Goal: Check status: Check status

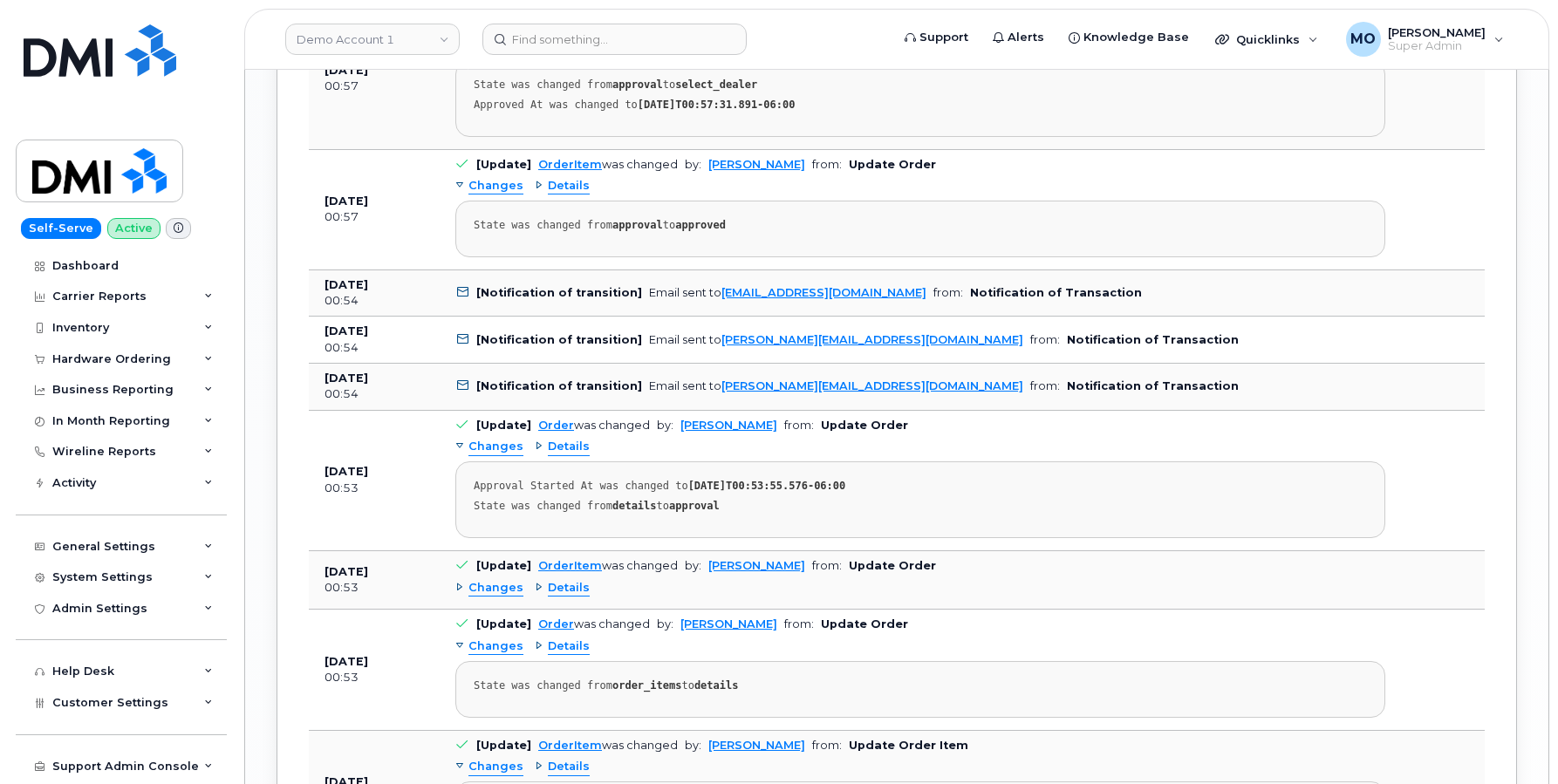
scroll to position [2559, 0]
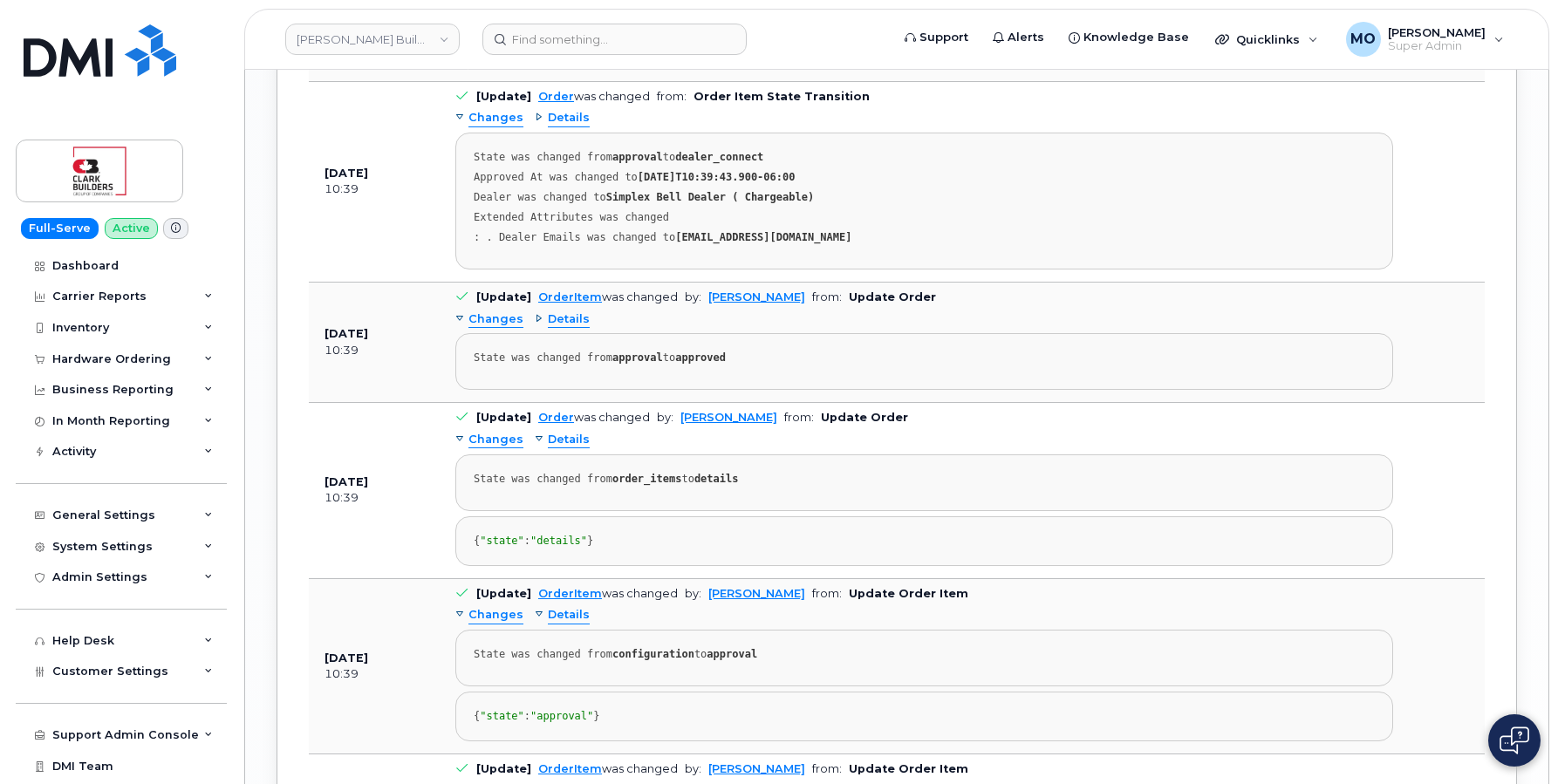
scroll to position [2749, 0]
click at [637, 363] on strong "approval" at bounding box center [637, 356] width 51 height 13
copy strong "approval"
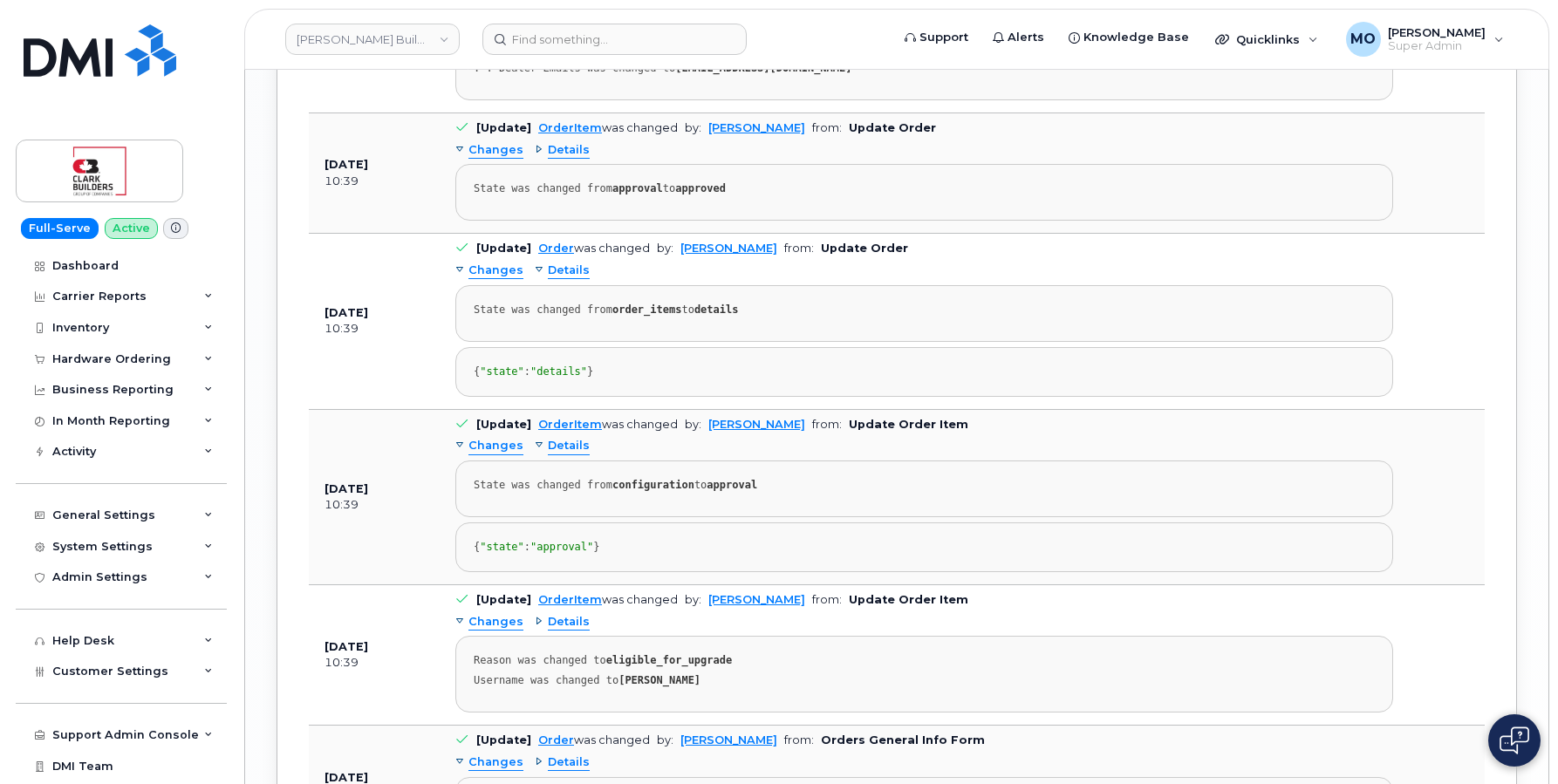
scroll to position [3625, 0]
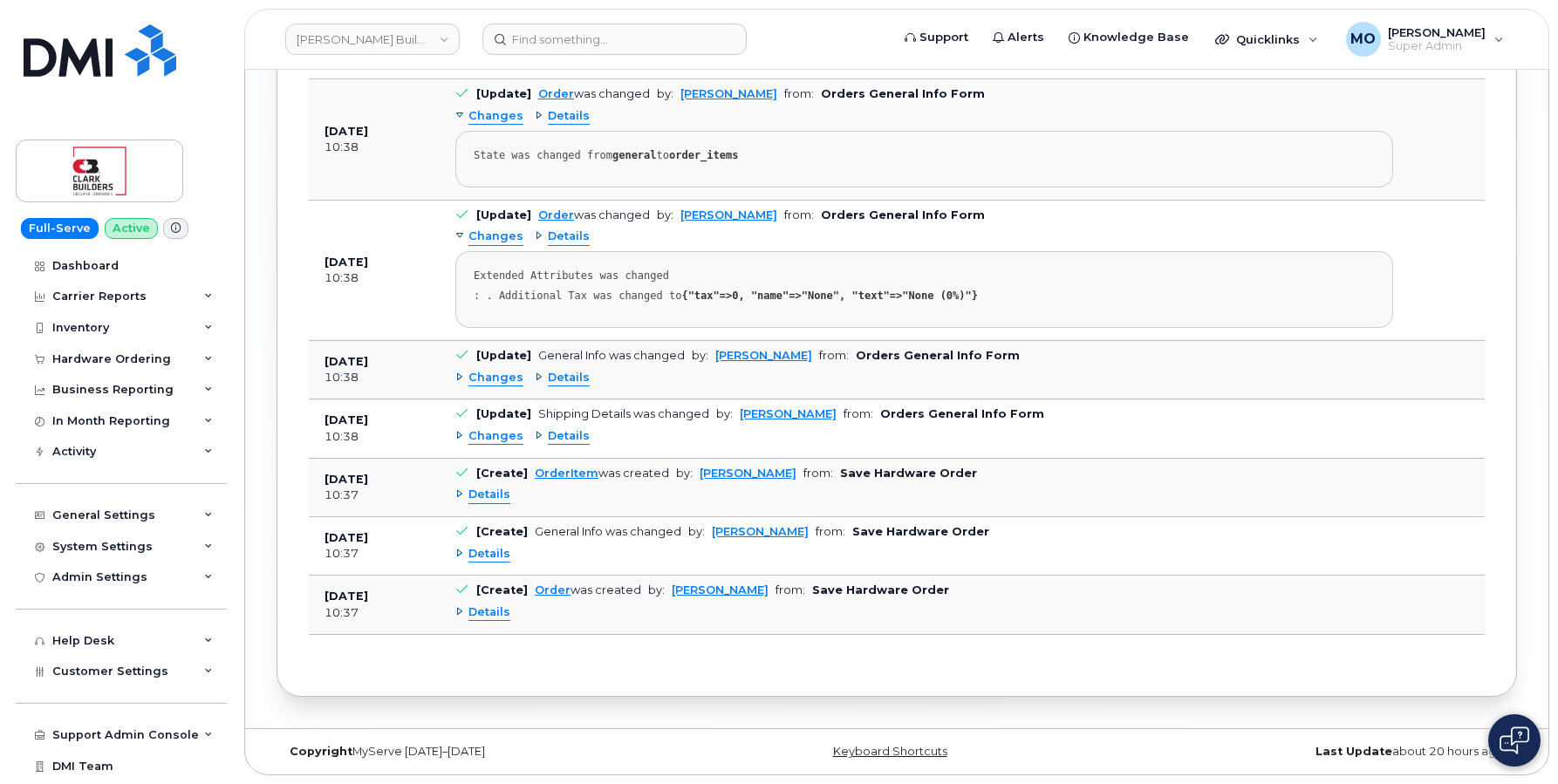
click at [540, 442] on div "Details" at bounding box center [562, 436] width 55 height 16
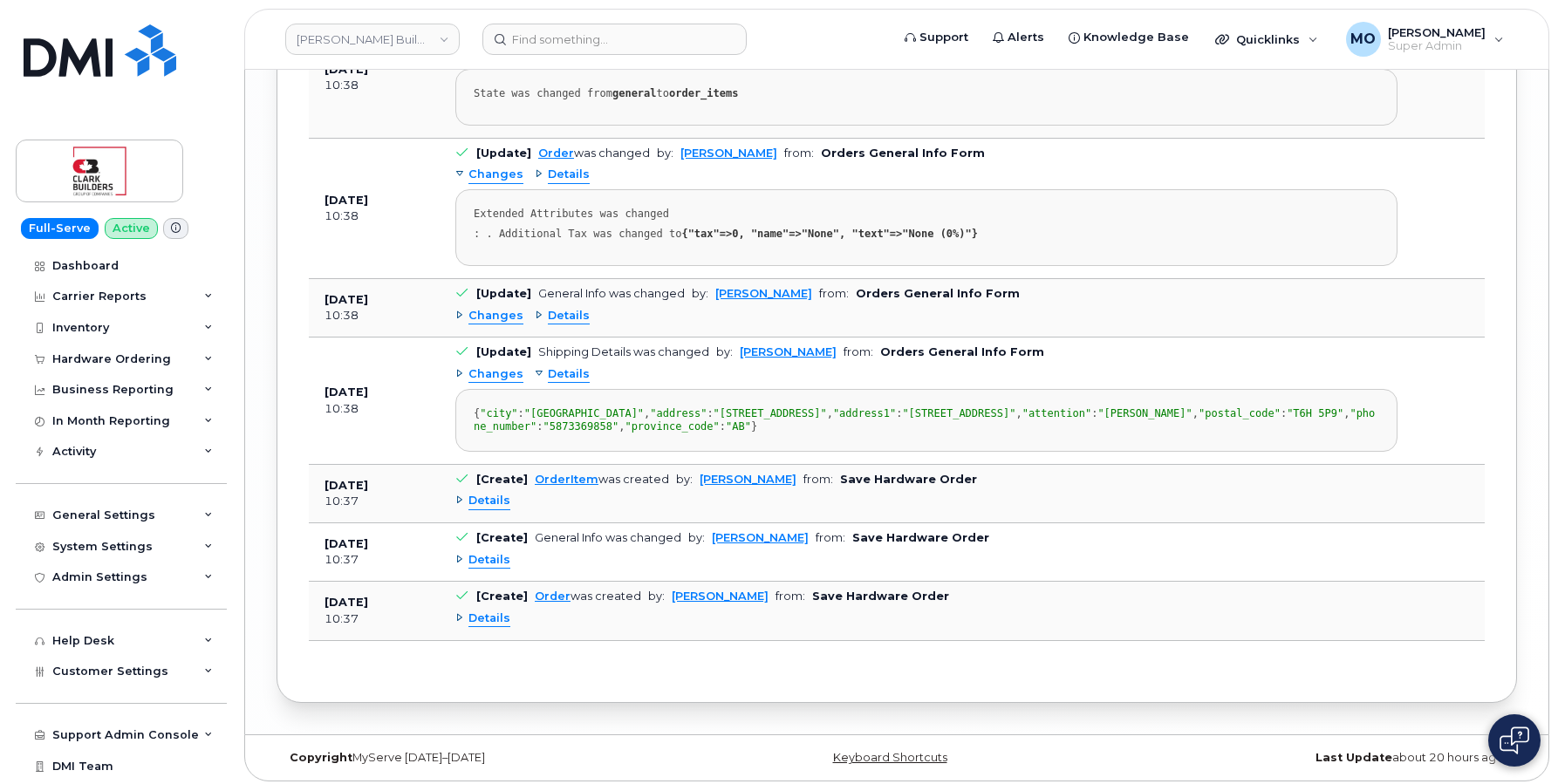
click at [540, 383] on div "Details" at bounding box center [562, 374] width 55 height 16
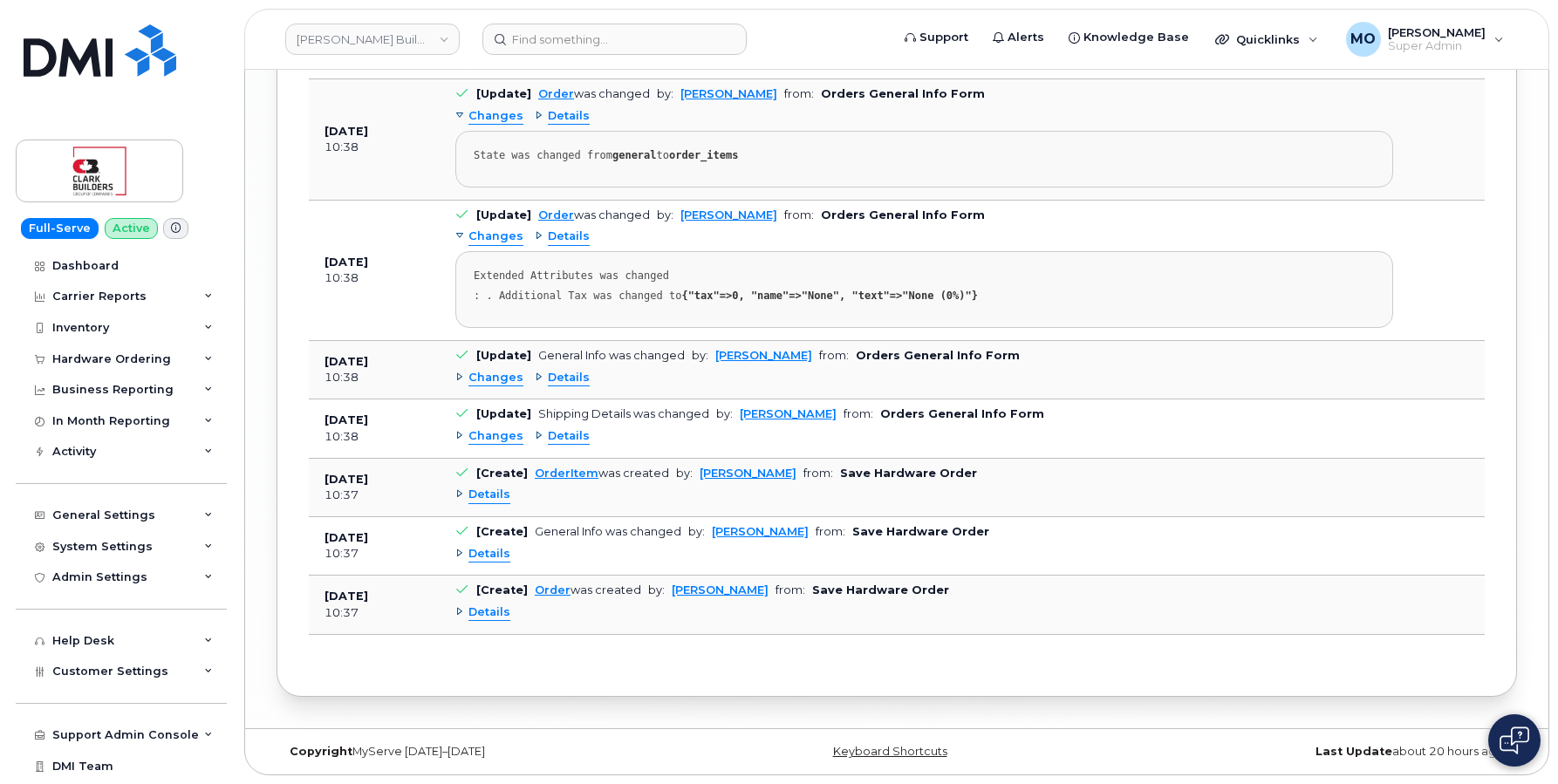
click at [535, 377] on div "Details" at bounding box center [562, 377] width 55 height 16
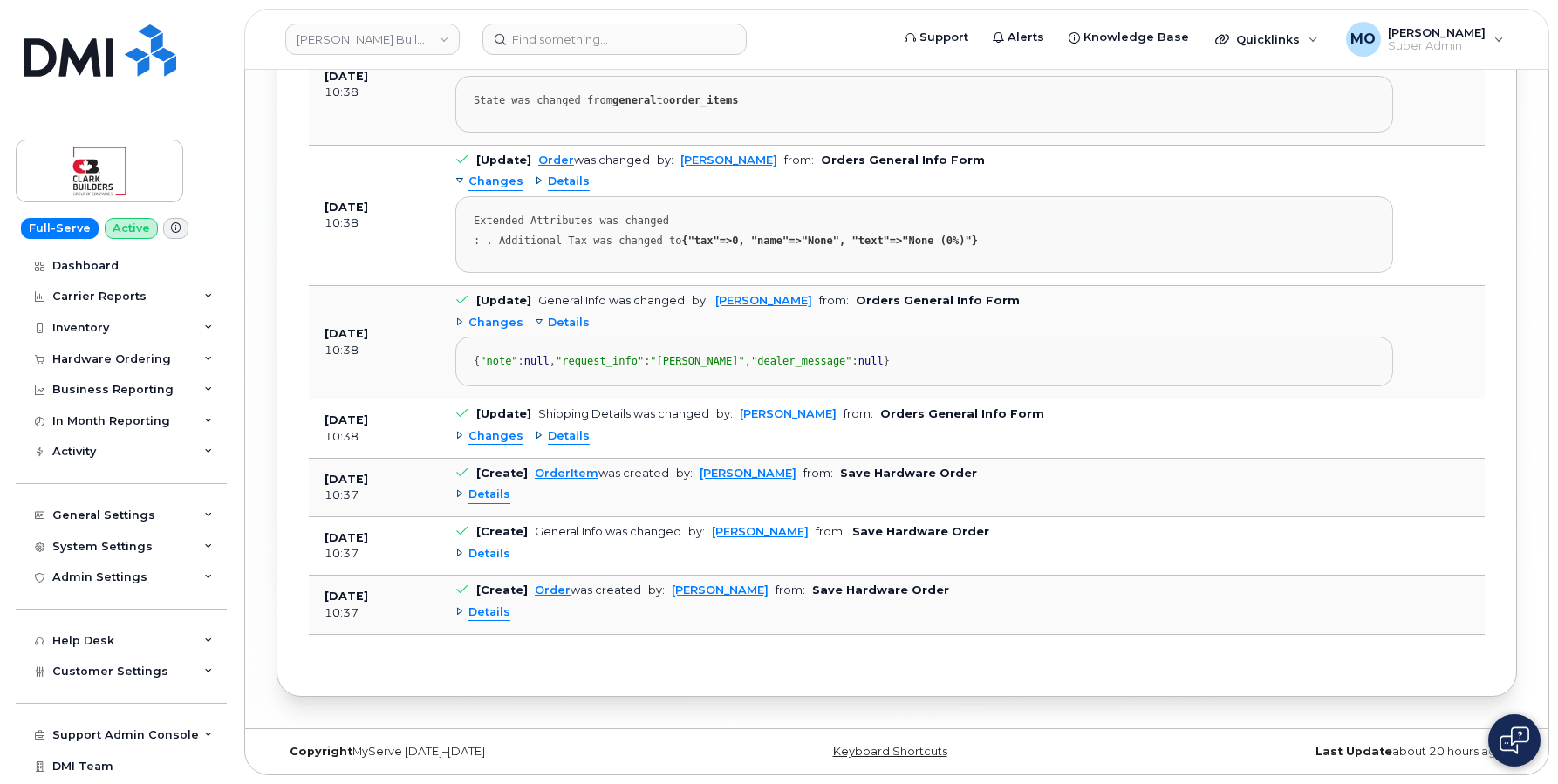
click at [535, 331] on div "Details" at bounding box center [562, 322] width 55 height 16
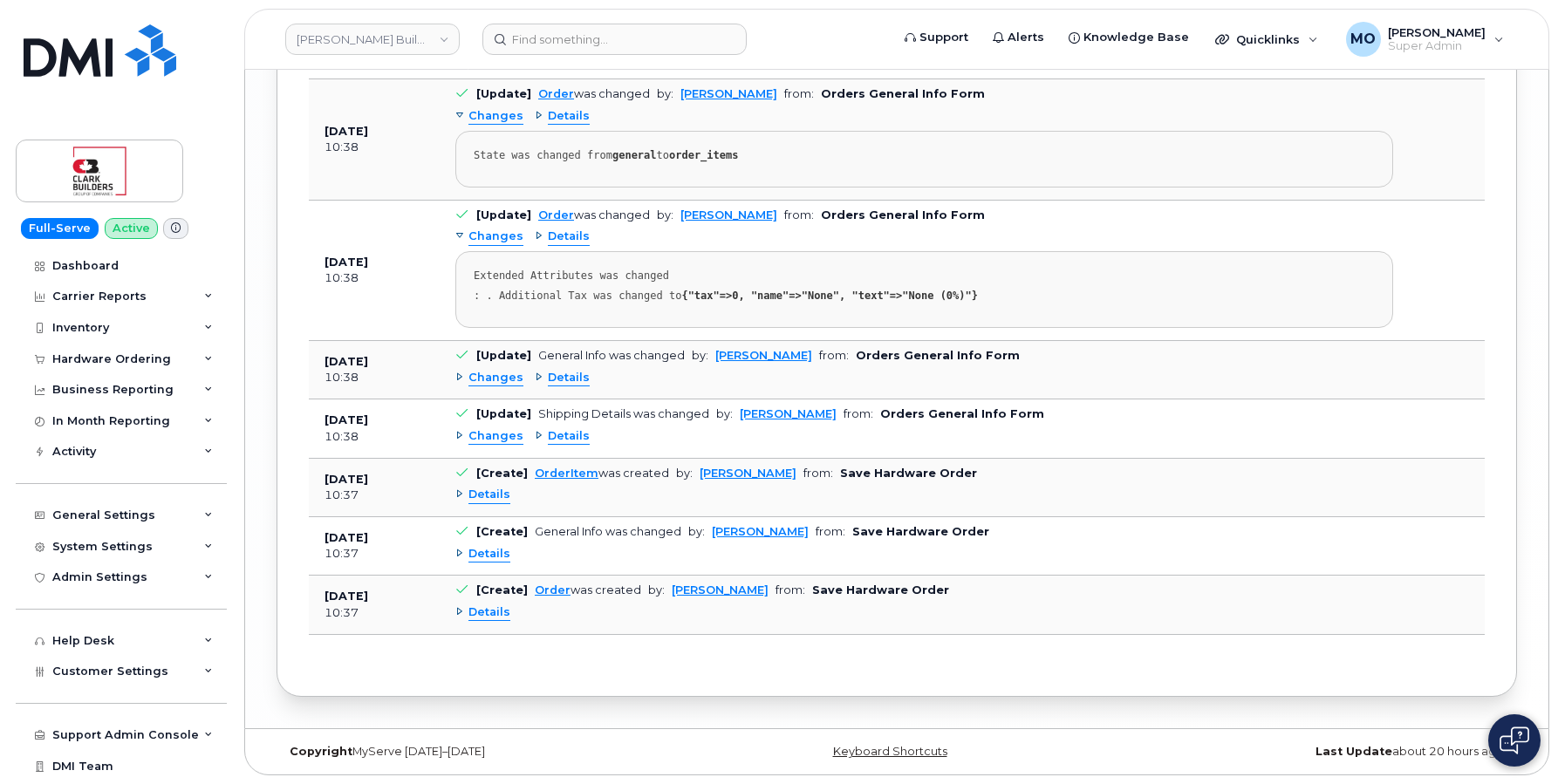
click at [535, 377] on div "Details" at bounding box center [562, 377] width 55 height 16
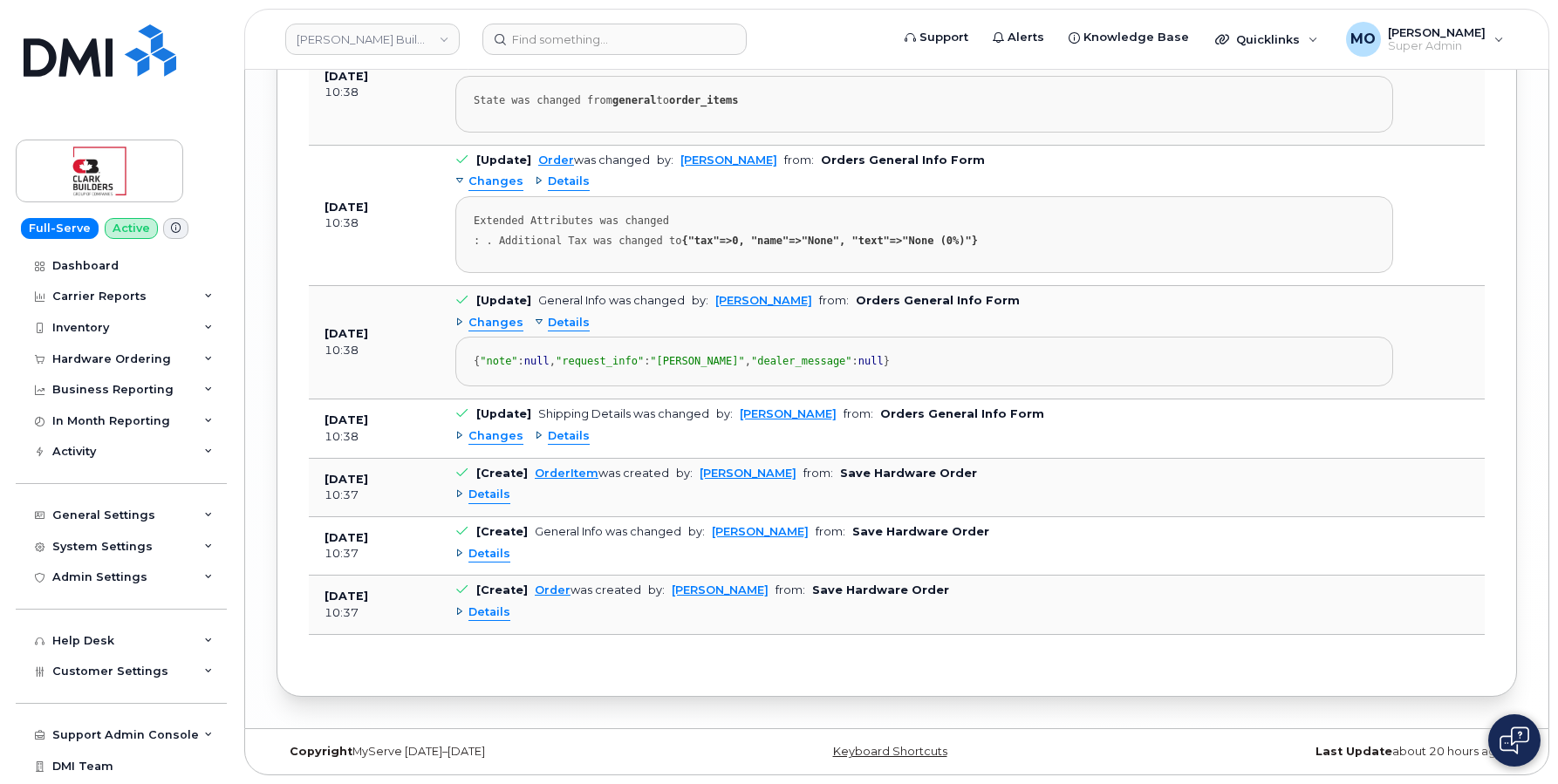
click at [535, 444] on div "Details" at bounding box center [562, 436] width 55 height 16
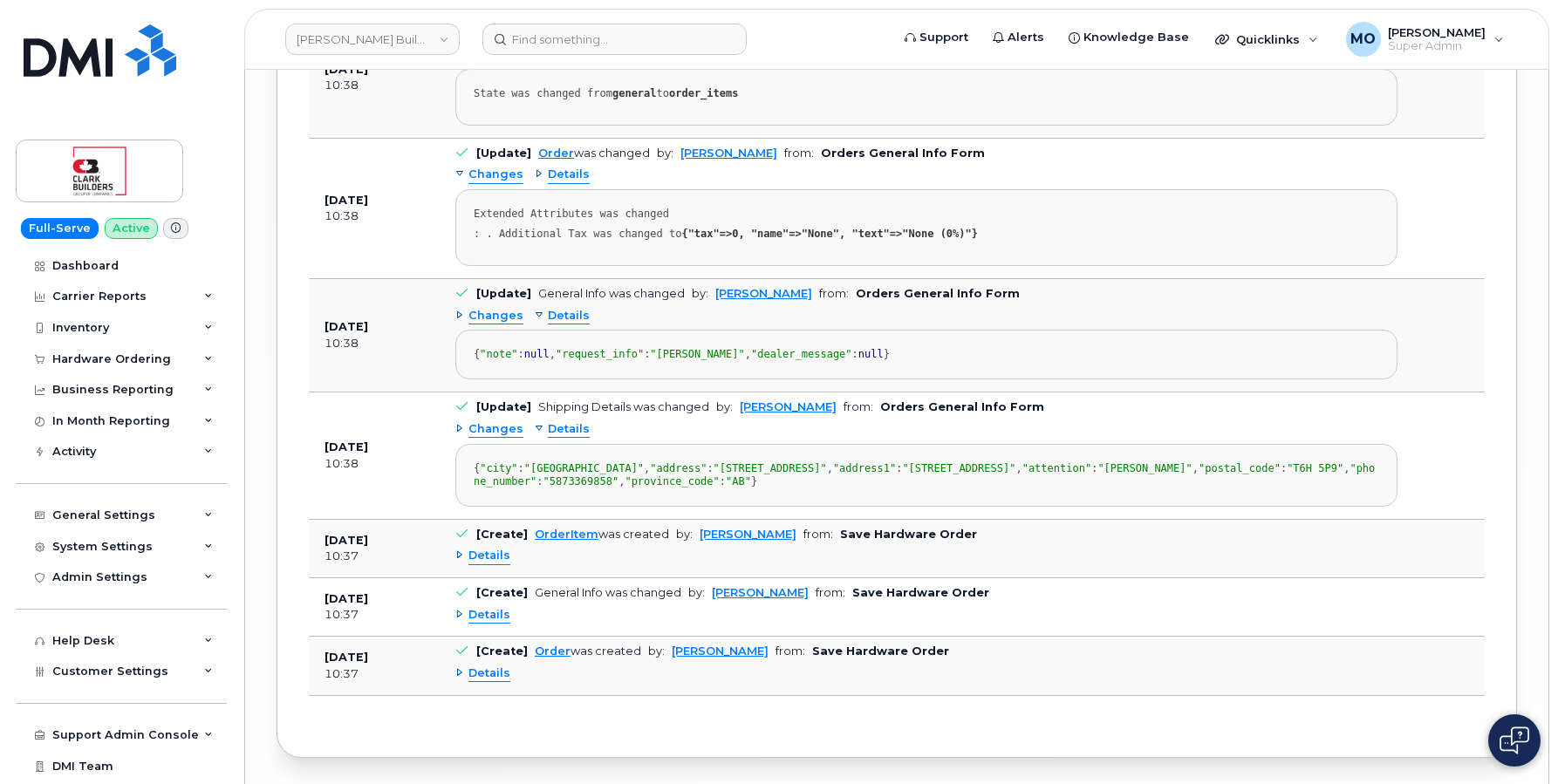
click at [535, 438] on div "Details" at bounding box center [562, 429] width 55 height 16
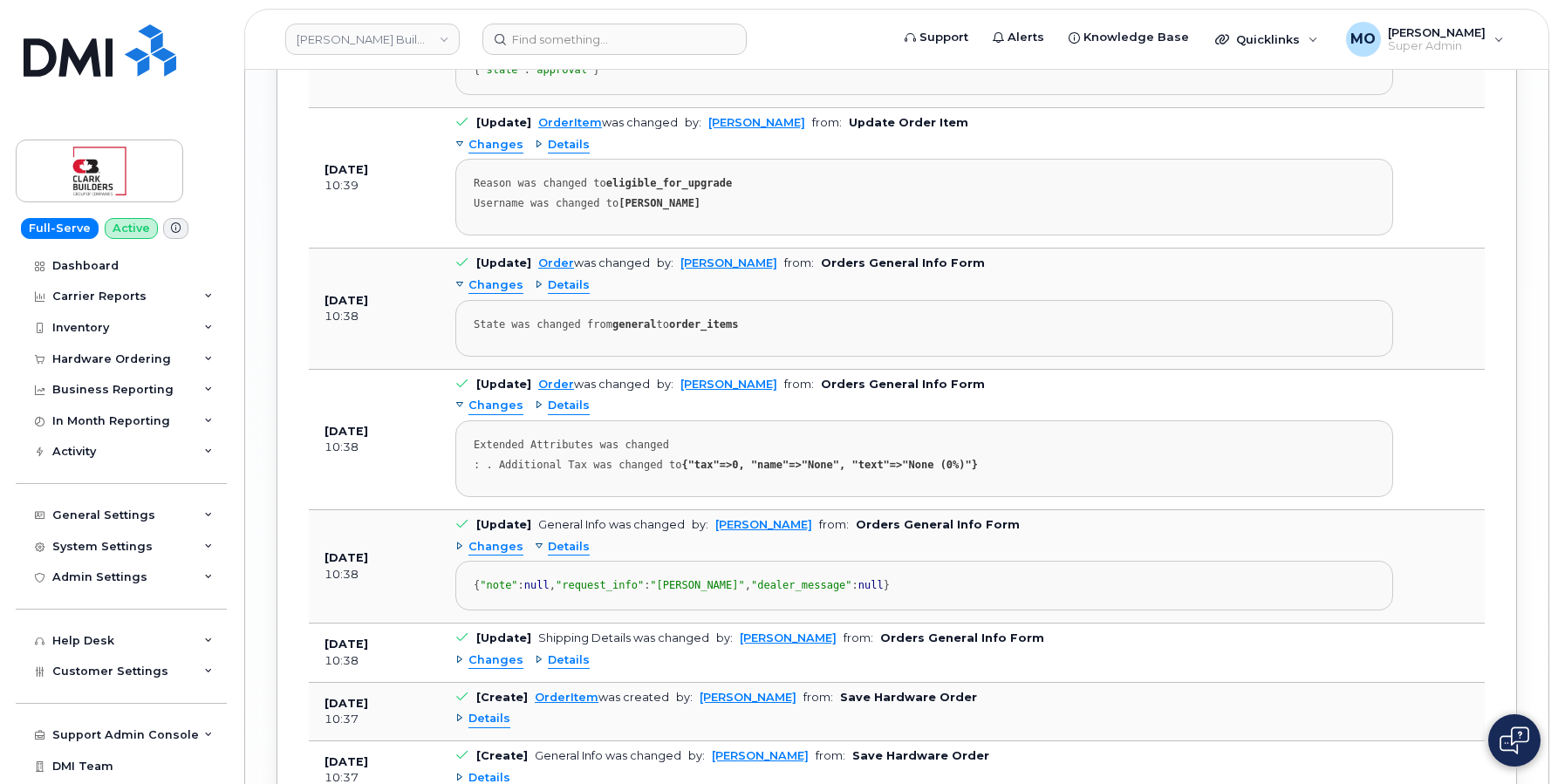
scroll to position [3392, 0]
click at [856, 271] on b "Orders General Info Form" at bounding box center [903, 265] width 164 height 13
click at [851, 338] on div "Changes Details State was changed from general to order_items" at bounding box center [924, 316] width 937 height 85
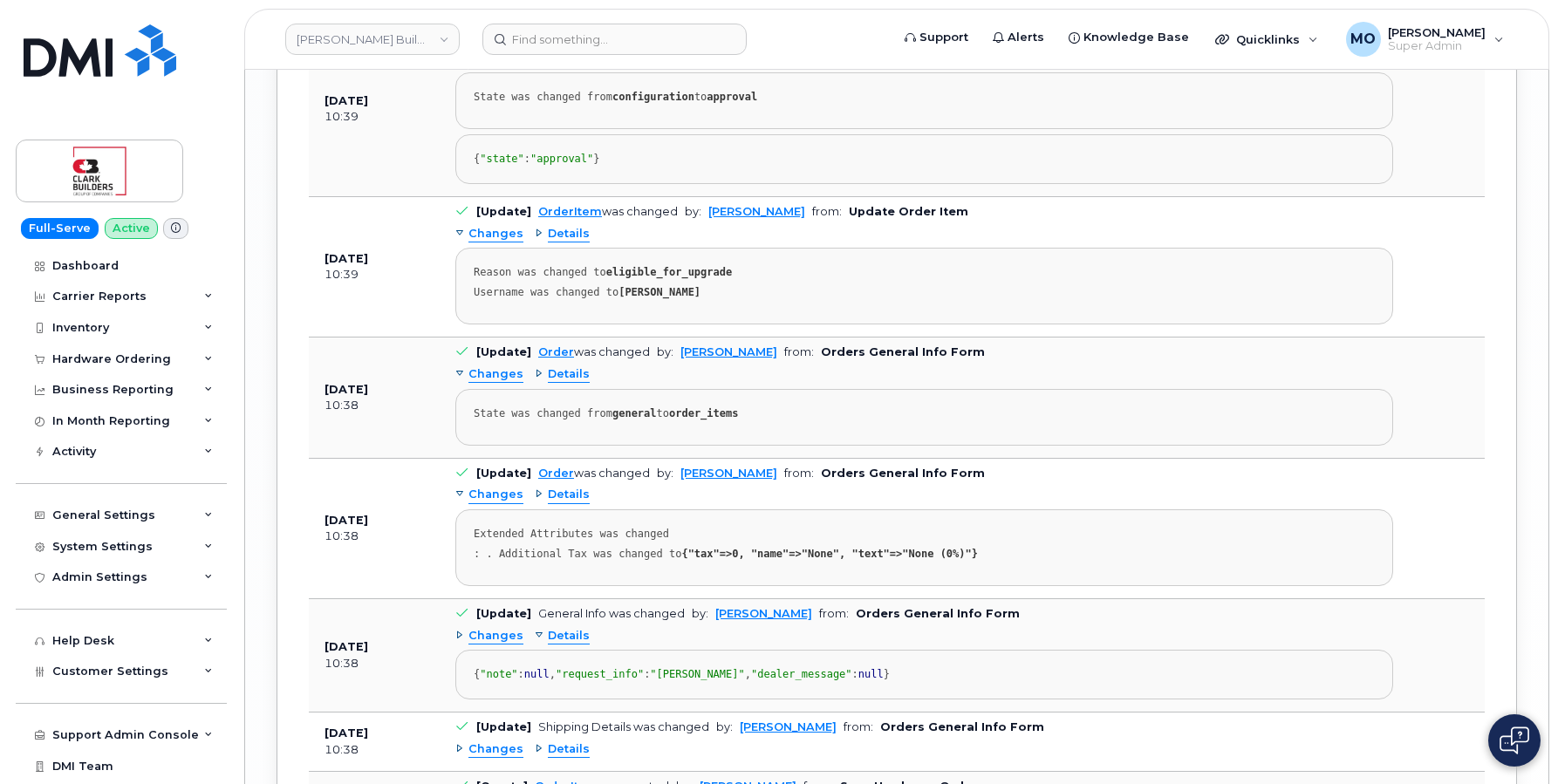
scroll to position [3311, 0]
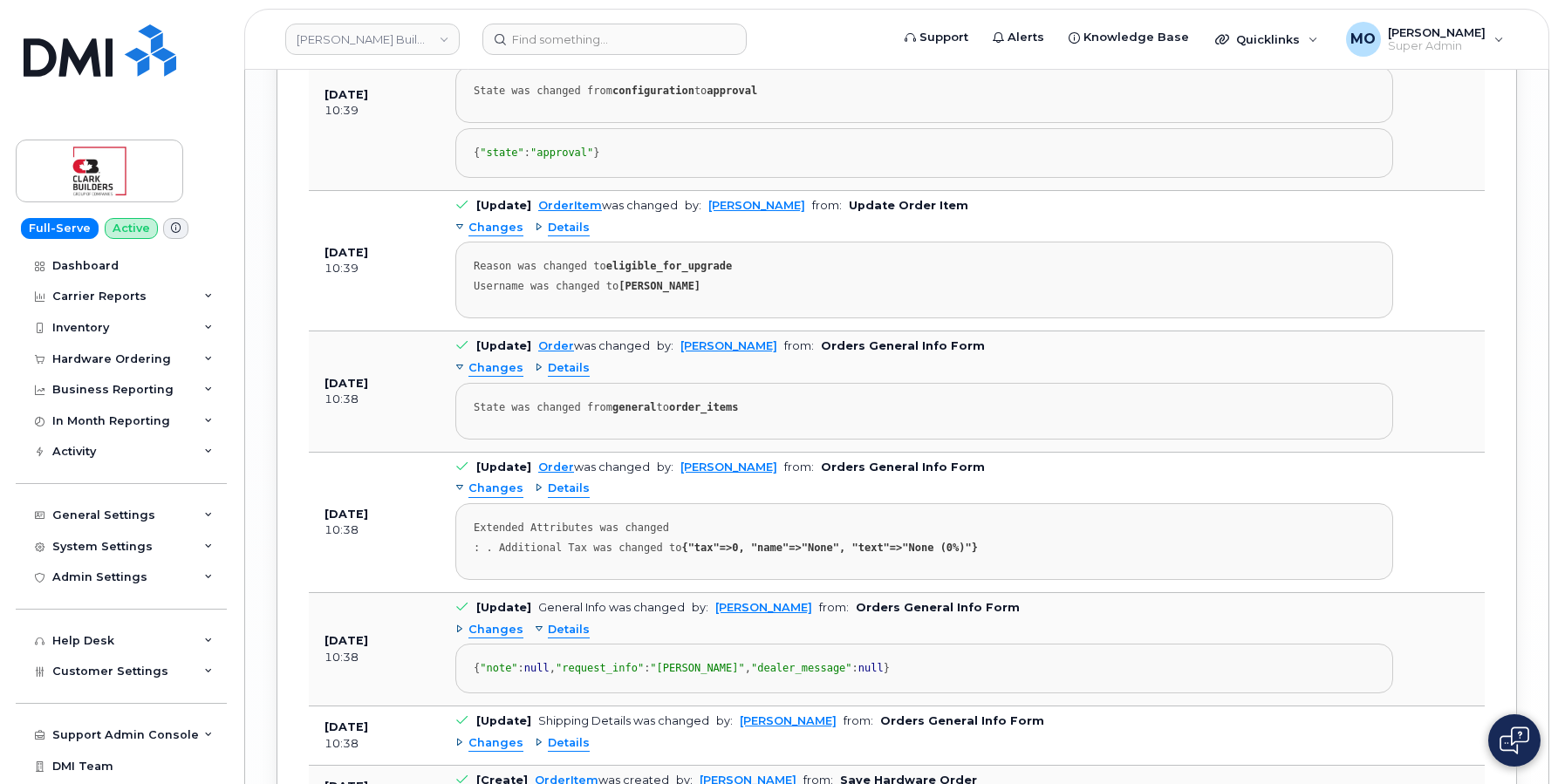
click at [697, 272] on strong "eligible_for_upgrade" at bounding box center [669, 266] width 126 height 13
copy strong "eligible_for_upgrade"
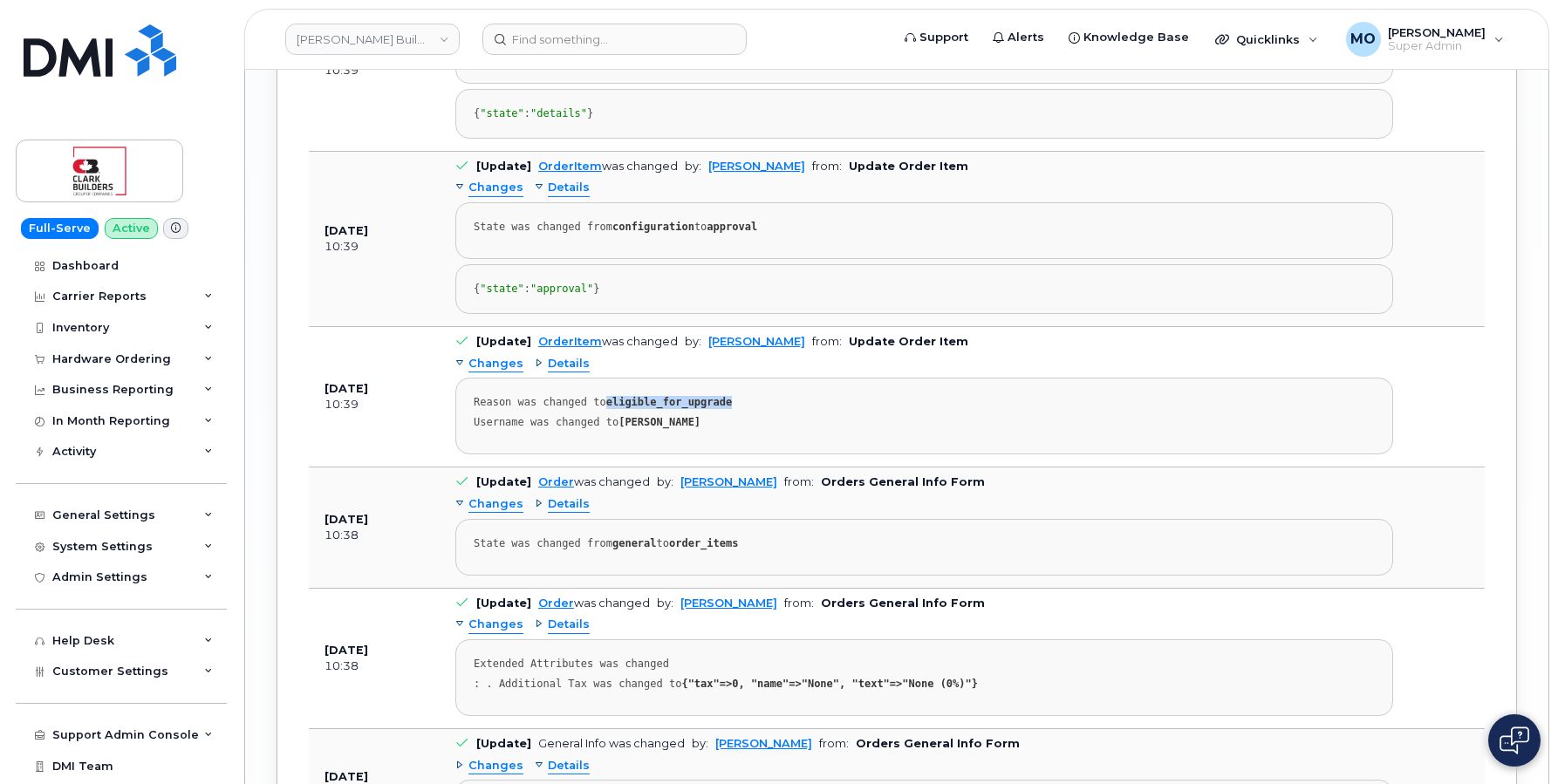
scroll to position [3157, 0]
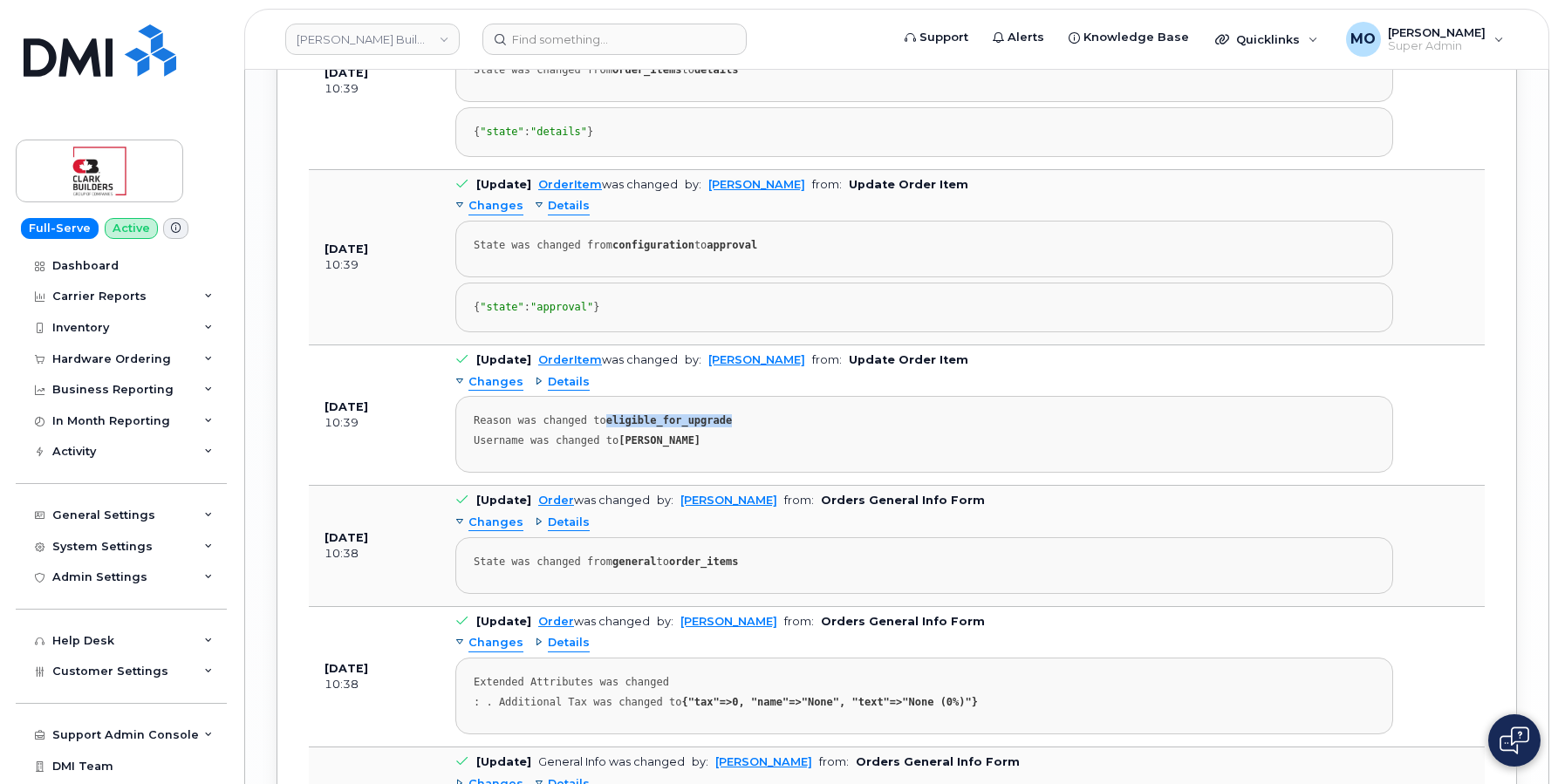
click at [830, 239] on div "Changes Details State was changed from configuration to approval { "state" : "a…" at bounding box center [924, 262] width 937 height 139
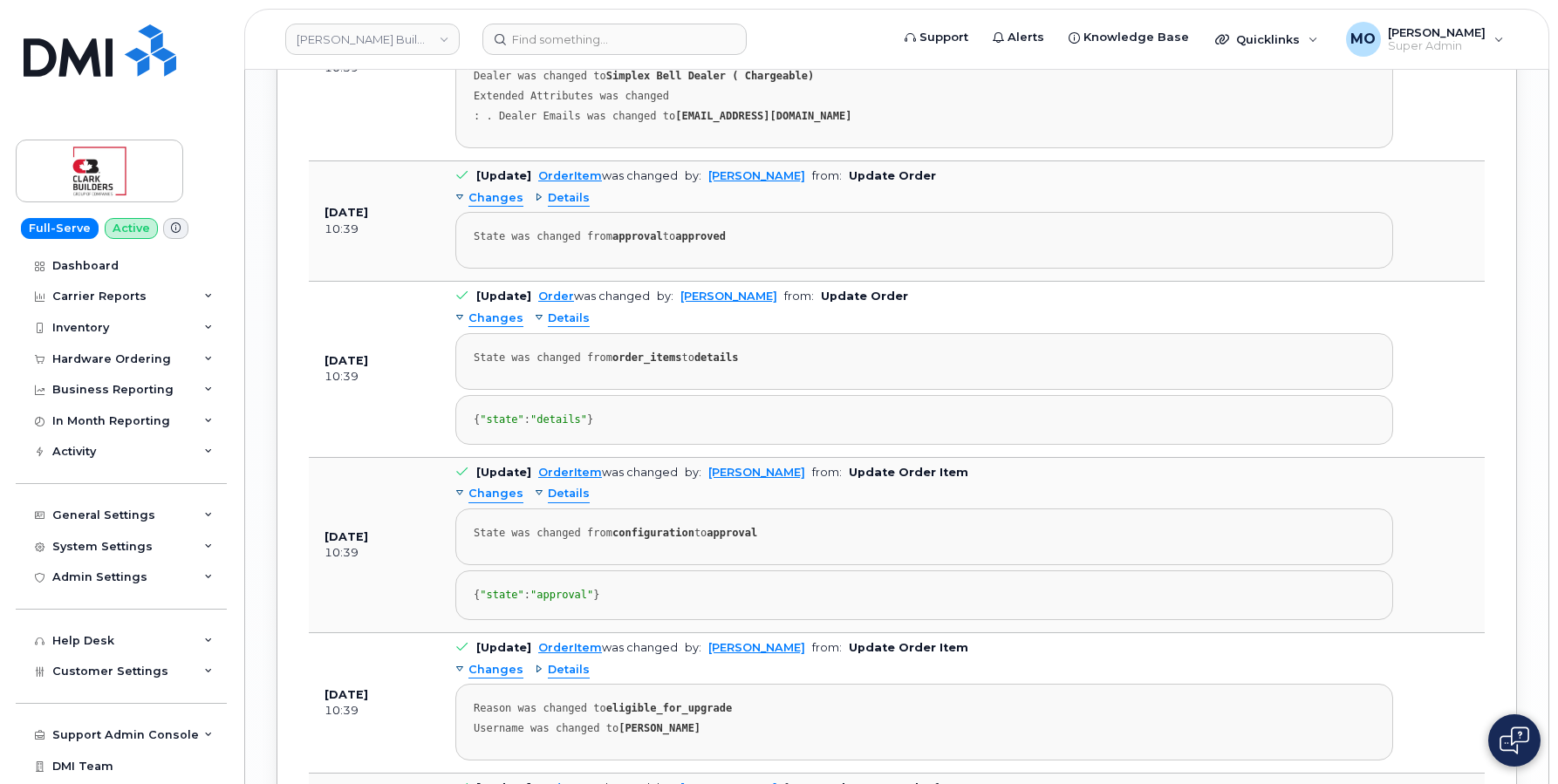
scroll to position [2863, 0]
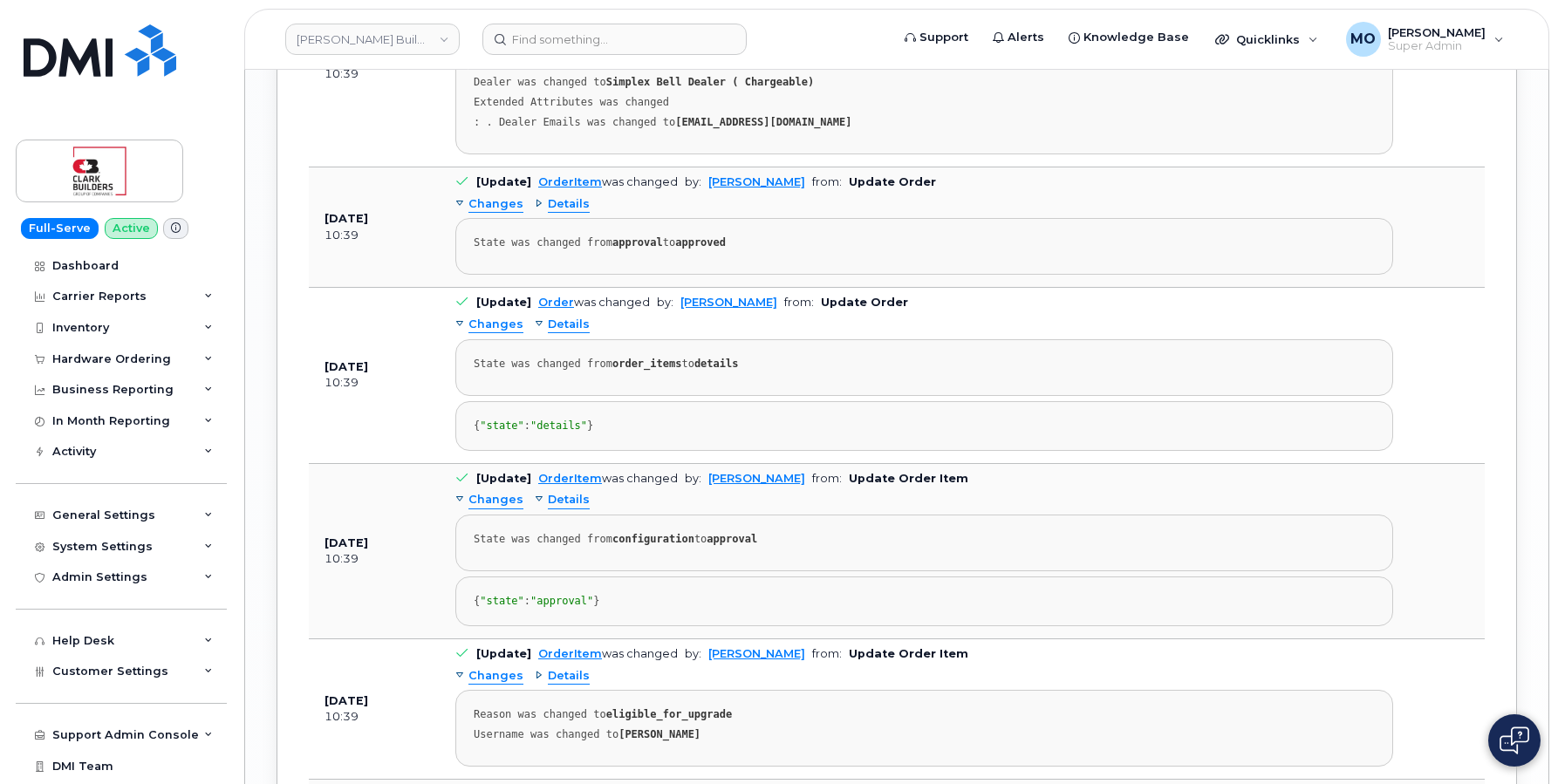
click at [760, 367] on div "State was changed from order_items to details" at bounding box center [924, 365] width 901 height 13
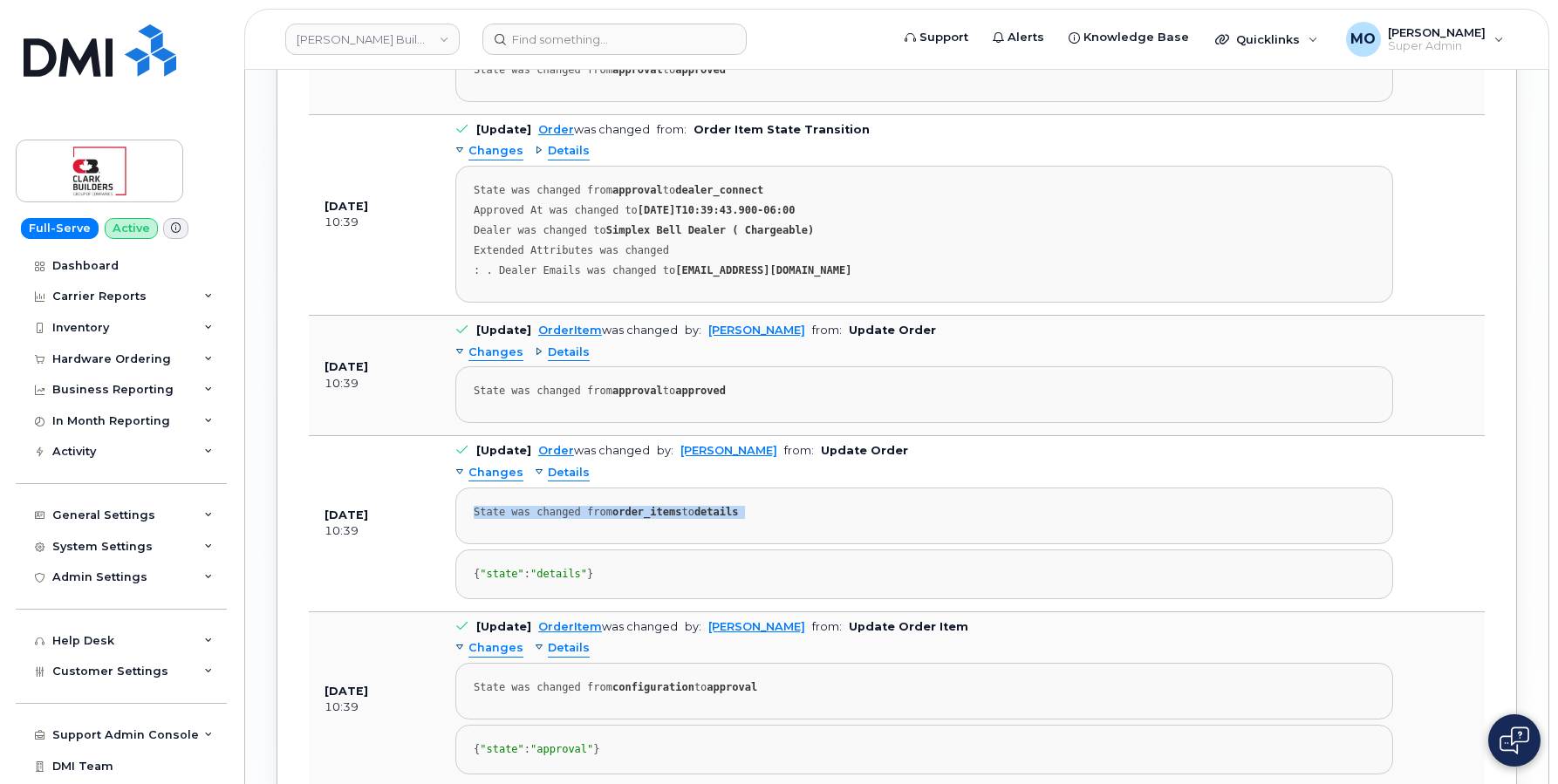
scroll to position [2702, 0]
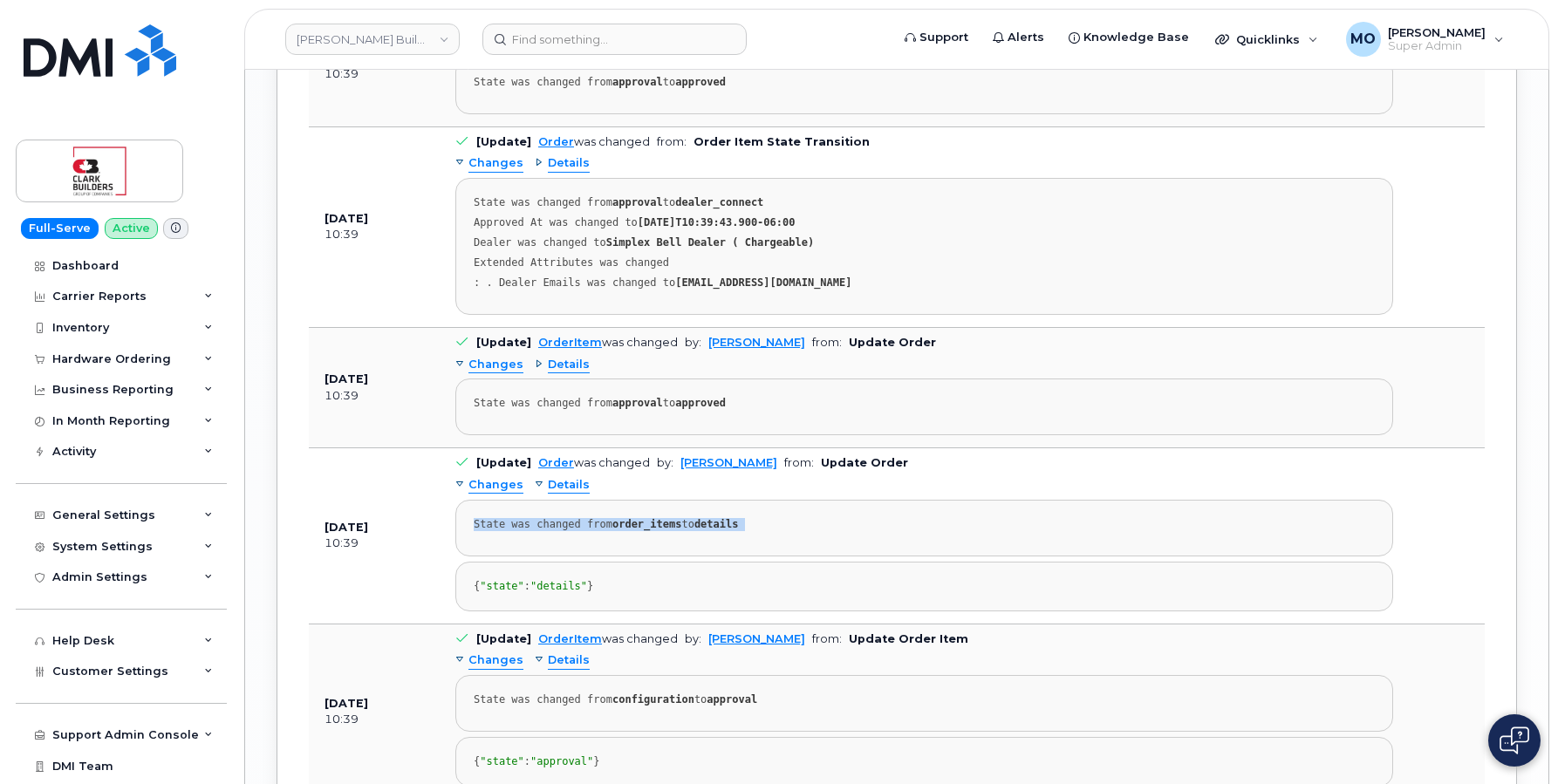
click at [706, 528] on div "State was changed from order_items to details" at bounding box center [924, 524] width 901 height 13
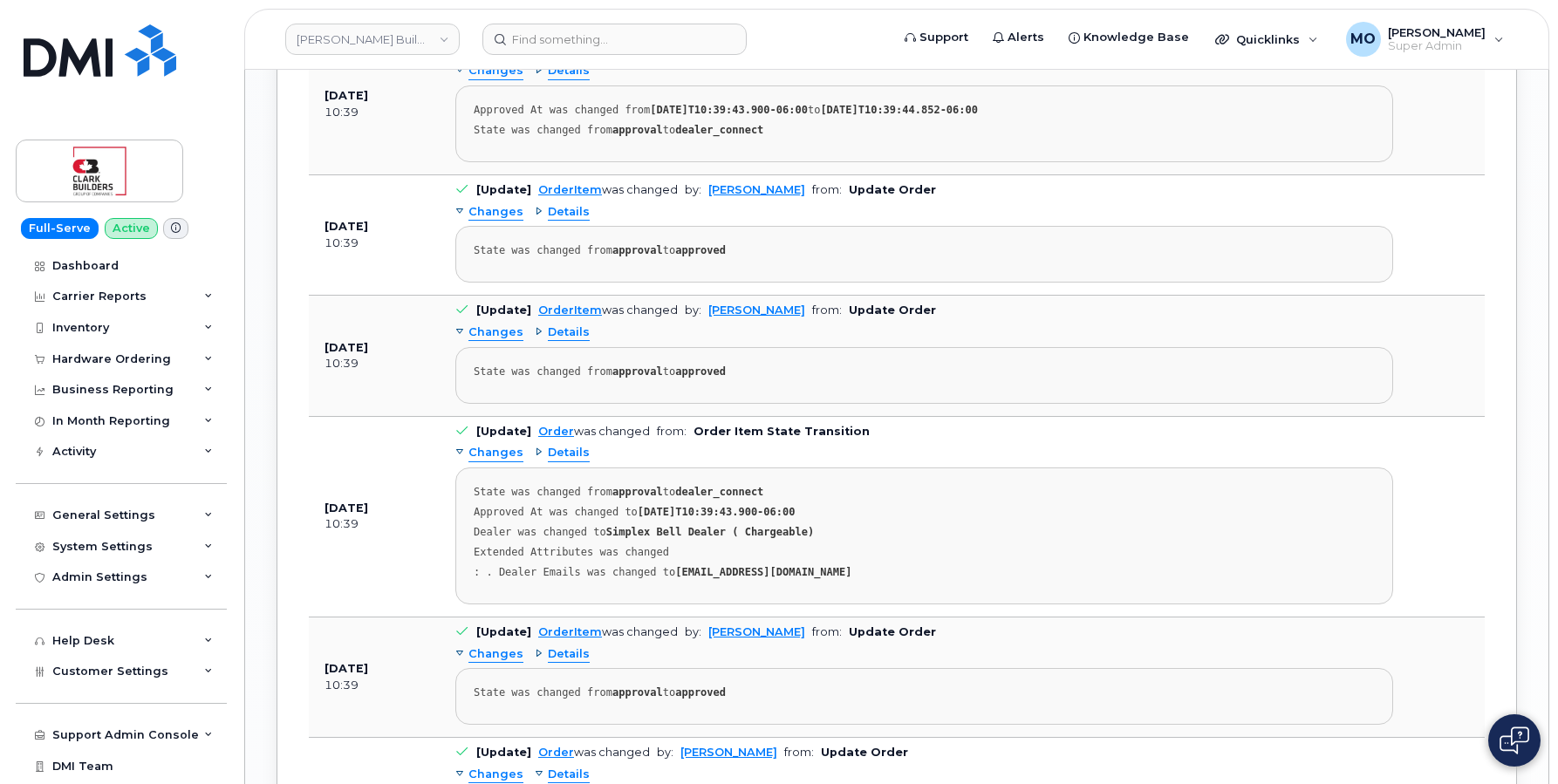
scroll to position [2429, 0]
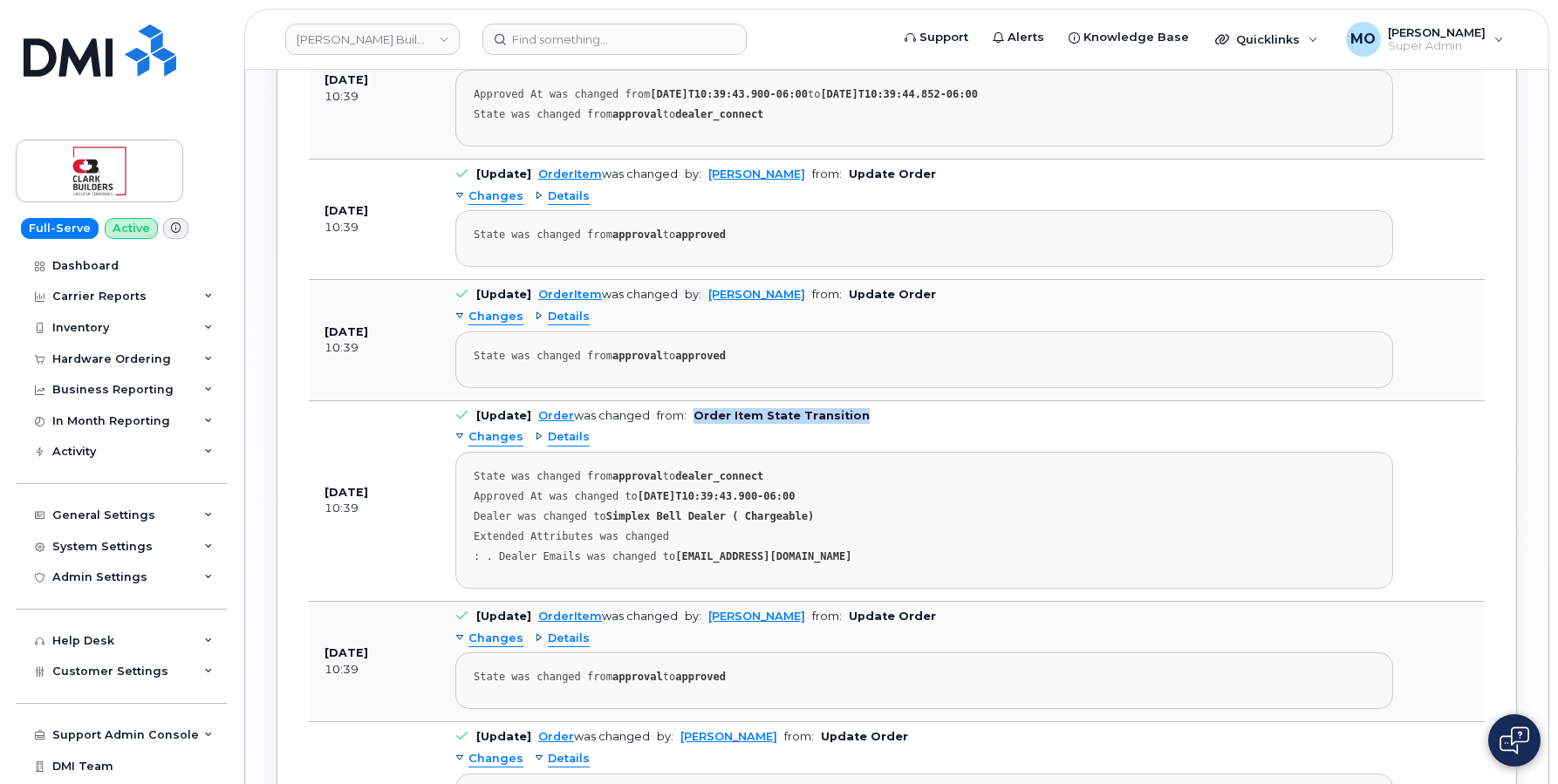
drag, startPoint x: 705, startPoint y: 426, endPoint x: 893, endPoint y: 426, distance: 188.0
click at [893, 426] on td "[Update] Order was changed from: Order Item State Transition Changes Details St…" at bounding box center [924, 501] width 969 height 200
click at [748, 482] on strong "dealer_connect" at bounding box center [719, 475] width 89 height 13
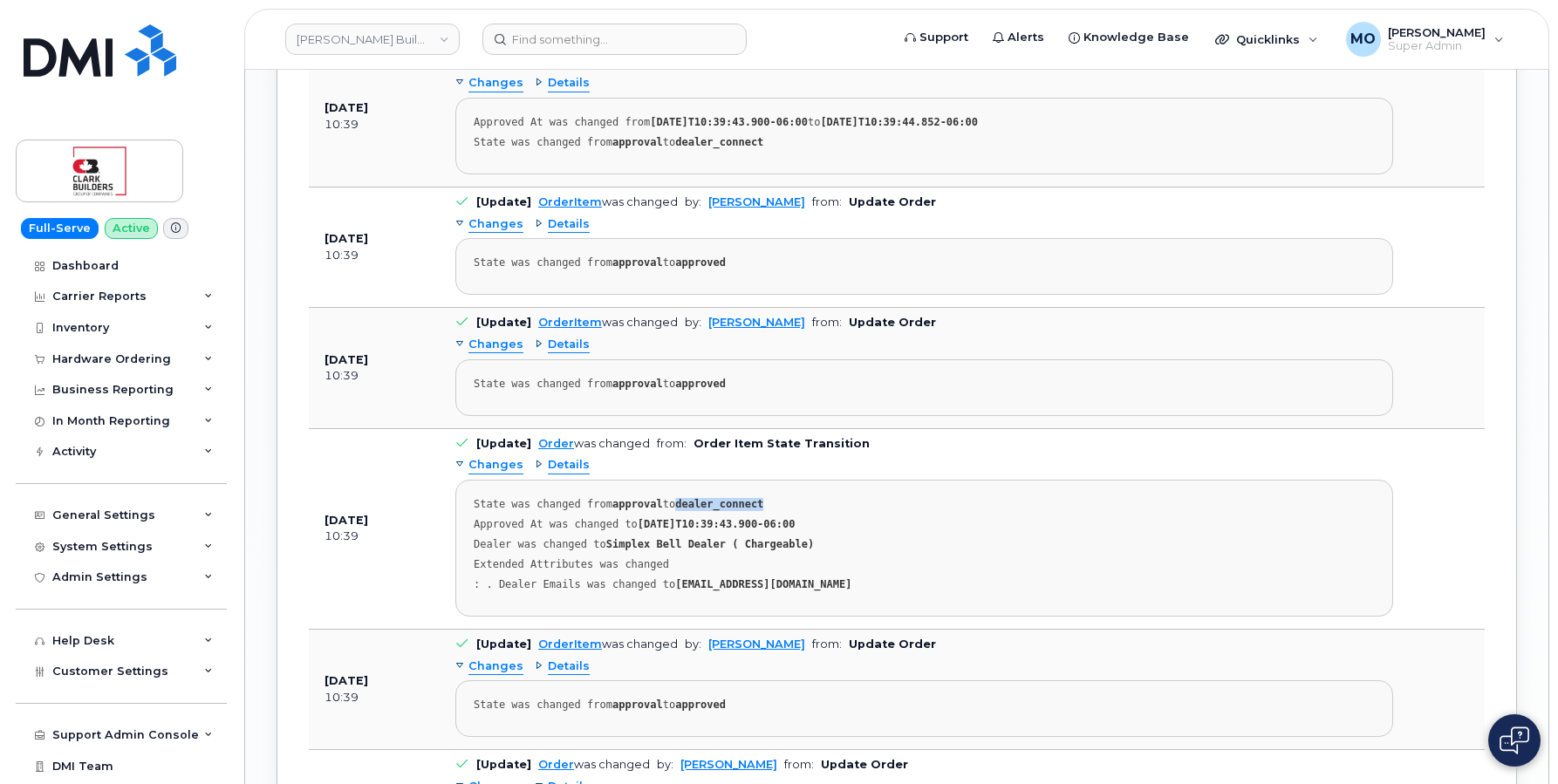
scroll to position [2410, 0]
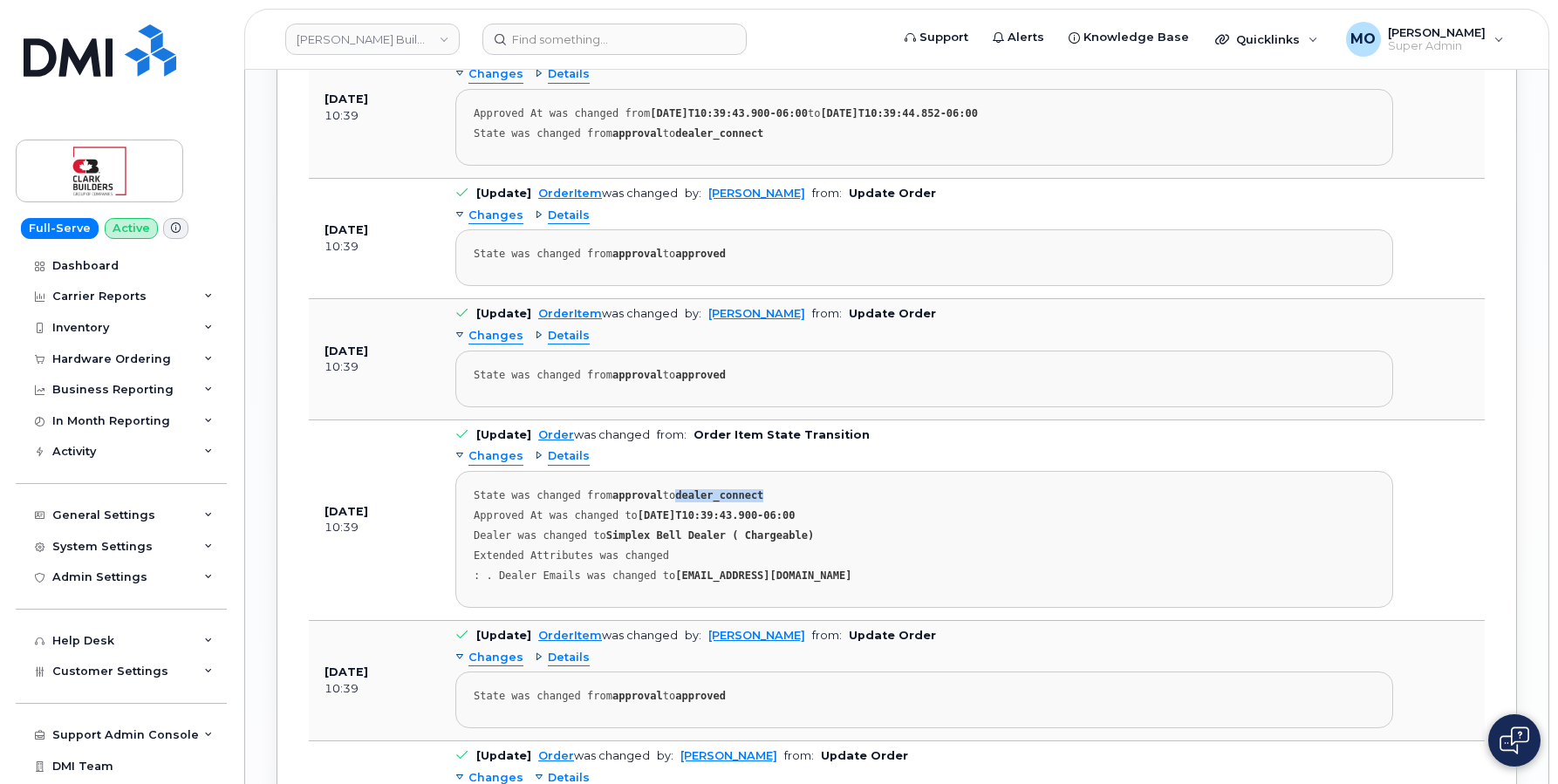
click at [897, 549] on div "Dealer was changed to Simplex Bell Dealer ( Chargeable)" at bounding box center [924, 556] width 901 height 13
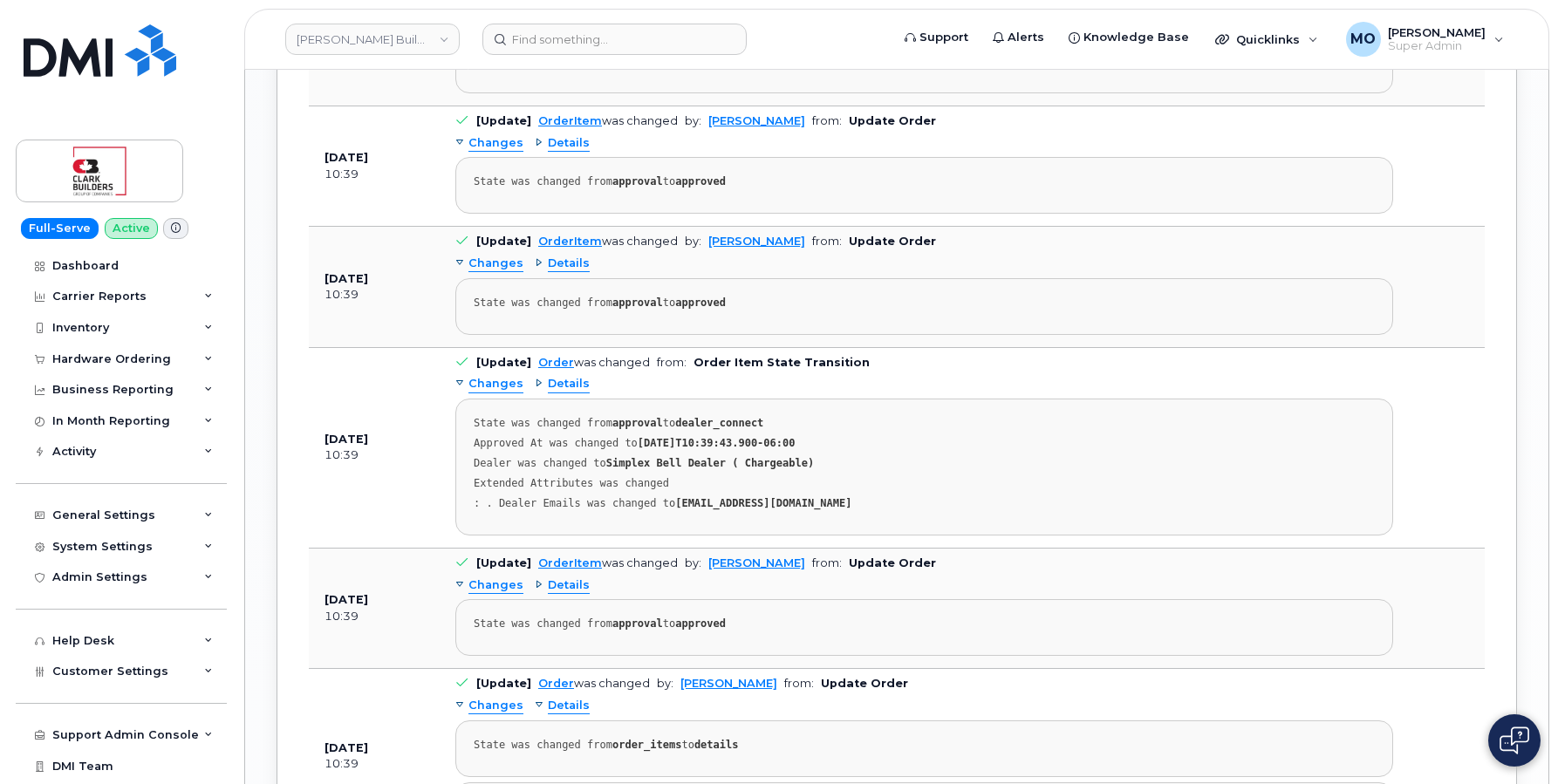
scroll to position [2488, 0]
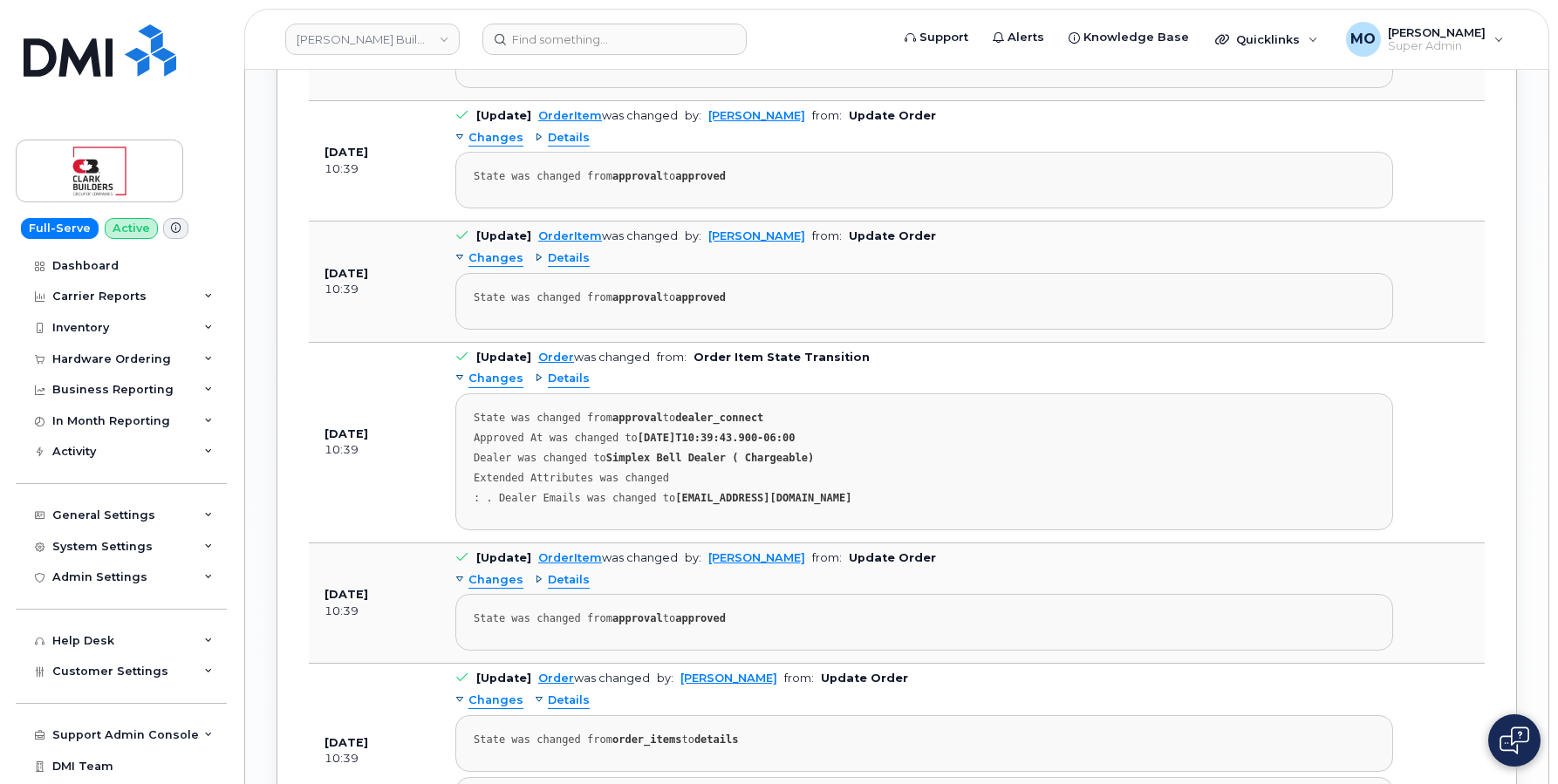
click at [536, 583] on div "Details" at bounding box center [562, 580] width 55 height 16
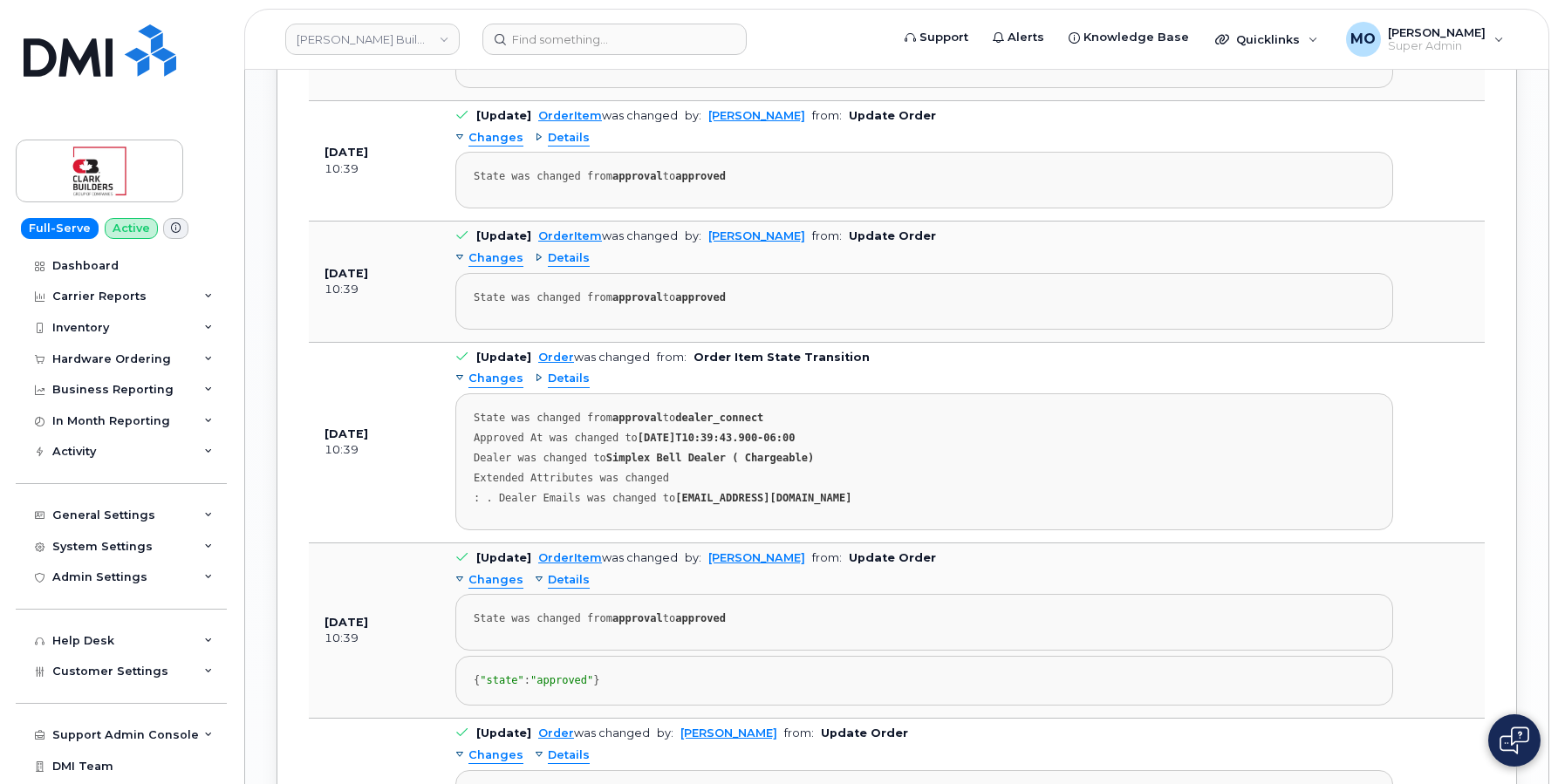
click at [536, 583] on div "Details" at bounding box center [562, 580] width 55 height 16
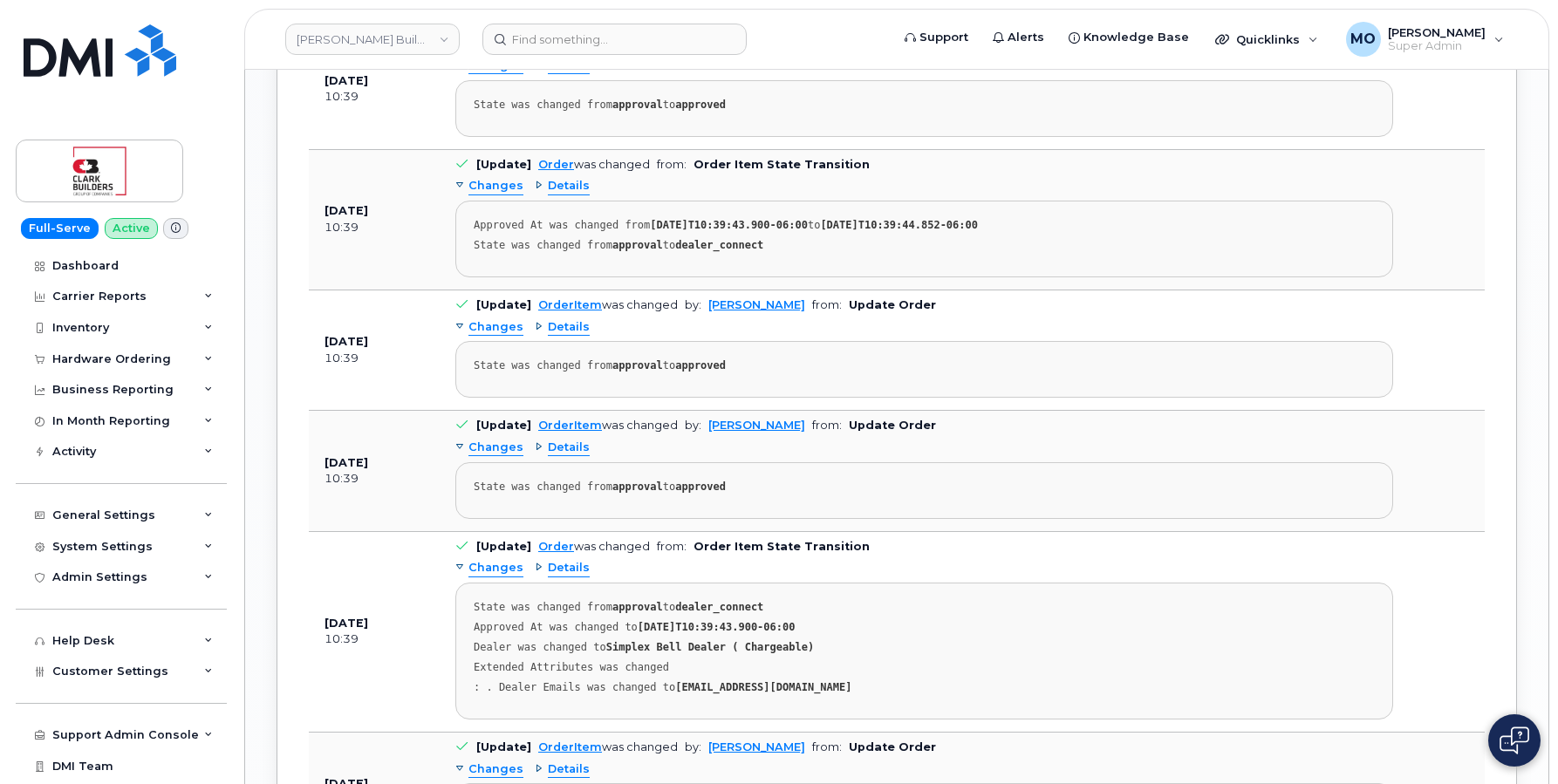
scroll to position [2276, 0]
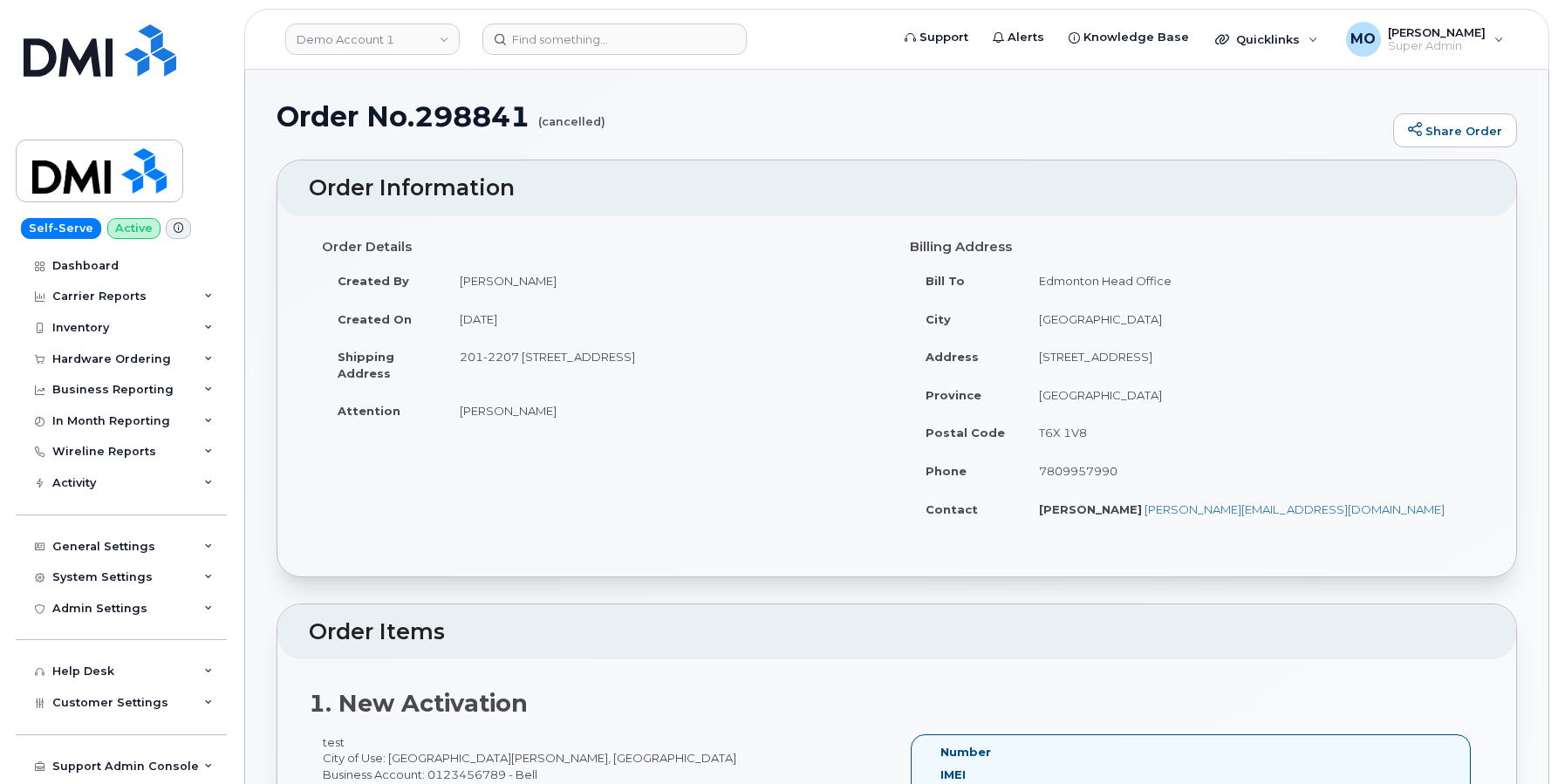
scroll to position [2559, 0]
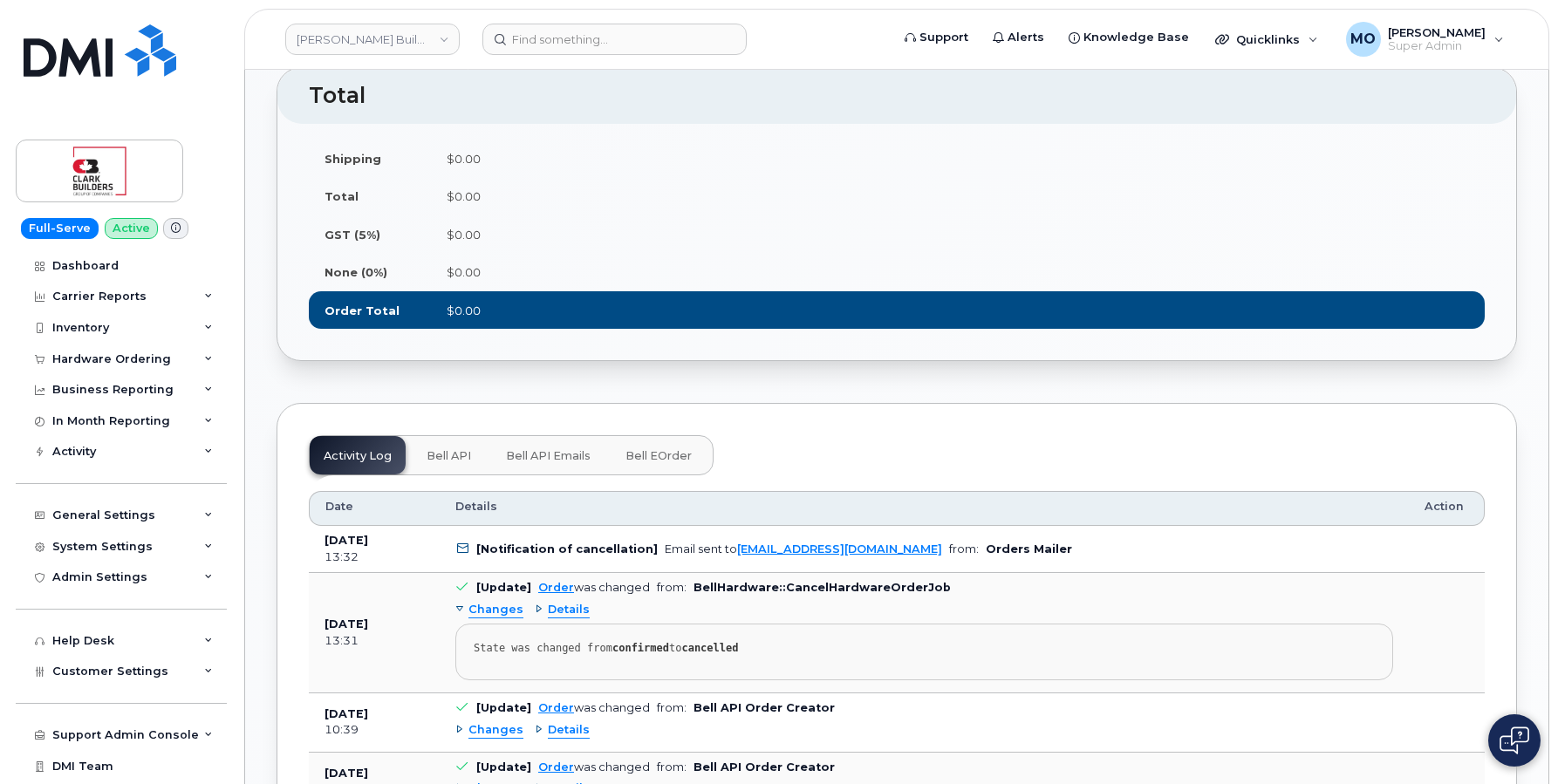
scroll to position [1330, 0]
click at [459, 460] on span "Bell API" at bounding box center [448, 455] width 44 height 14
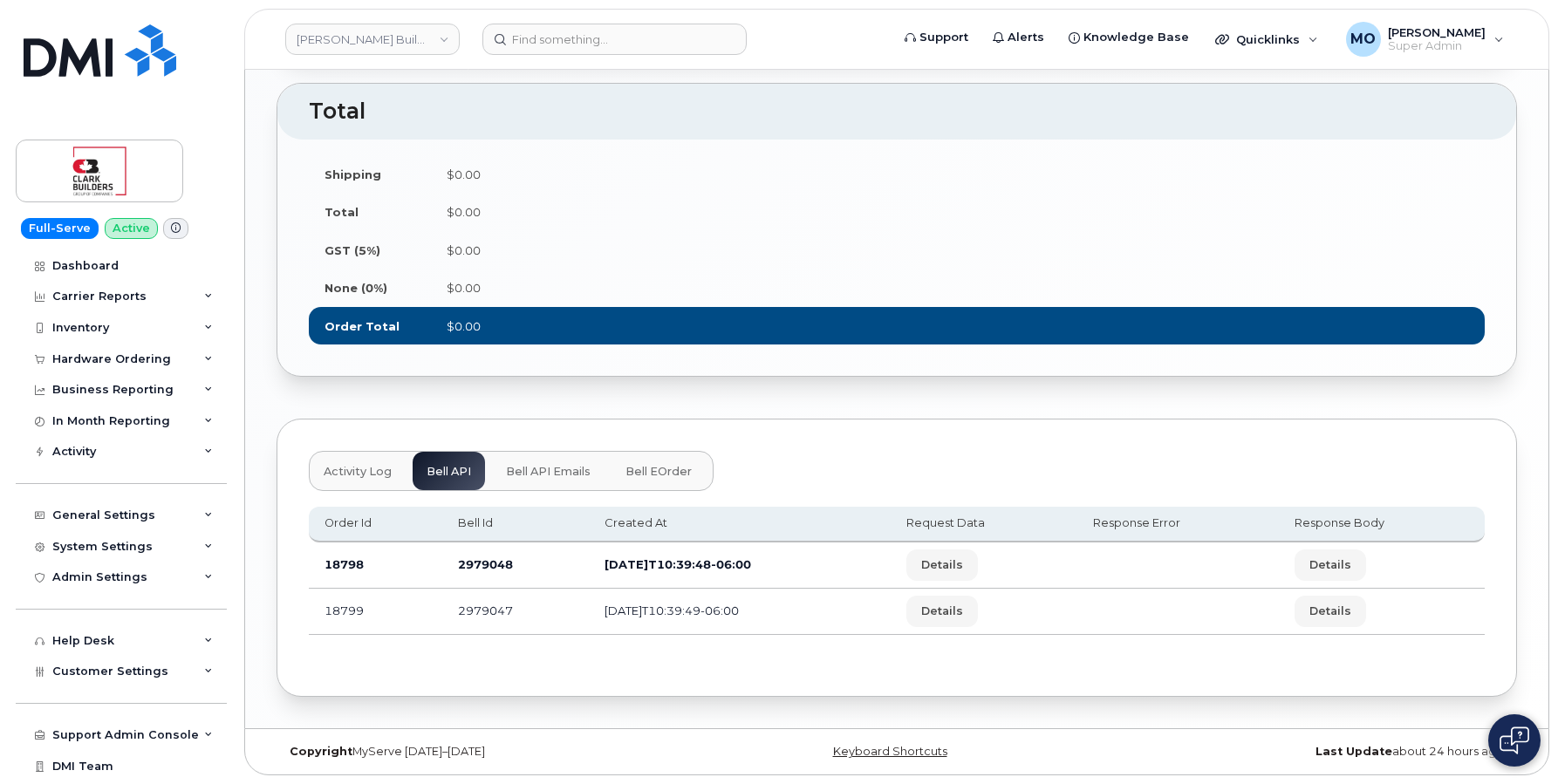
scroll to position [1323, 0]
click at [963, 569] on span "Details" at bounding box center [942, 564] width 42 height 16
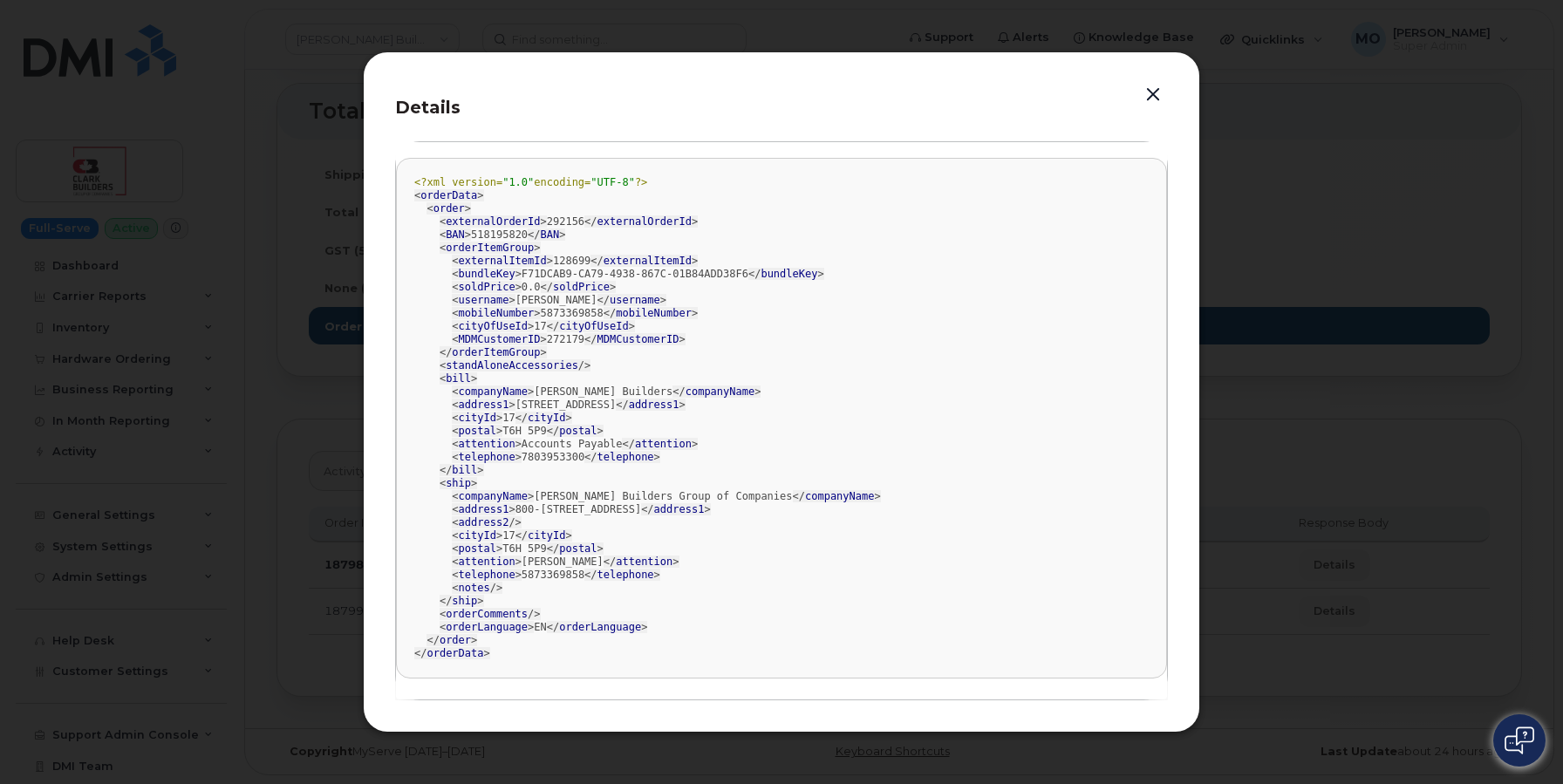
click at [515, 261] on span "externalItemId" at bounding box center [503, 261] width 89 height 13
click at [520, 225] on span "externalOrderId" at bounding box center [493, 221] width 94 height 13
click at [494, 267] on span "bundleKey" at bounding box center [487, 273] width 57 height 13
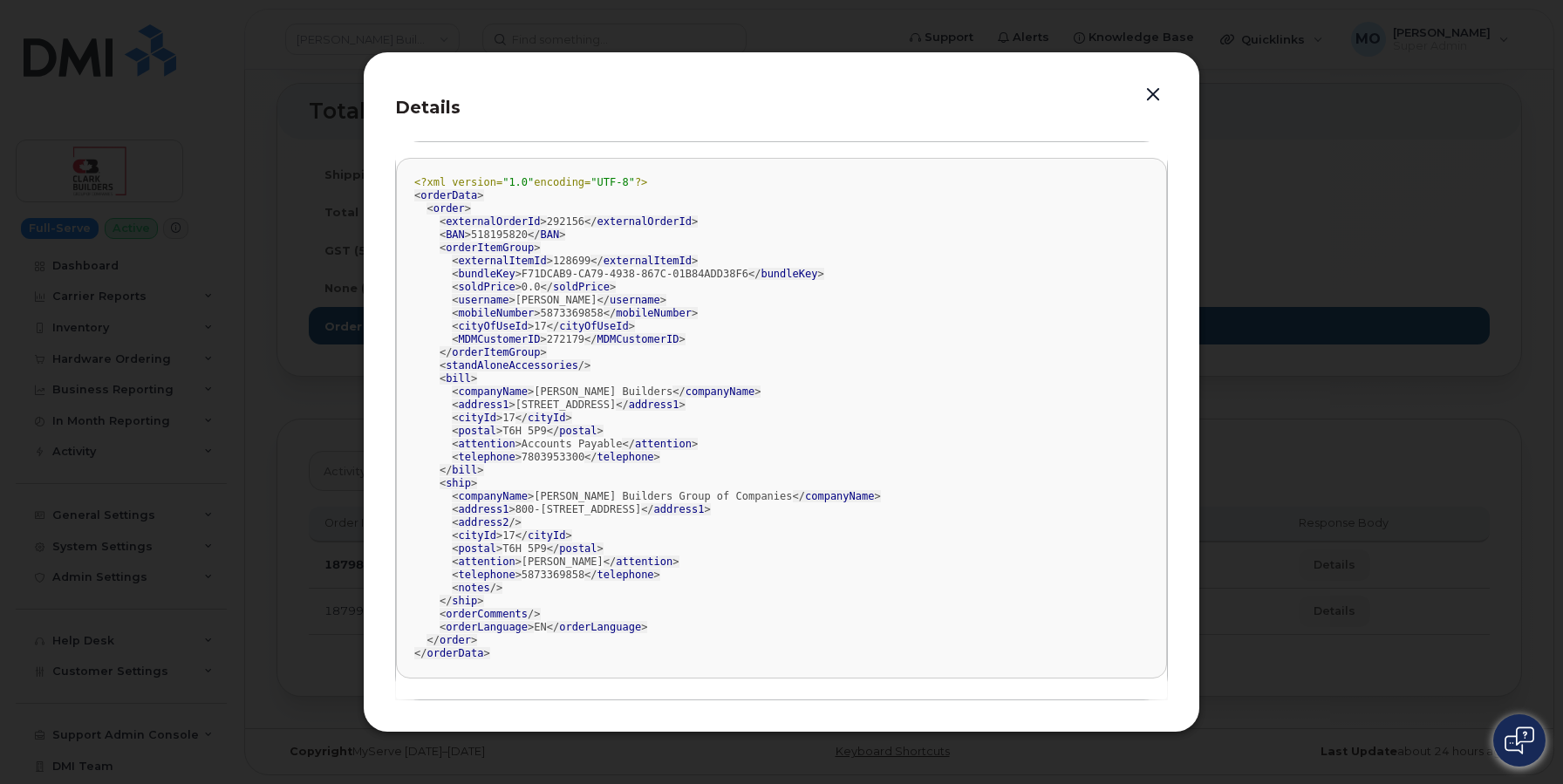
click at [494, 267] on span "bundleKey" at bounding box center [487, 273] width 57 height 13
click at [500, 265] on span "externalItemId" at bounding box center [503, 261] width 89 height 13
copy span "externalItemId"
click at [1157, 98] on button "button" at bounding box center [1153, 94] width 26 height 24
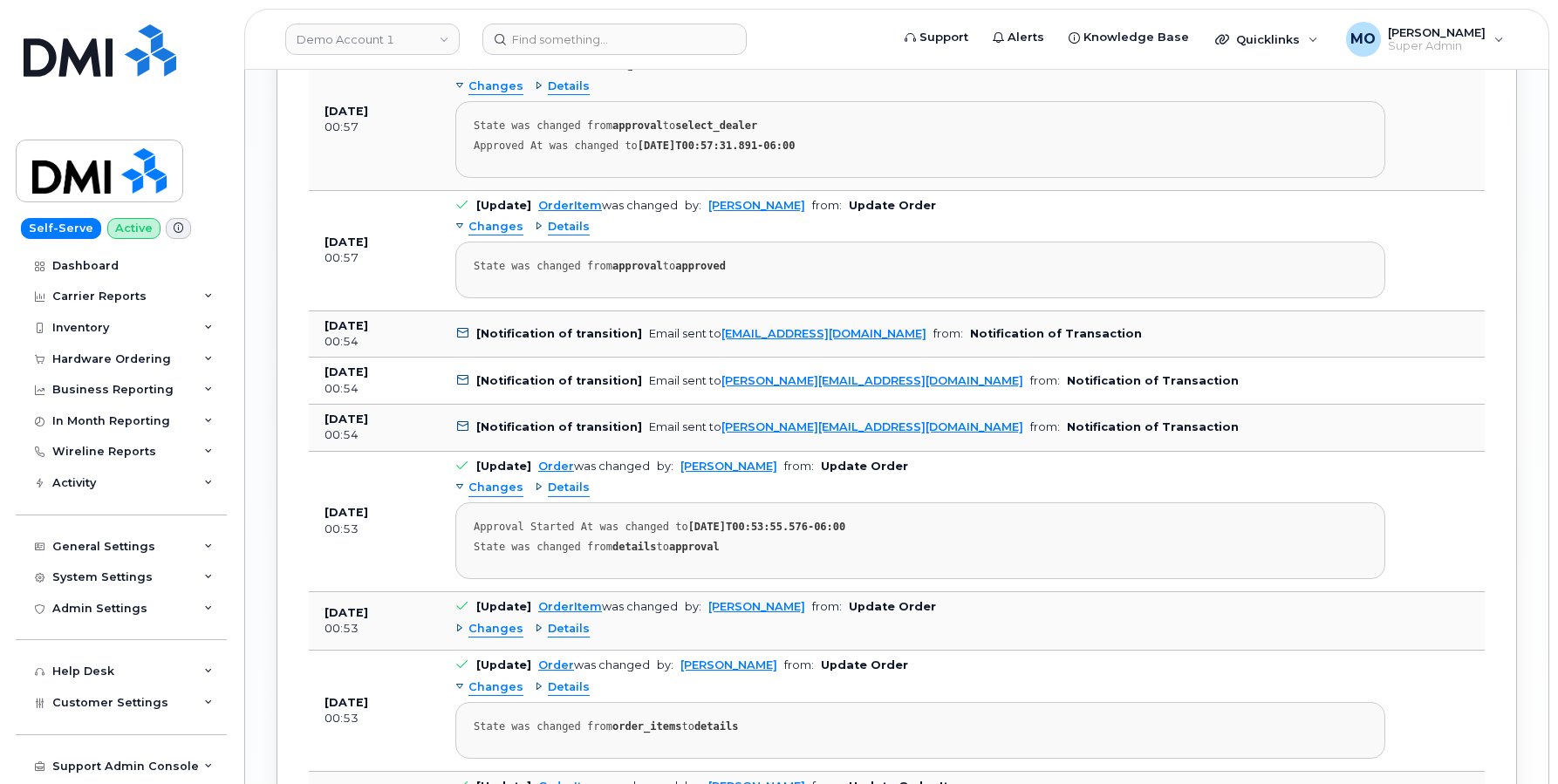
scroll to position [2496, 0]
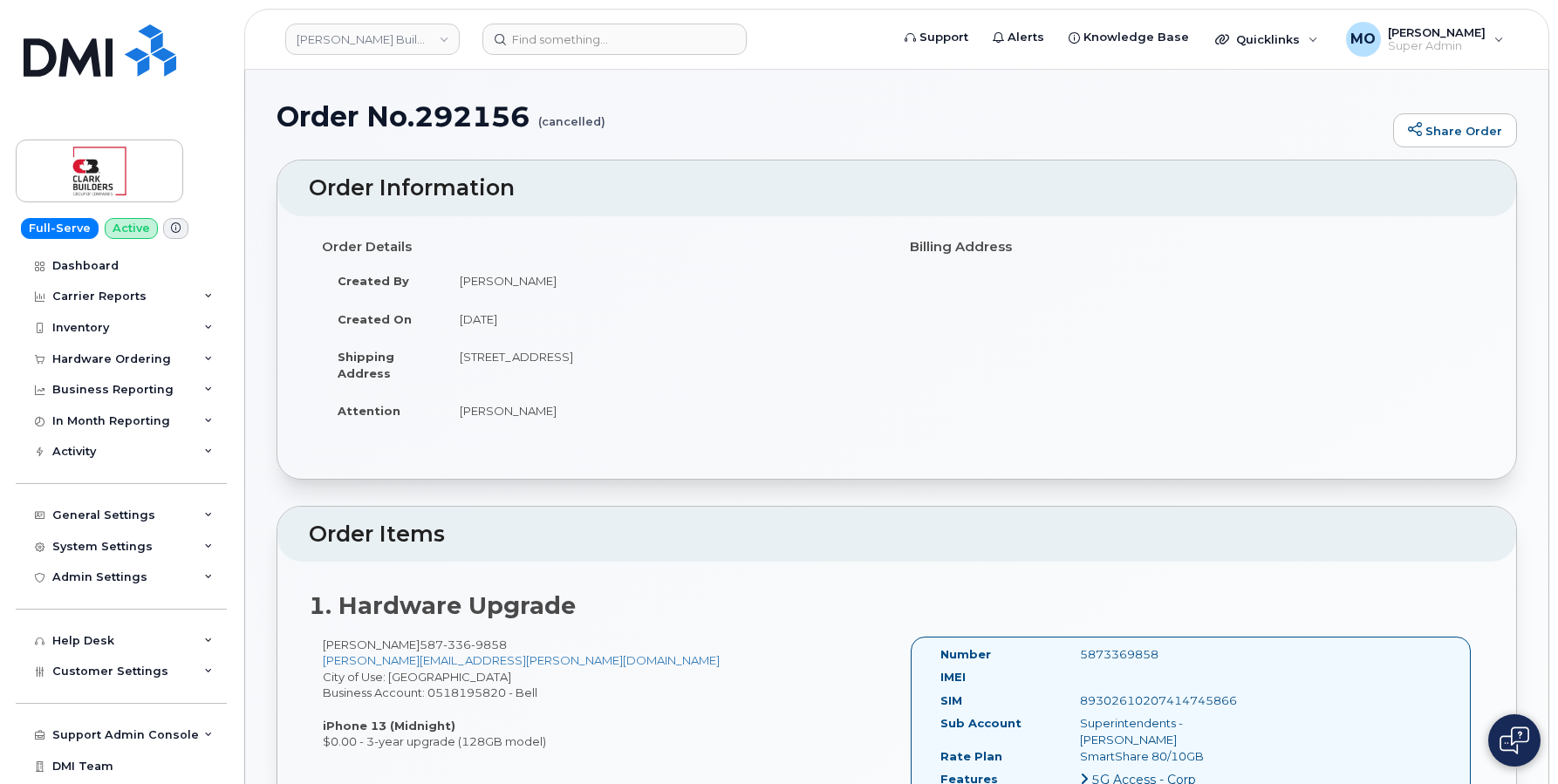
scroll to position [446, 0]
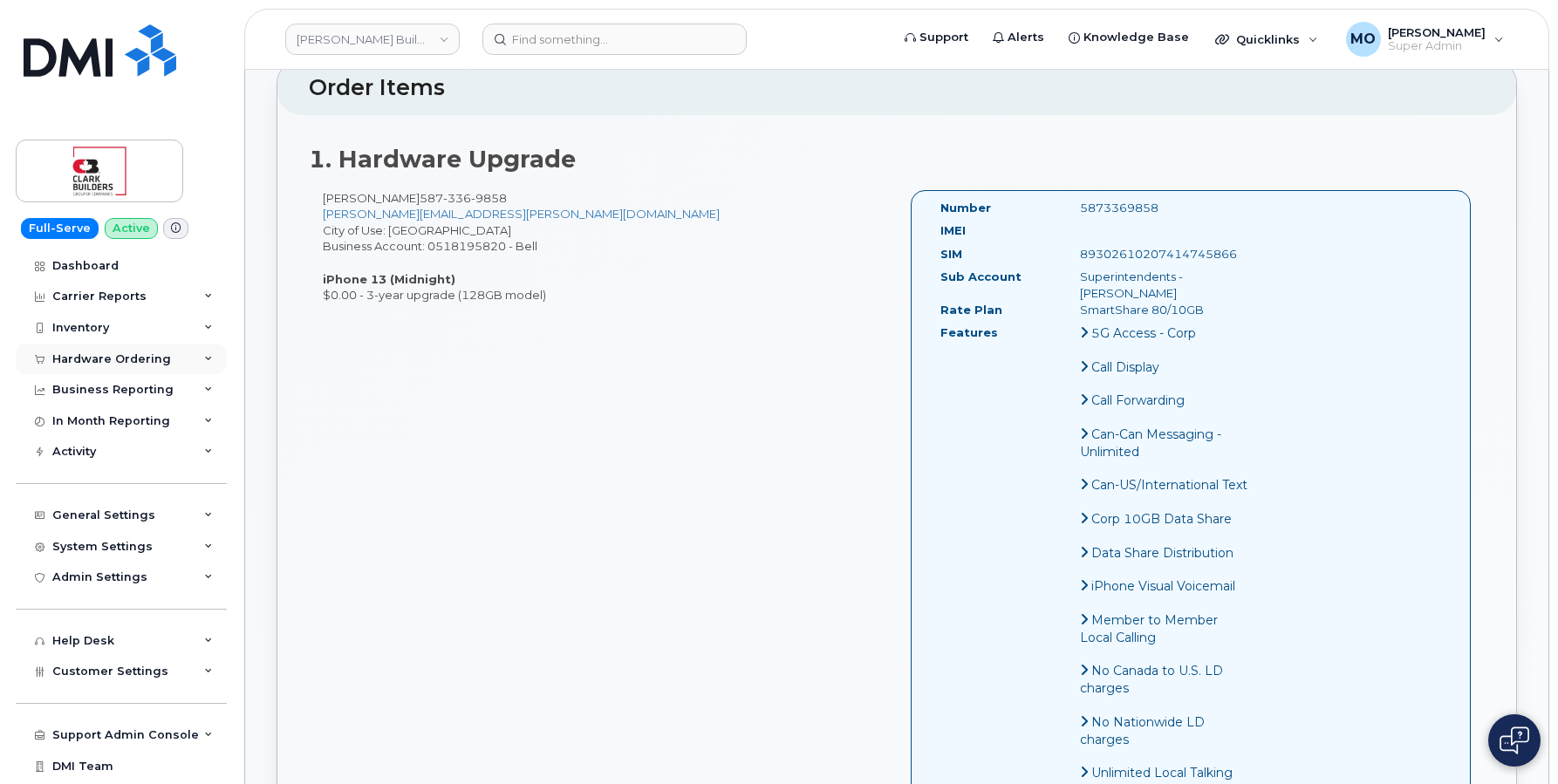
click at [208, 349] on div "Hardware Ordering" at bounding box center [120, 359] width 211 height 32
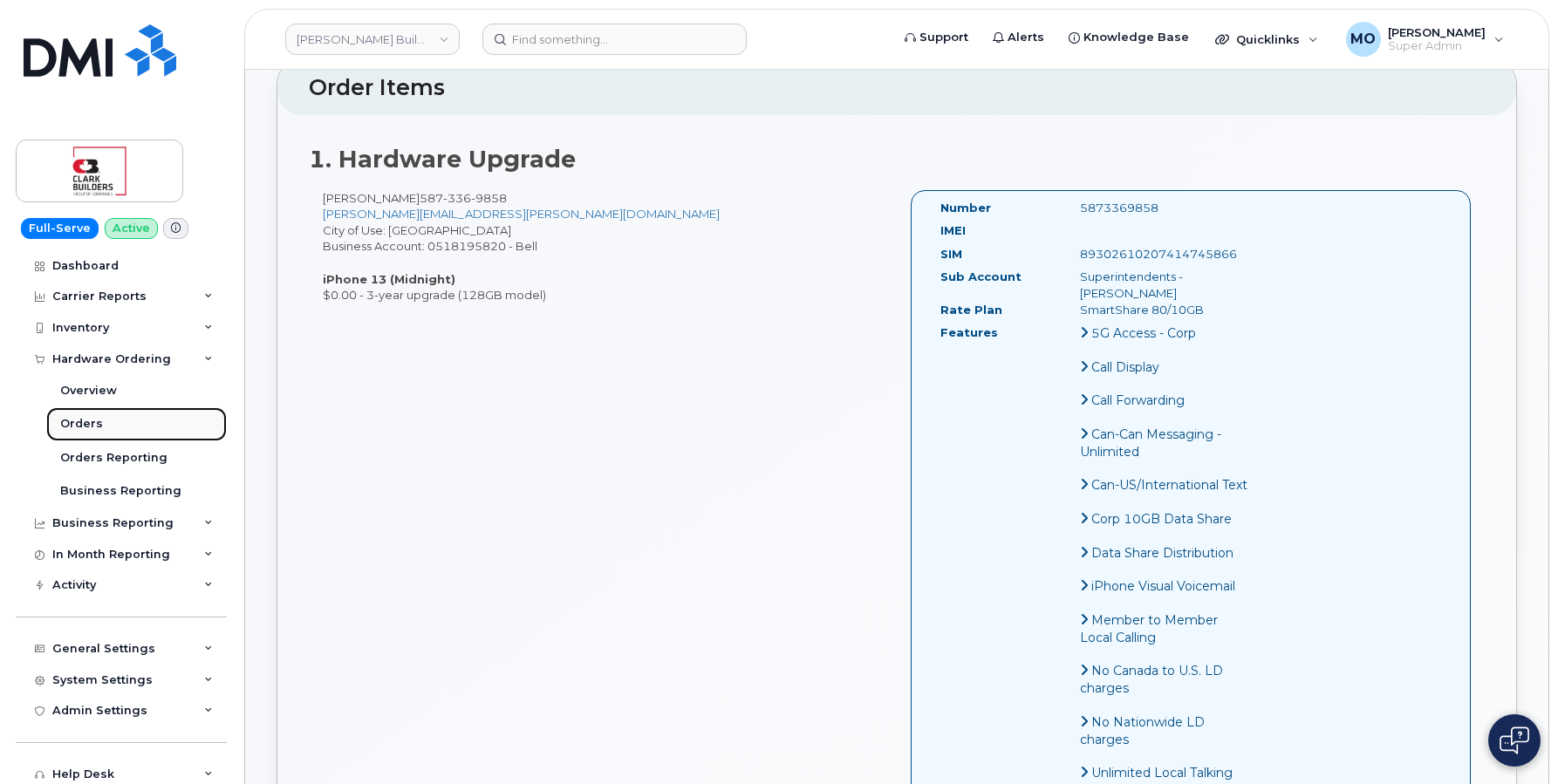
click at [76, 423] on div "Orders" at bounding box center [82, 423] width 42 height 15
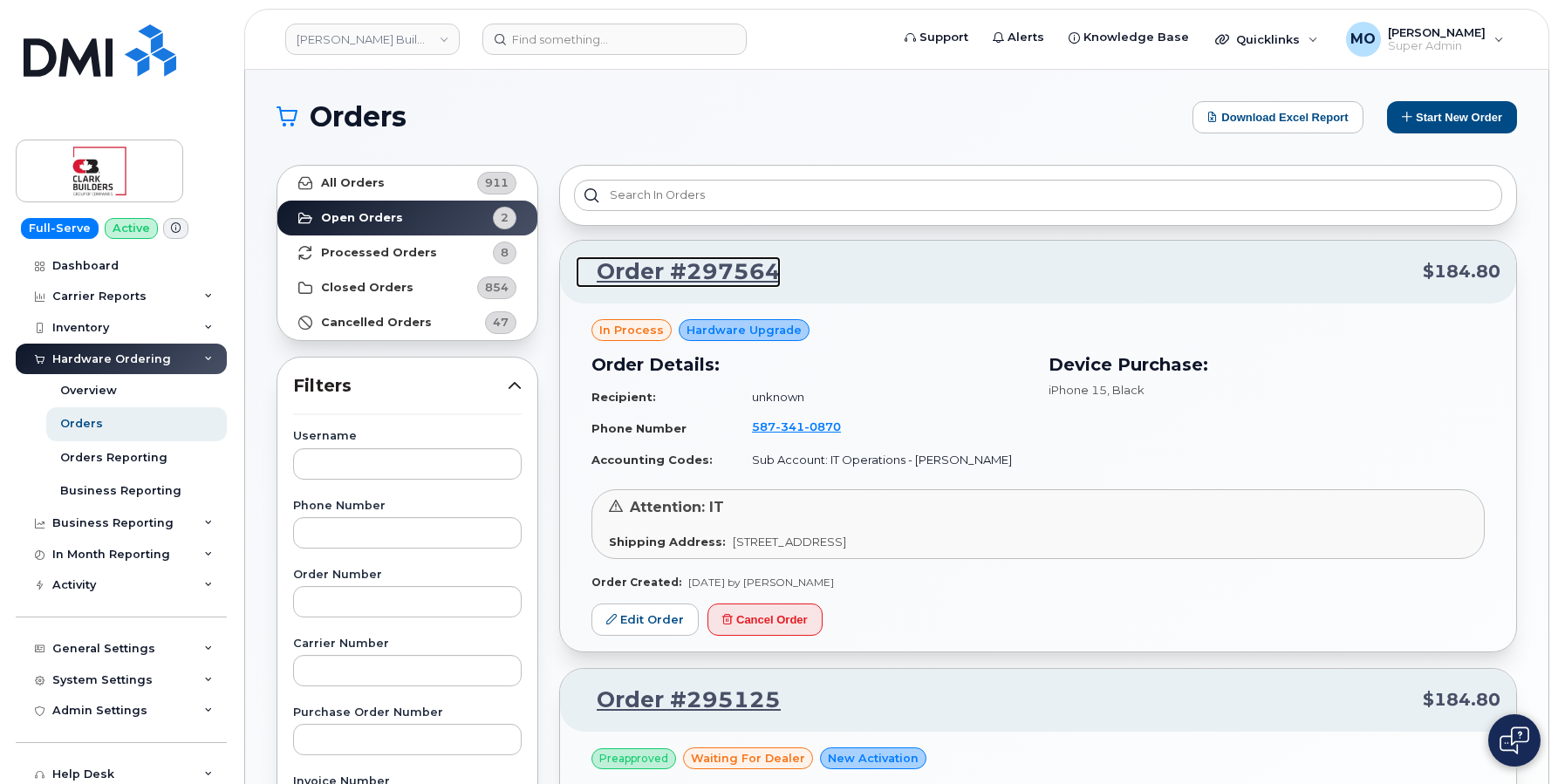
click at [690, 267] on link "Order #297564" at bounding box center [677, 271] width 205 height 32
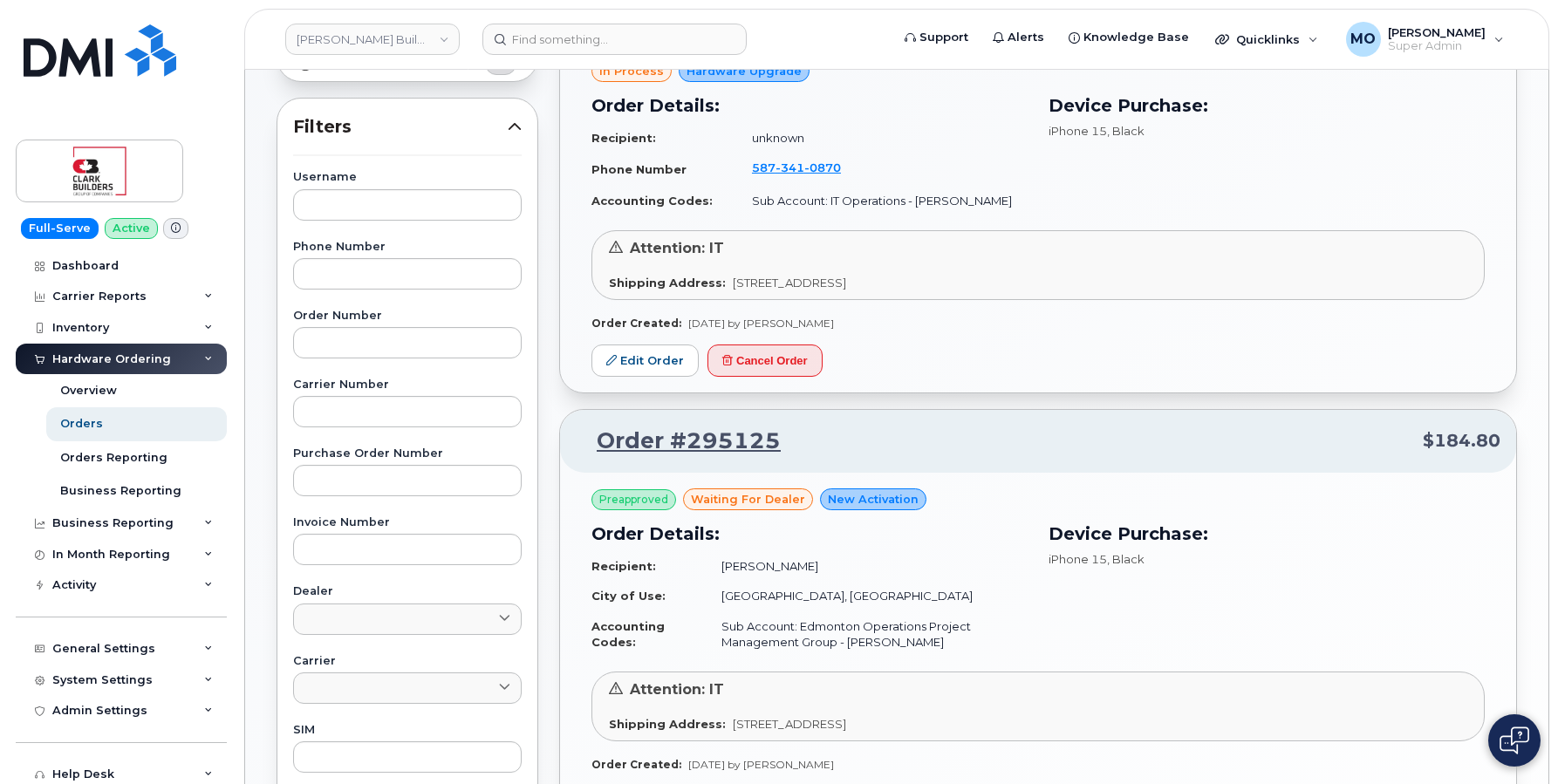
scroll to position [283, 0]
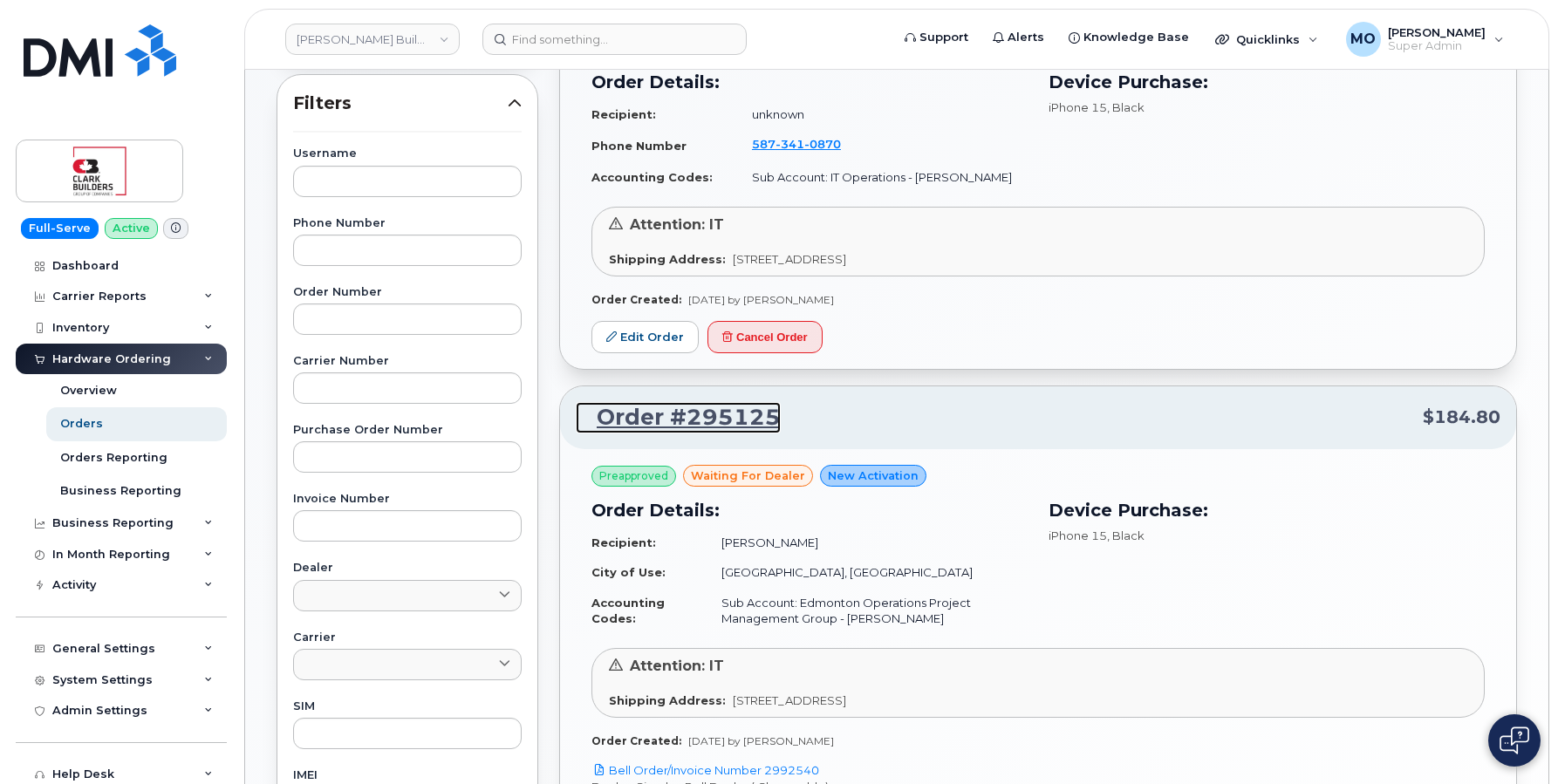
click at [743, 429] on link "Order #295125" at bounding box center [677, 417] width 205 height 32
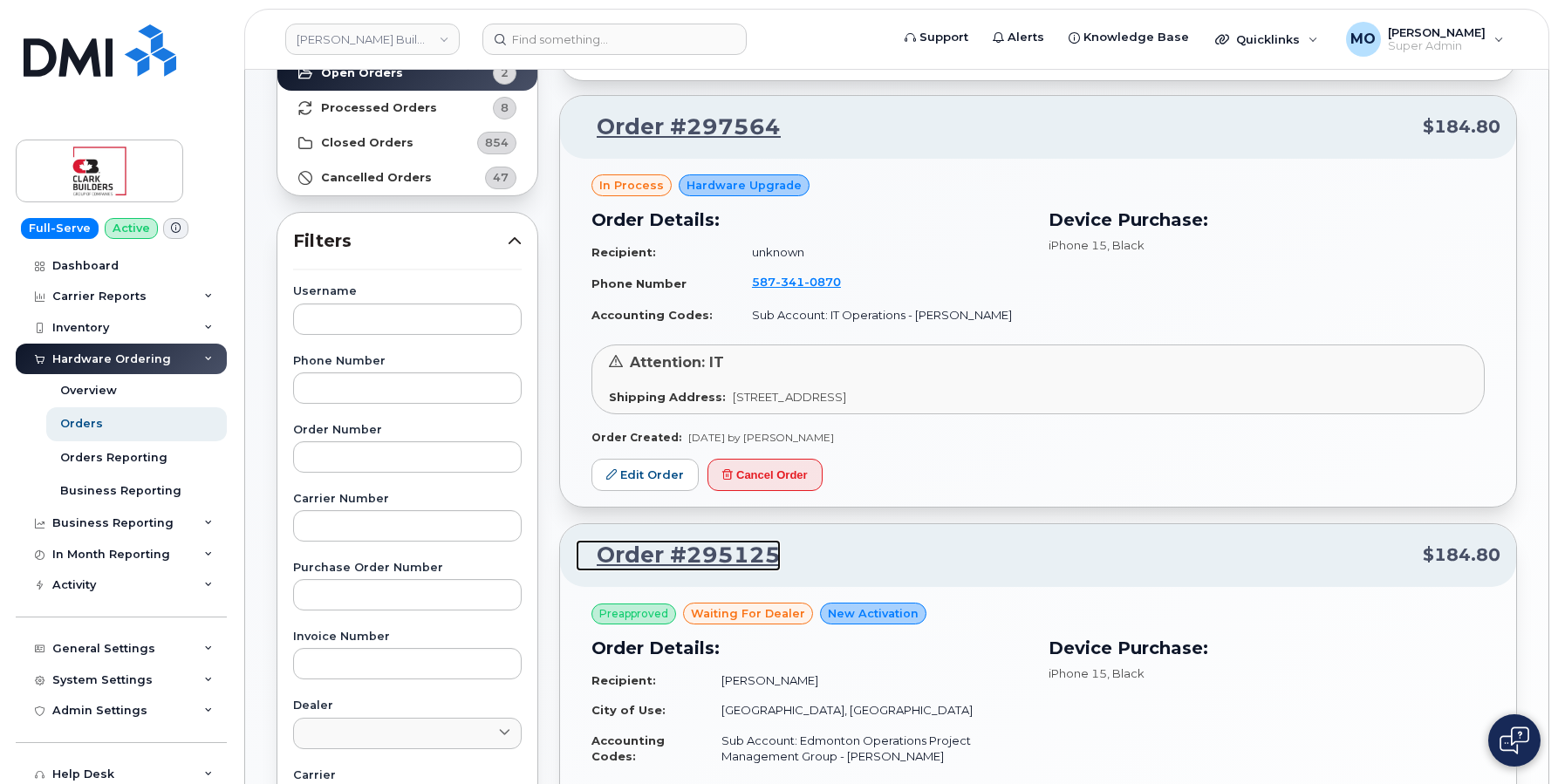
scroll to position [0, 0]
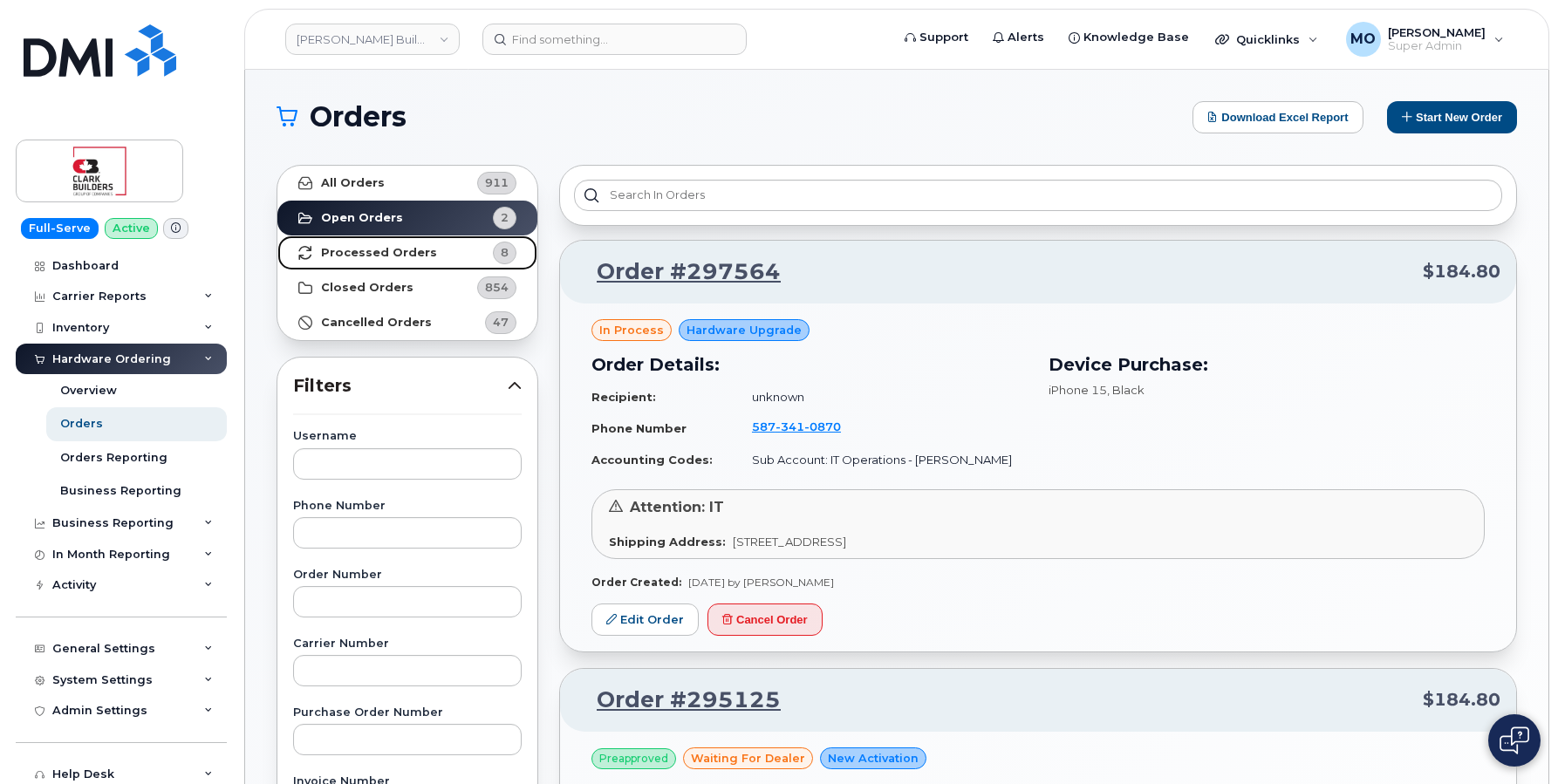
click at [429, 260] on link "Processed Orders 8" at bounding box center [407, 253] width 260 height 35
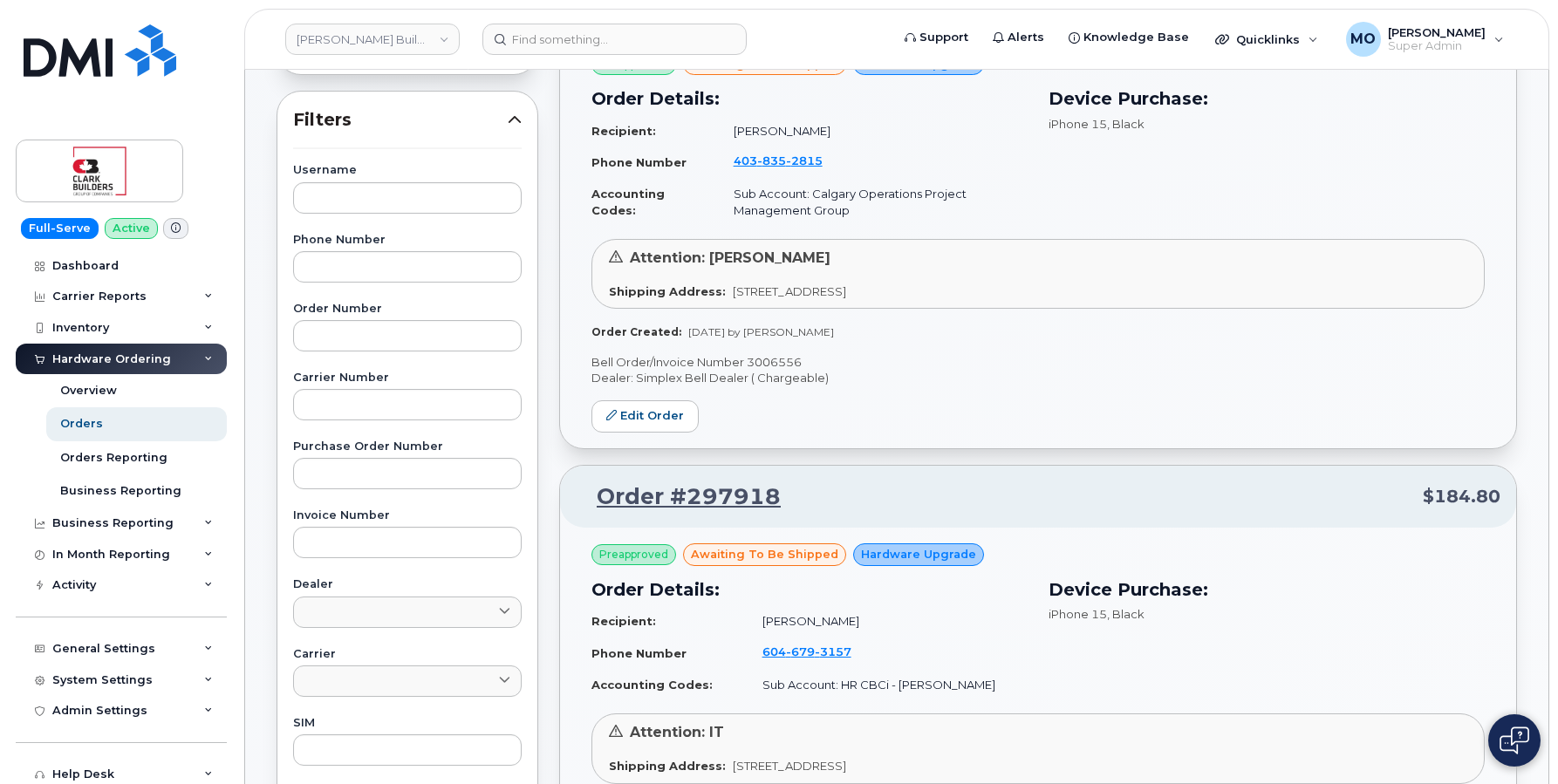
scroll to position [373, 0]
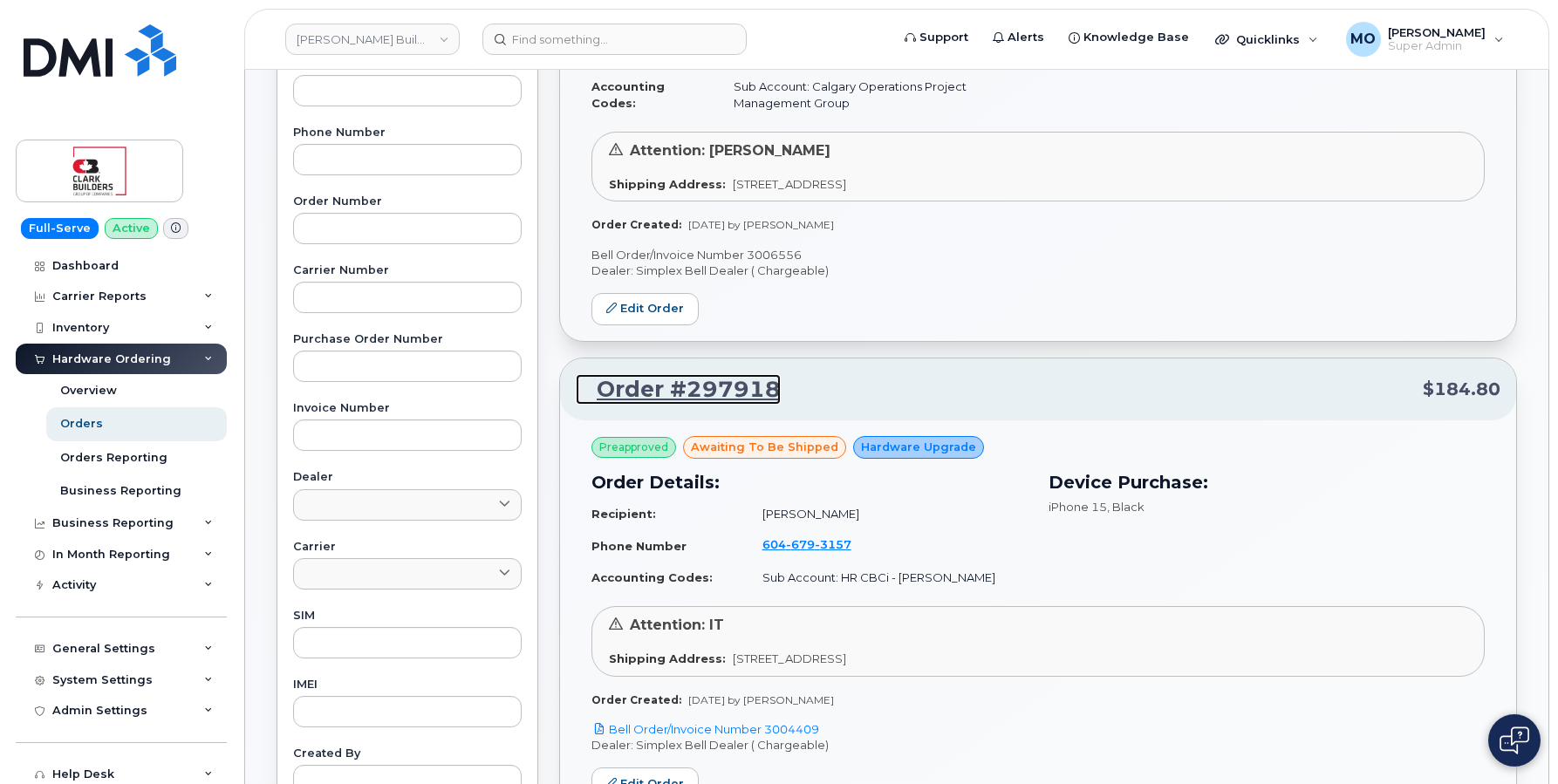
click at [713, 385] on link "Order #297918" at bounding box center [677, 390] width 205 height 32
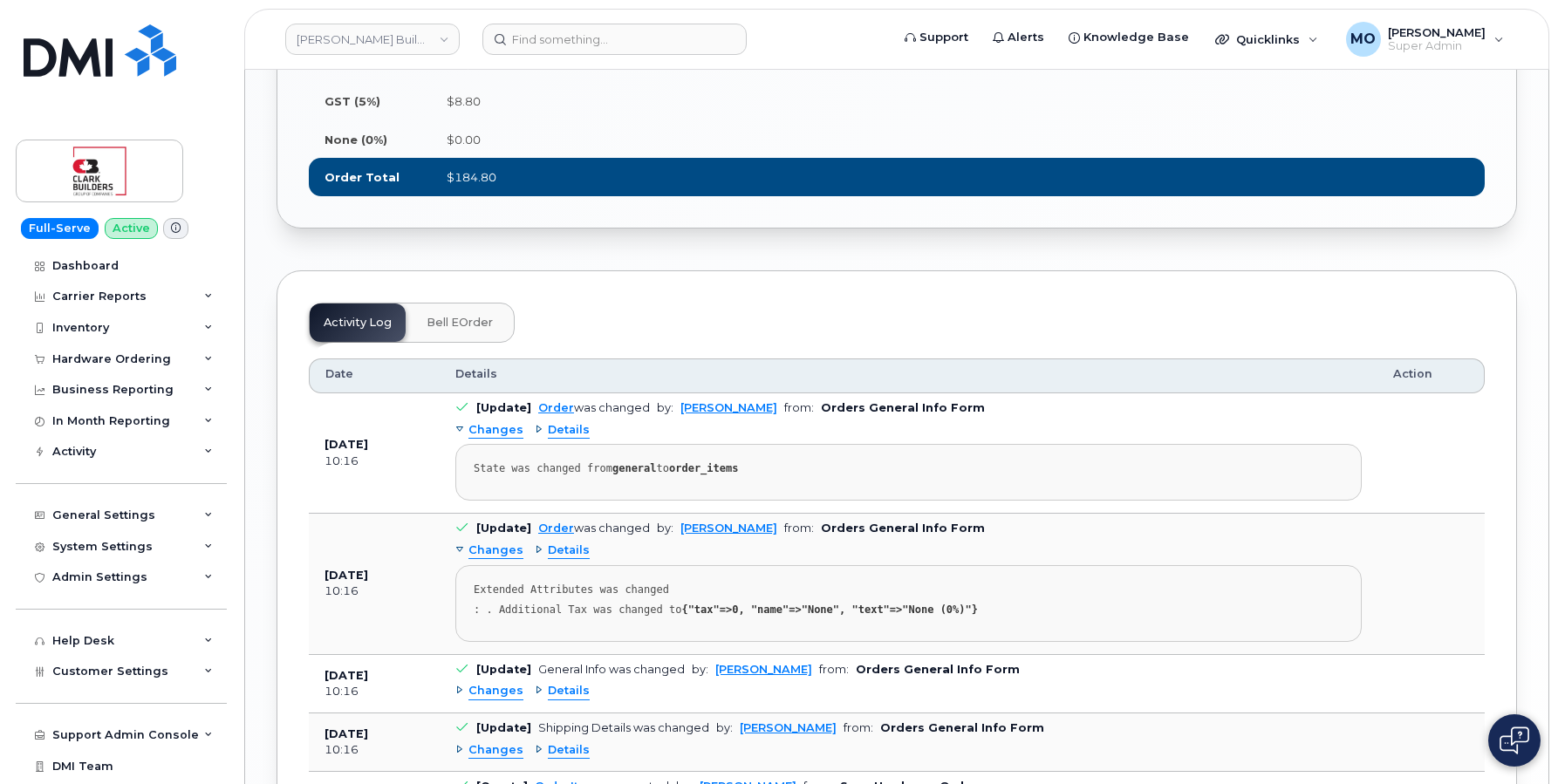
scroll to position [1516, 0]
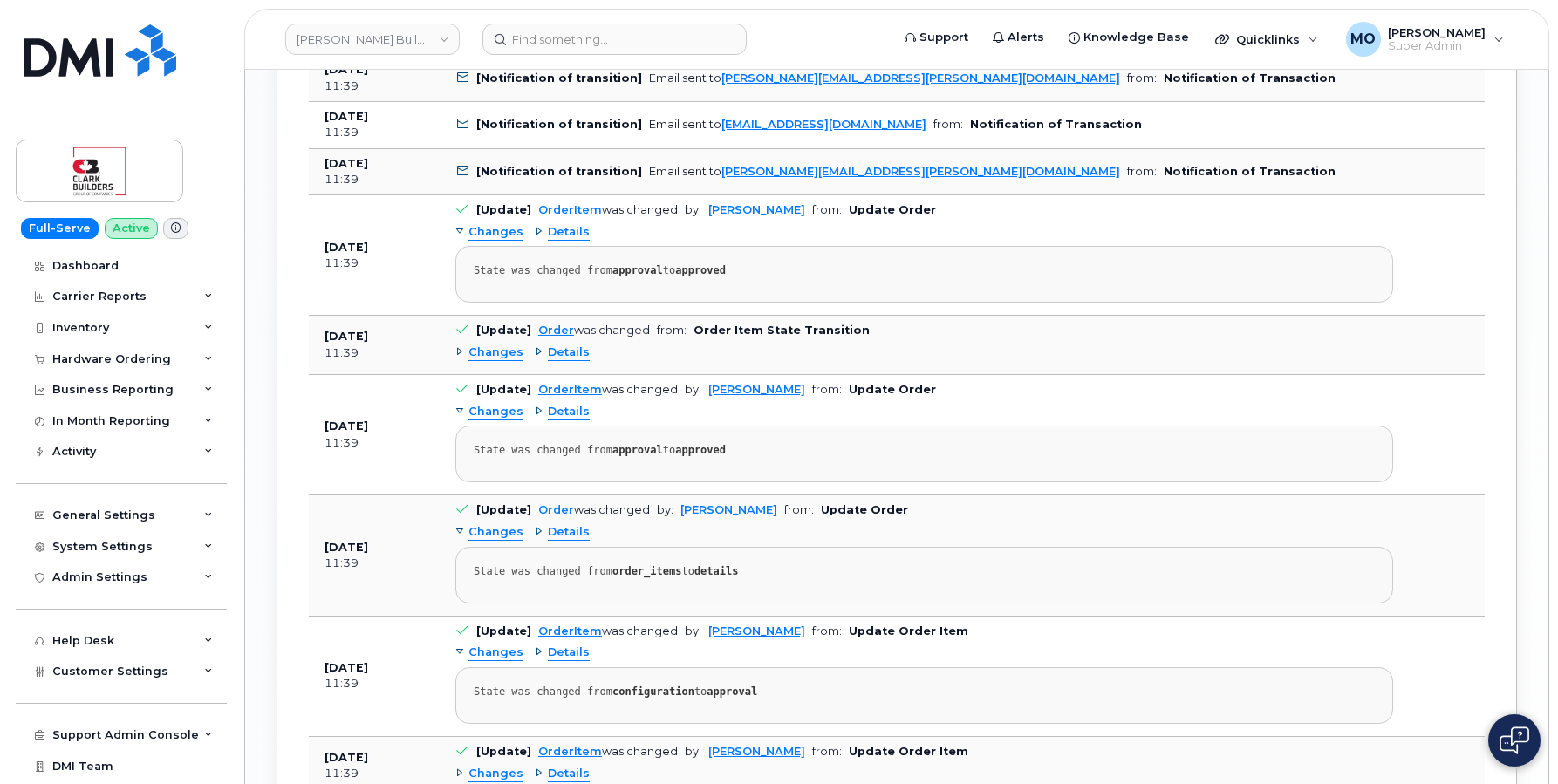
scroll to position [2367, 0]
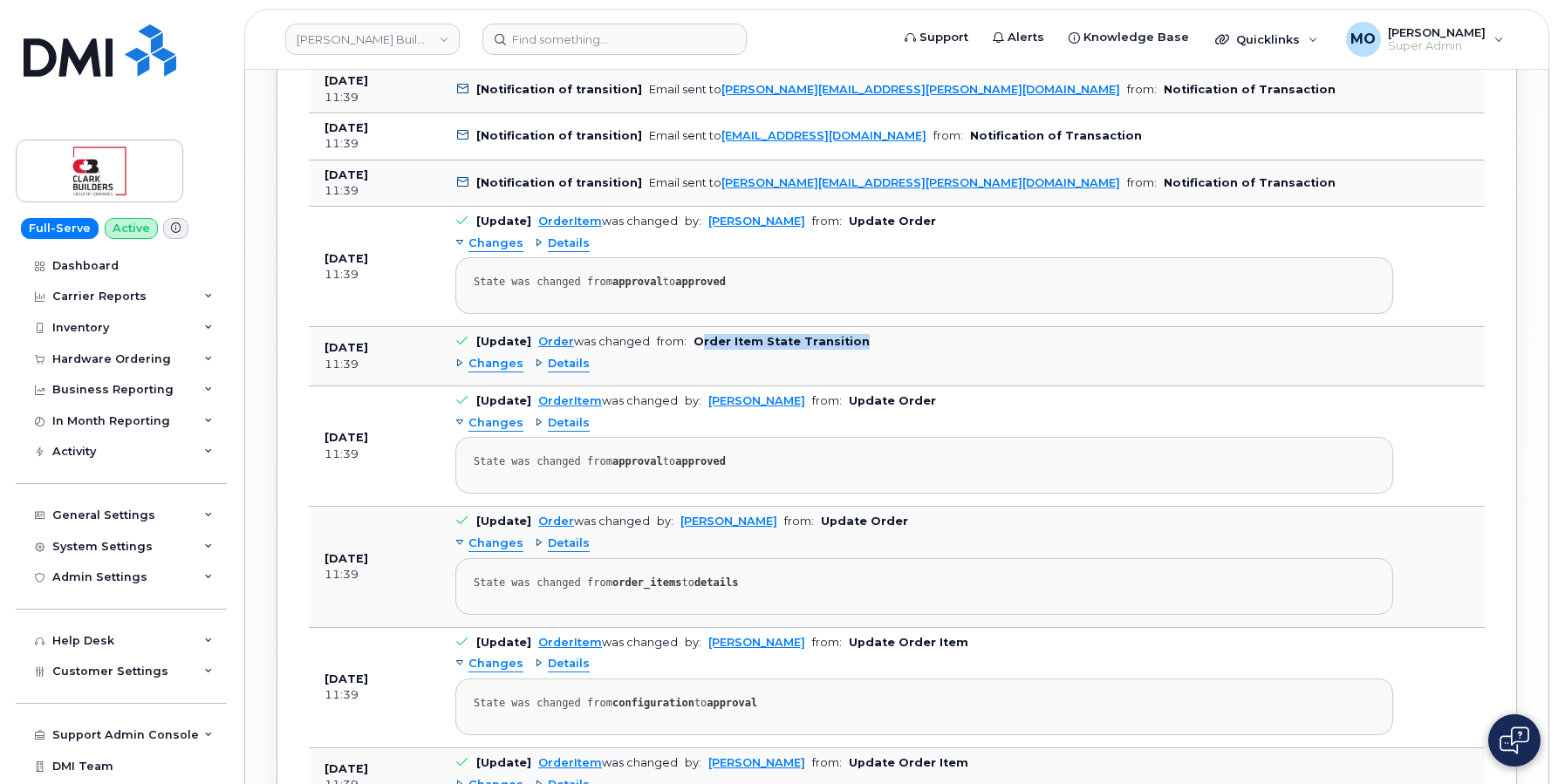
drag, startPoint x: 693, startPoint y: 346, endPoint x: 866, endPoint y: 340, distance: 173.1
click at [866, 340] on td "[Update] Order was changed from: Order Item State Transition Changes Details" at bounding box center [924, 356] width 969 height 59
copy b "rder Item State Transition"
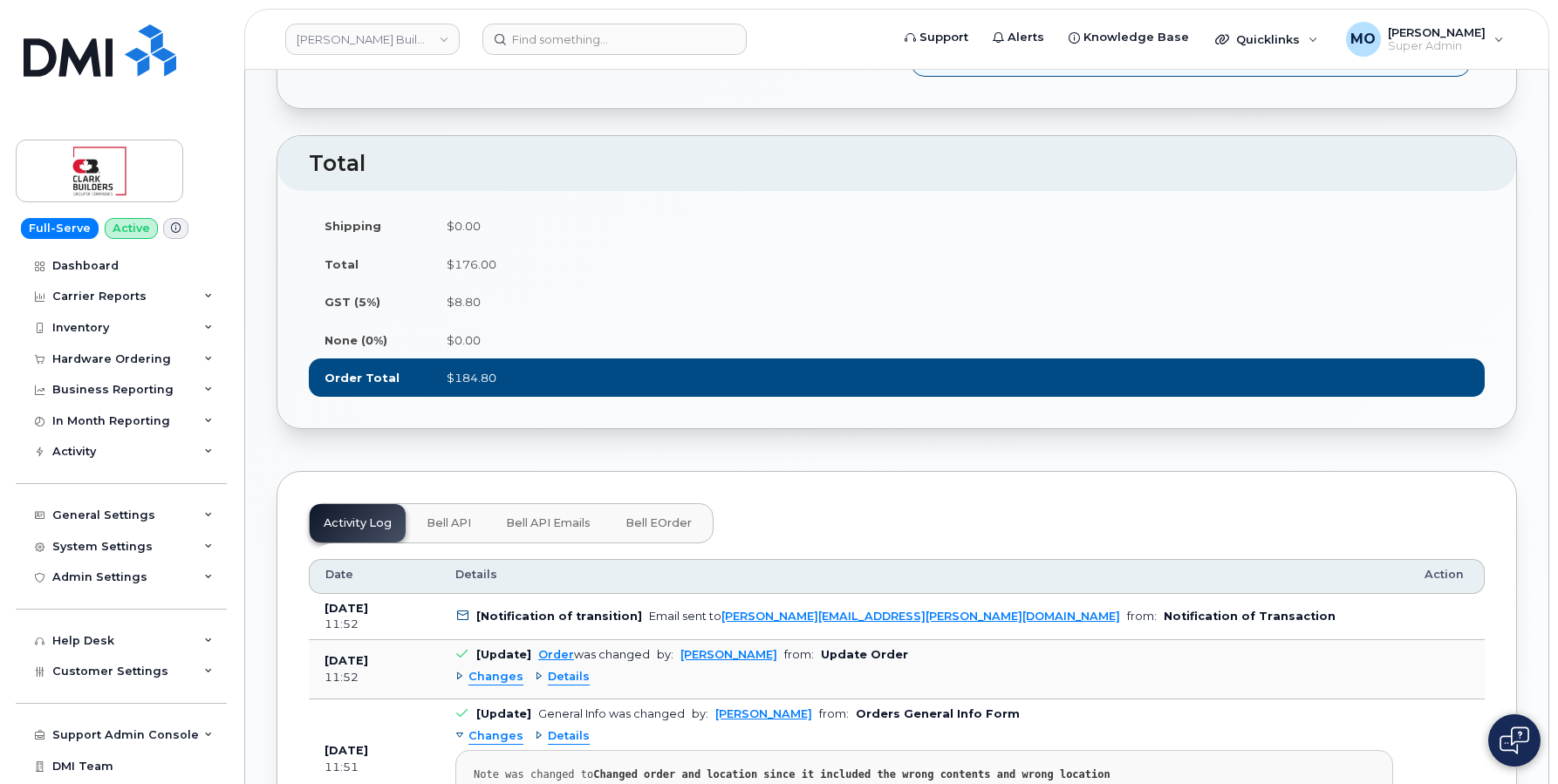
scroll to position [1177, 0]
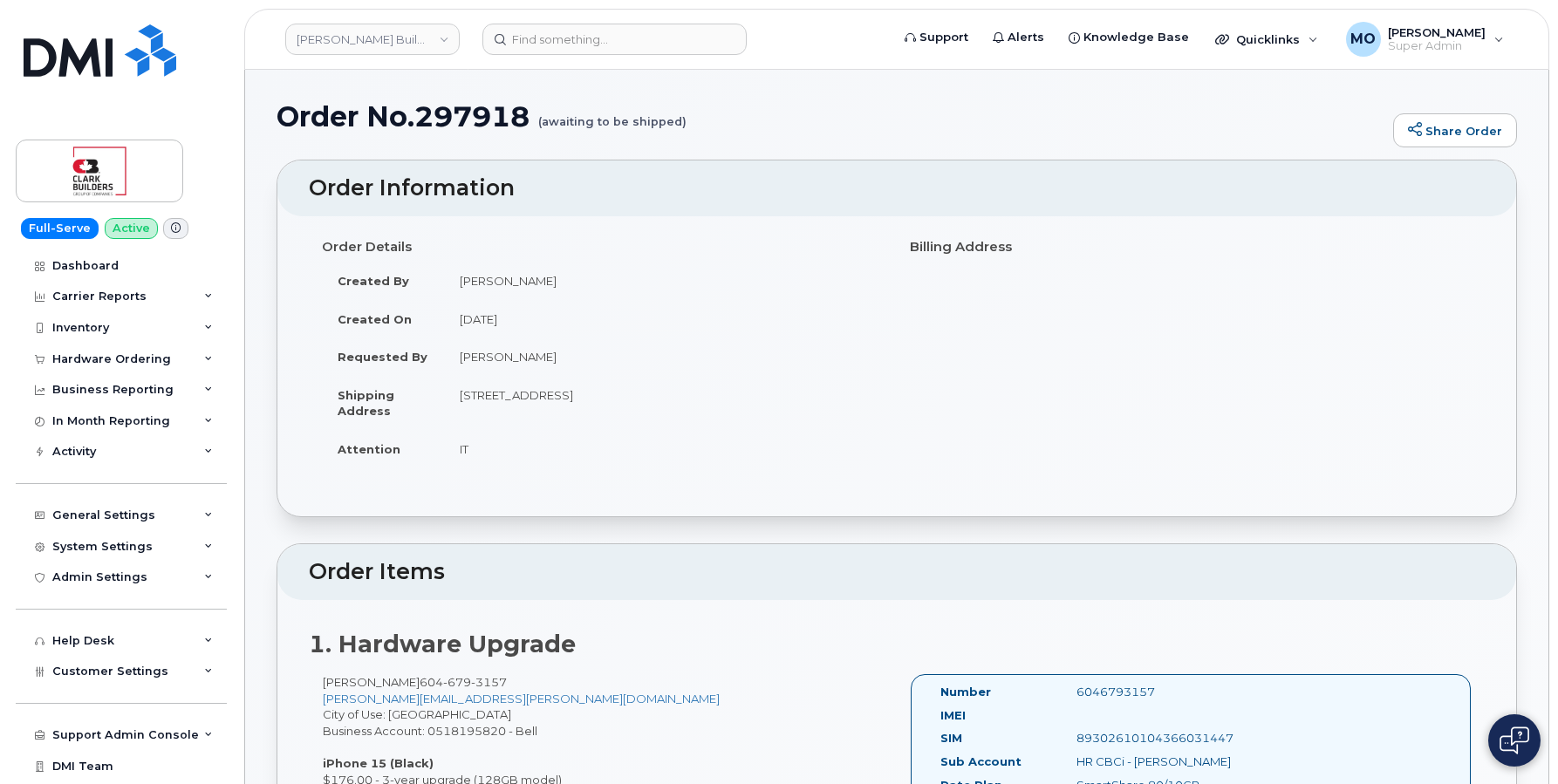
scroll to position [1799, 0]
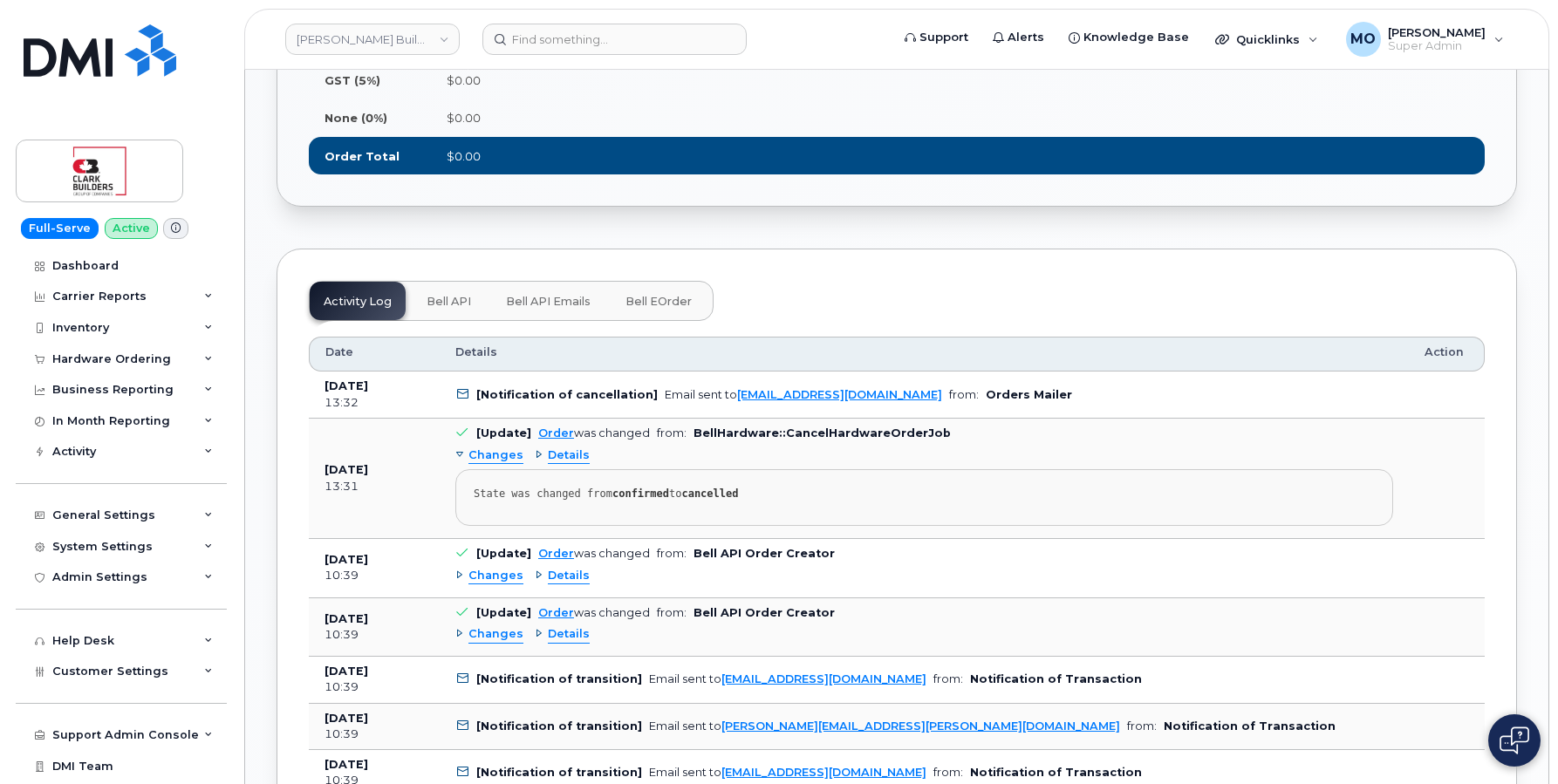
scroll to position [1475, 0]
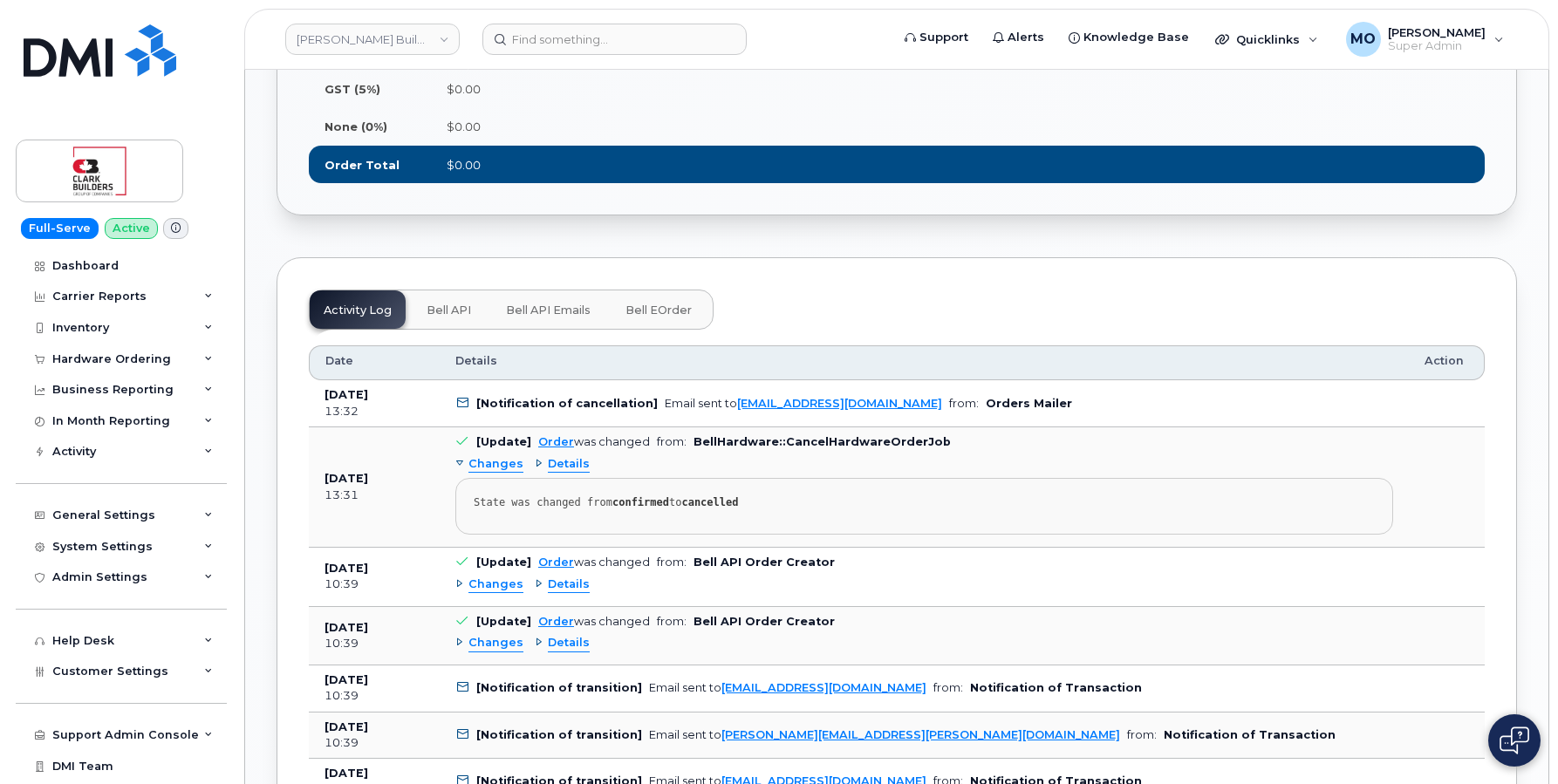
click at [651, 317] on span "Bell eOrder" at bounding box center [658, 310] width 66 height 14
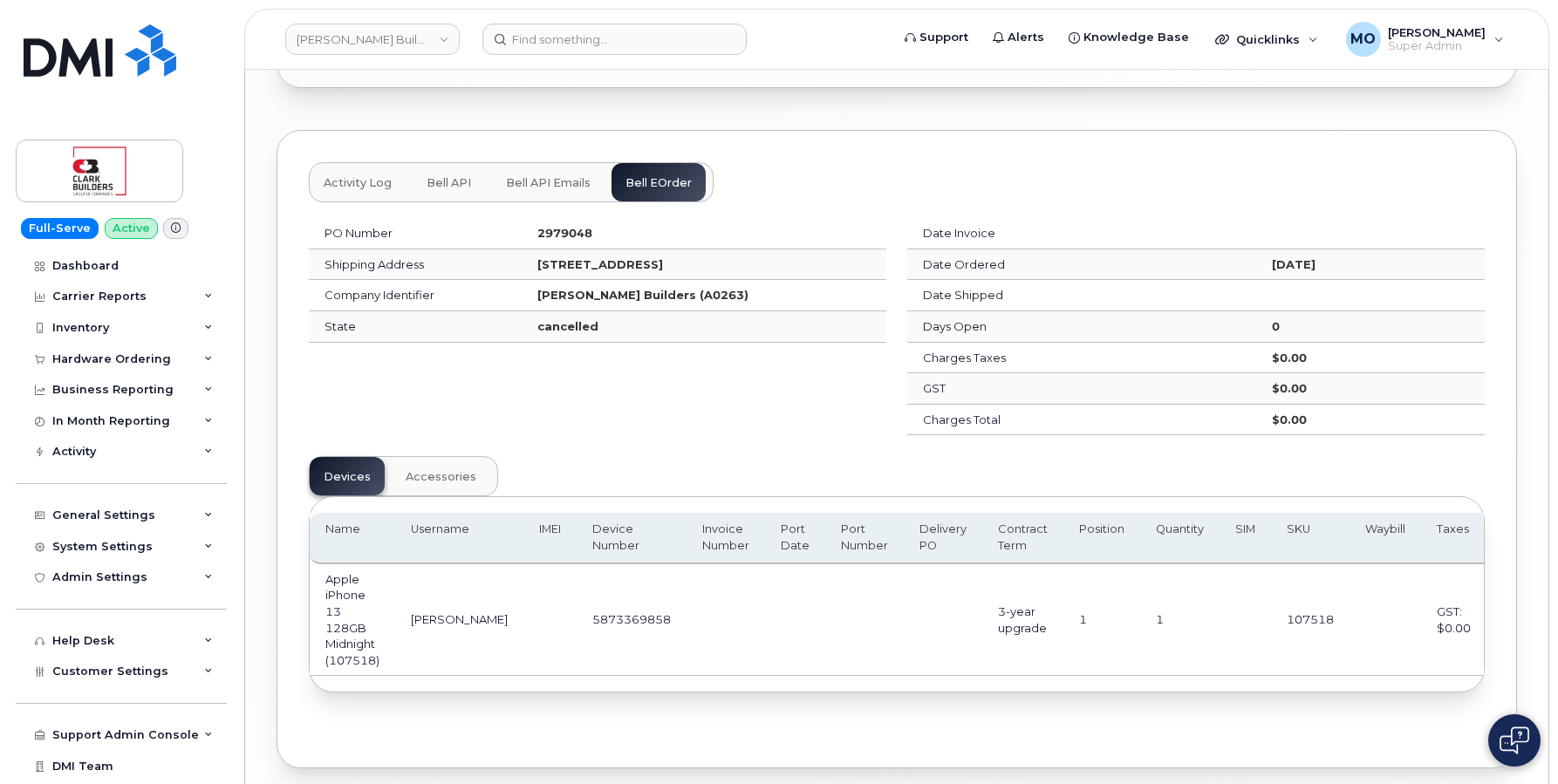
scroll to position [1688, 0]
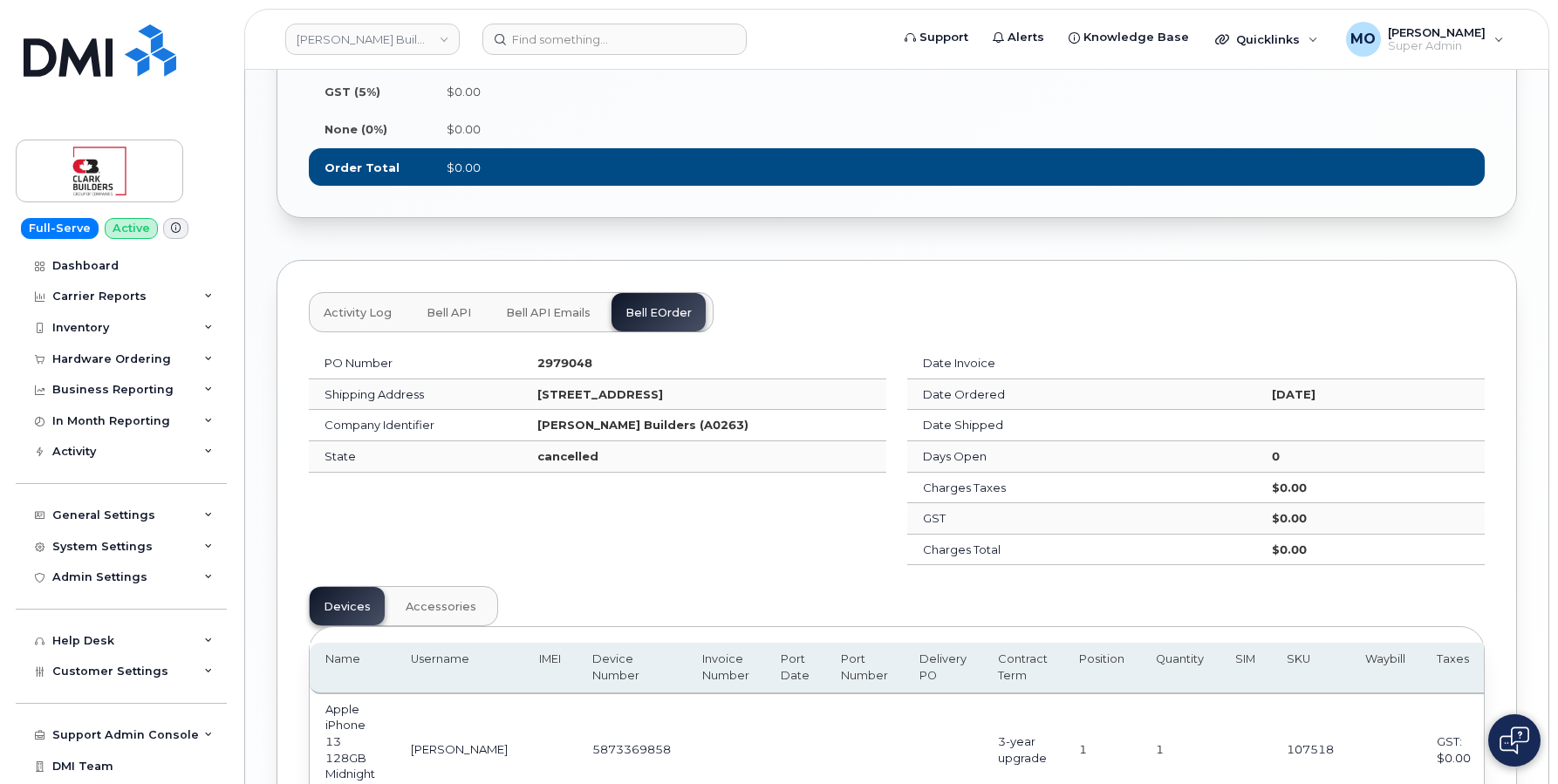
click at [449, 331] on button "Bell API" at bounding box center [448, 313] width 72 height 38
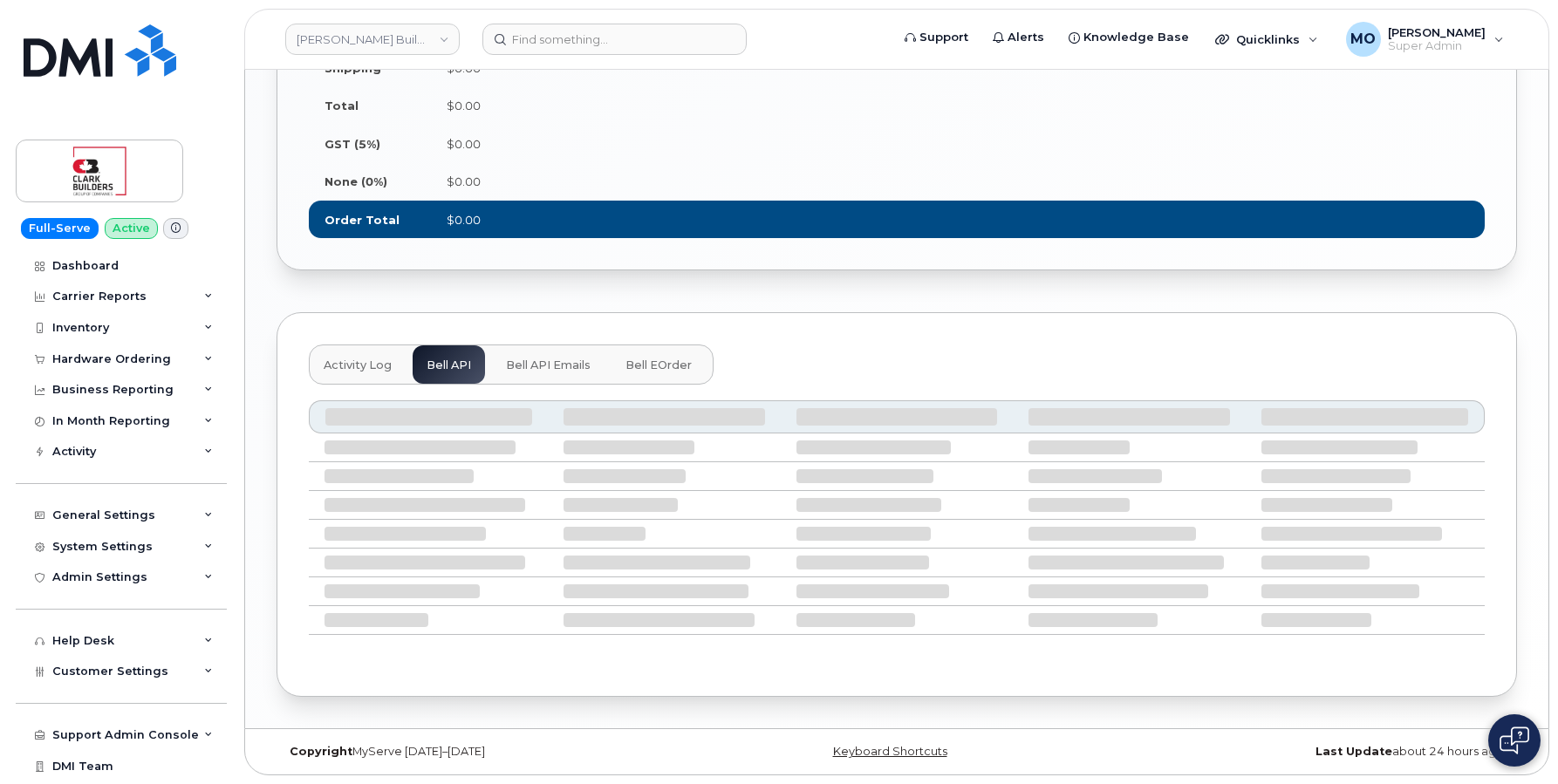
scroll to position [1323, 0]
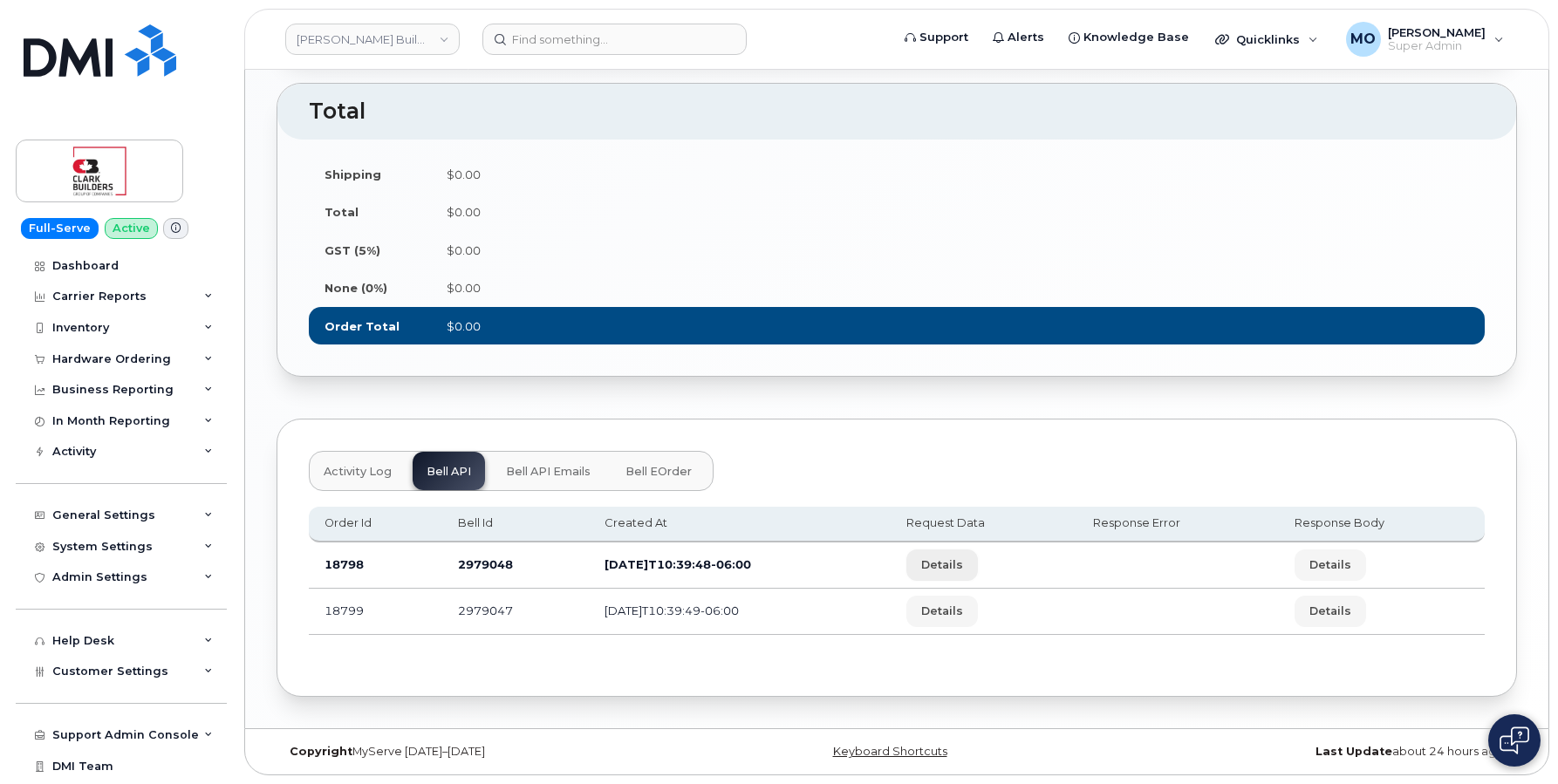
click at [959, 560] on span "Details" at bounding box center [942, 564] width 42 height 16
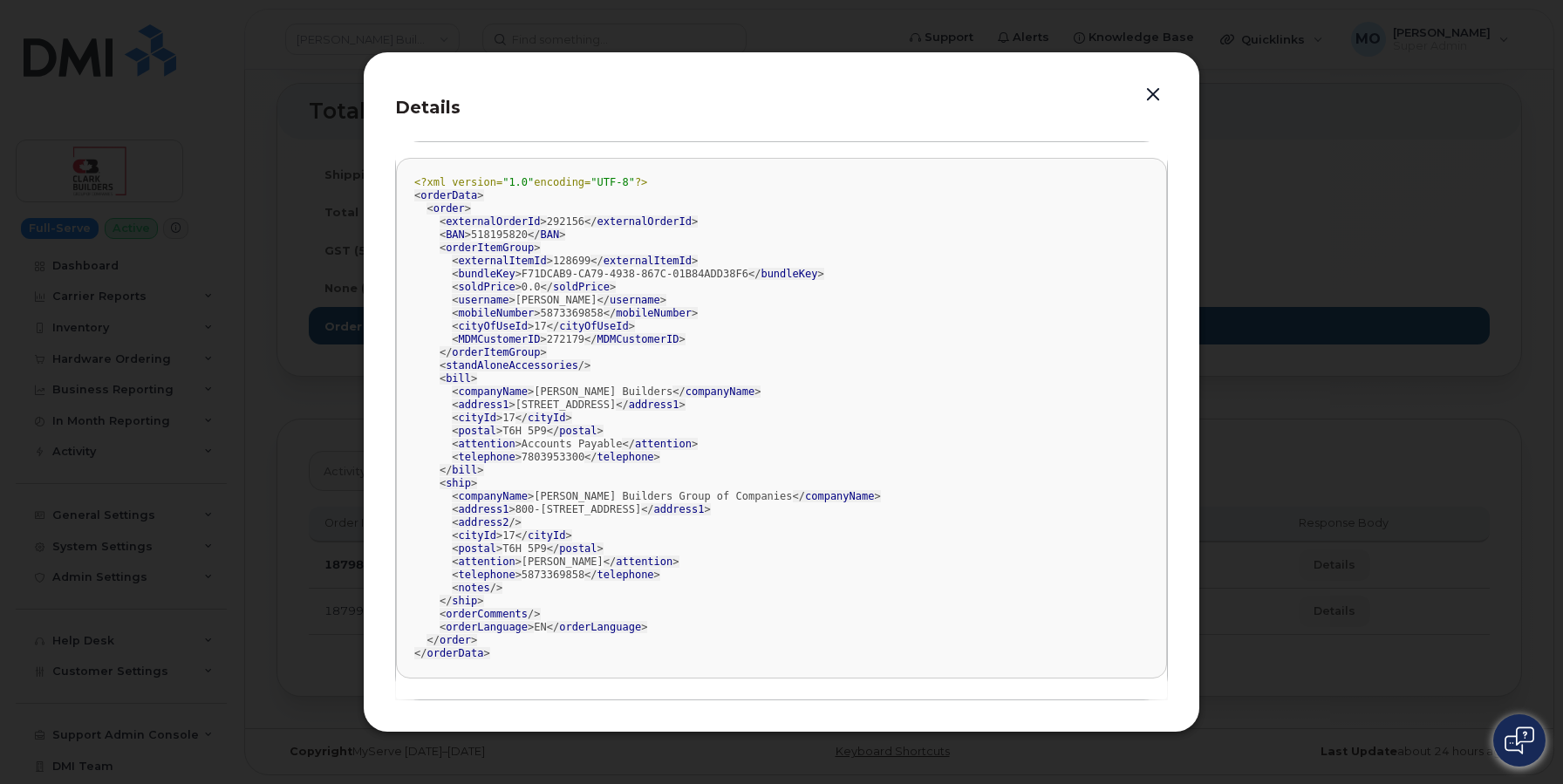
click at [563, 227] on div "<?xml version= "1.0" encoding= "UTF-8" ?> < orderData > < order > < externalOrd…" at bounding box center [781, 417] width 734 height 484
copy div "292156"
click at [1148, 100] on button "button" at bounding box center [1153, 94] width 26 height 24
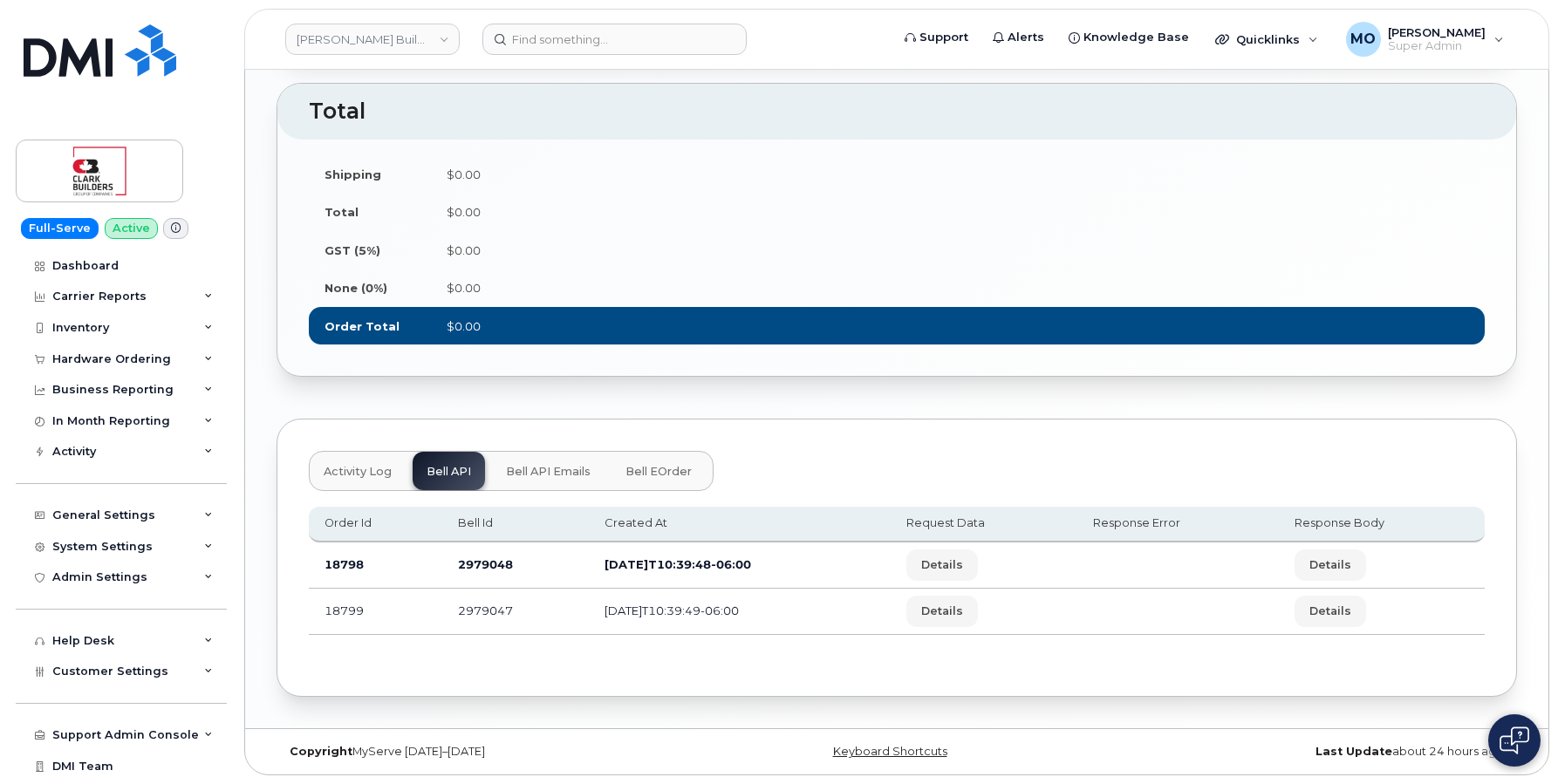
click at [356, 569] on td "18798" at bounding box center [375, 566] width 134 height 46
copy td "18798"
click at [477, 560] on td "2979048" at bounding box center [515, 566] width 146 height 46
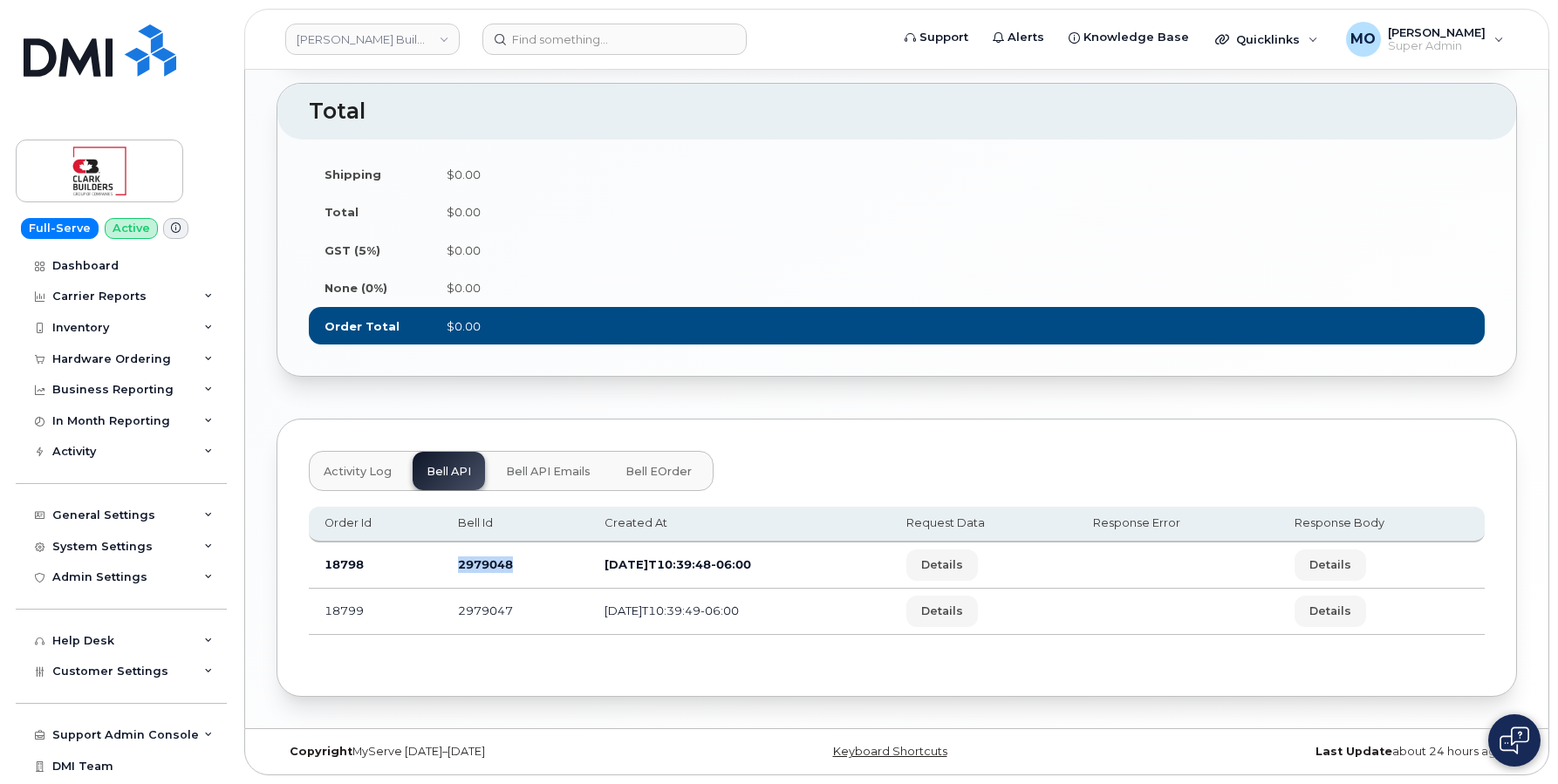
copy td "2979048"
click at [350, 606] on td "18799" at bounding box center [375, 612] width 134 height 46
copy td "18799"
click at [1336, 619] on span "Details" at bounding box center [1330, 610] width 42 height 16
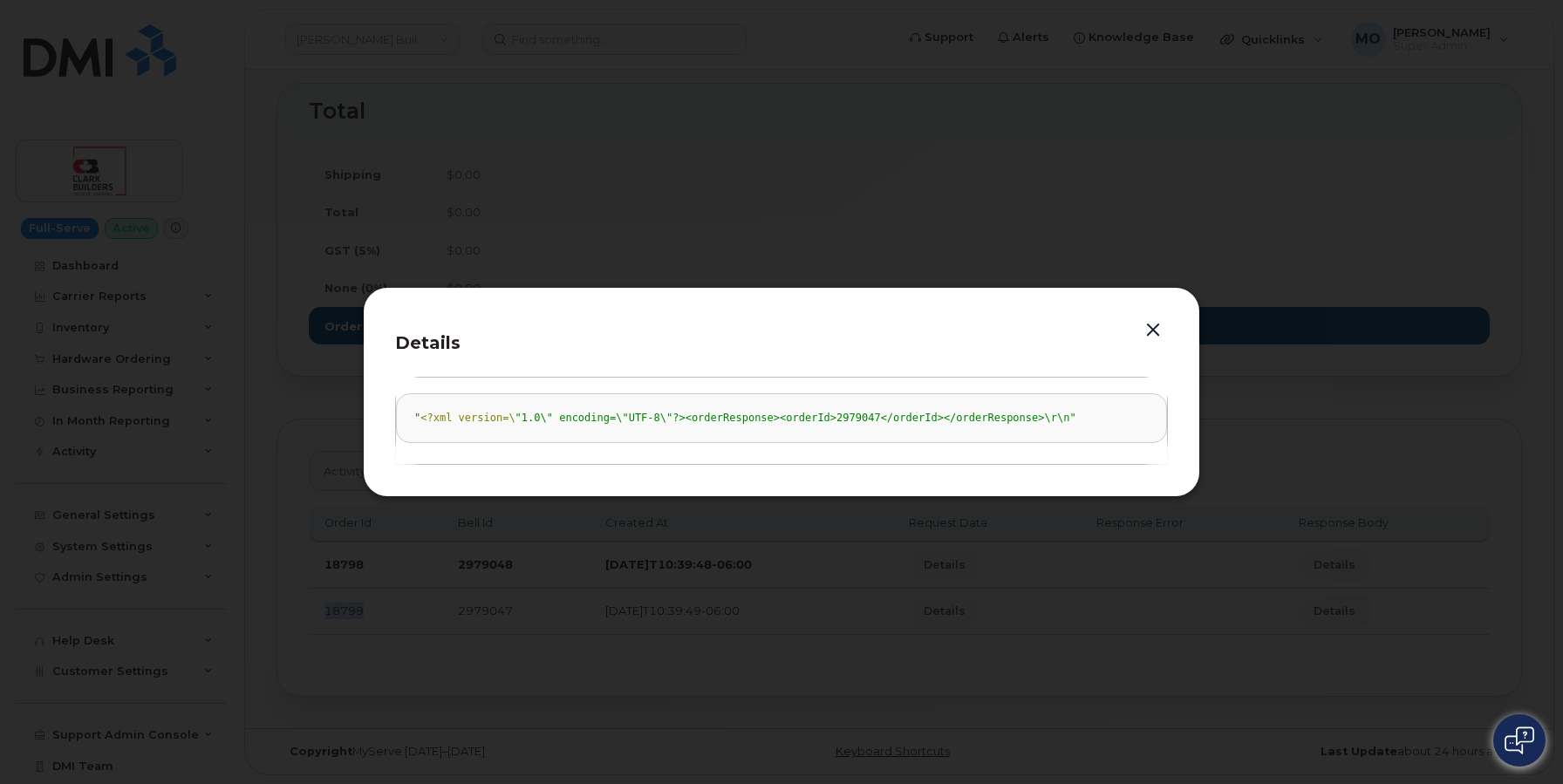
click at [1156, 340] on button "button" at bounding box center [1153, 330] width 26 height 24
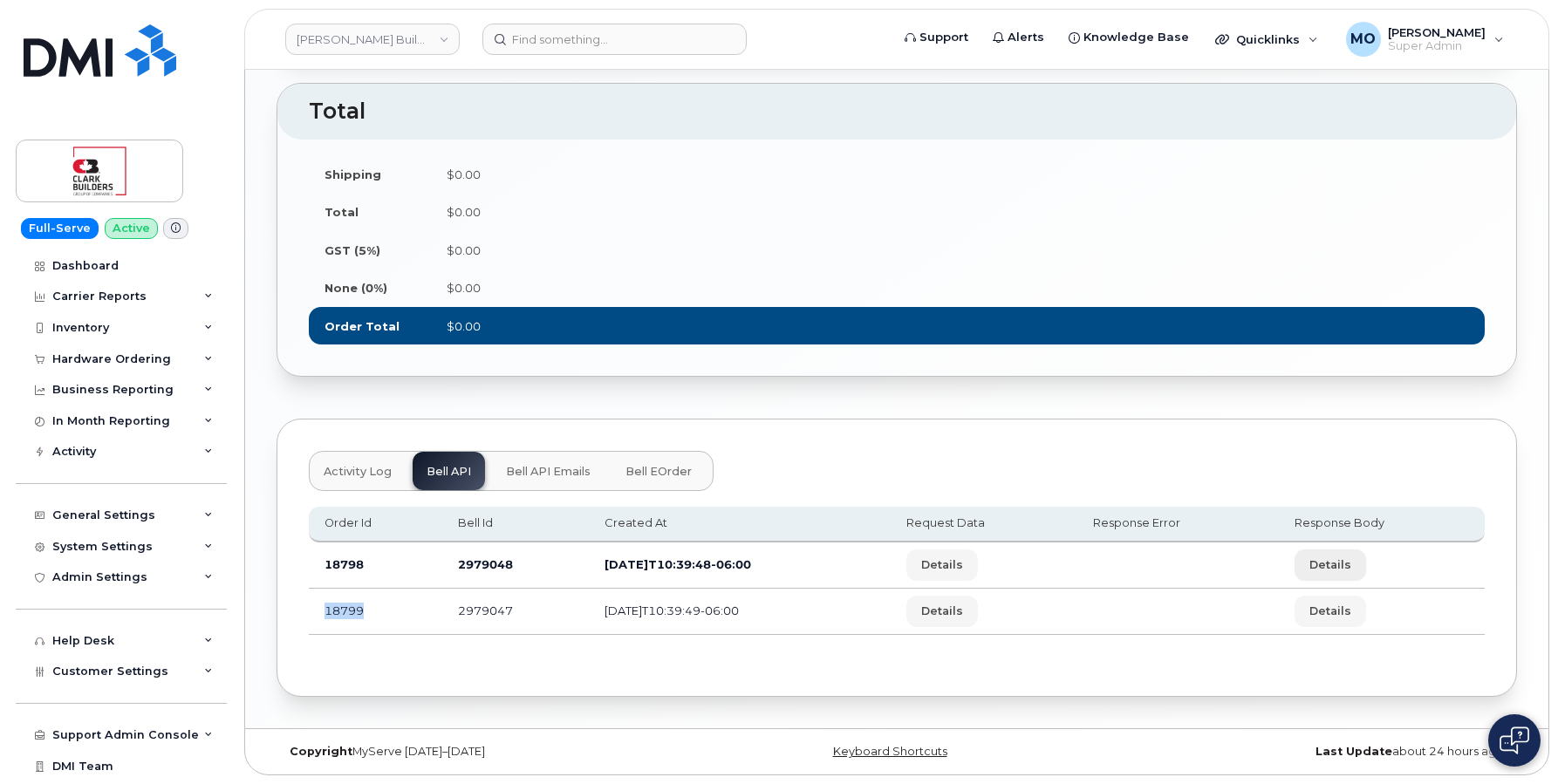
click at [1354, 549] on button "Details" at bounding box center [1330, 565] width 71 height 32
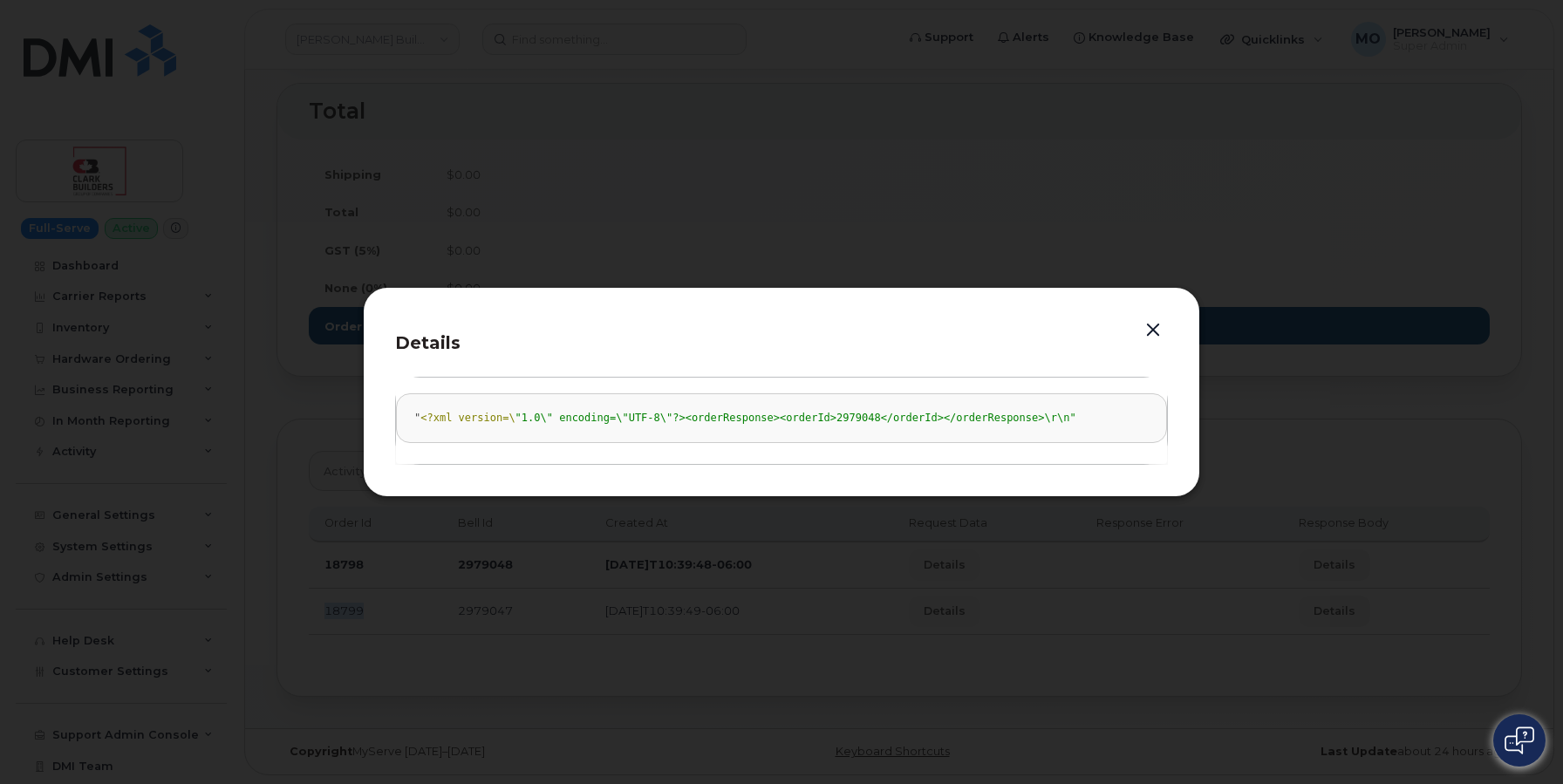
click at [1149, 334] on button "button" at bounding box center [1153, 330] width 26 height 24
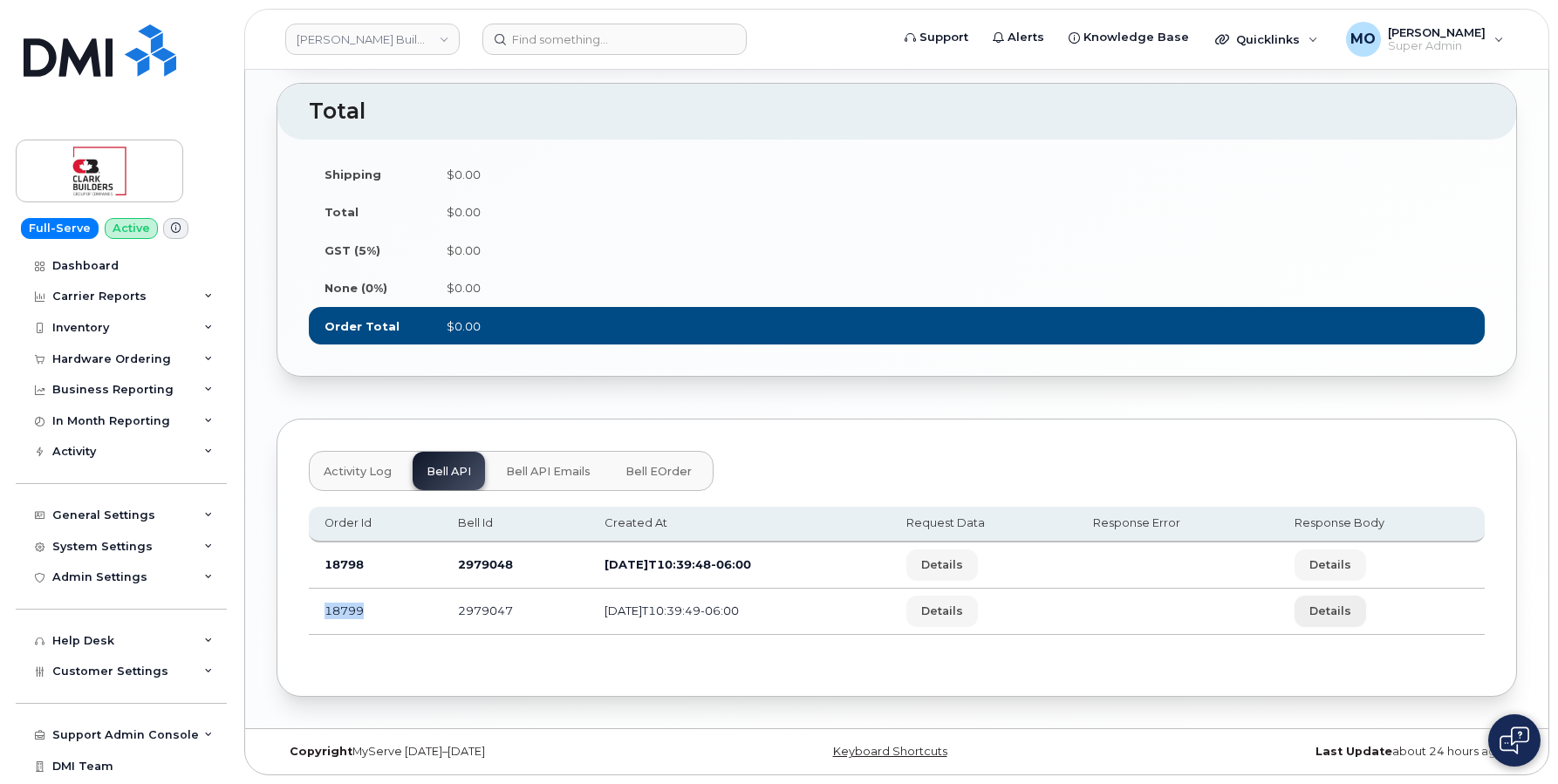
click at [1336, 601] on button "Details" at bounding box center [1330, 611] width 71 height 32
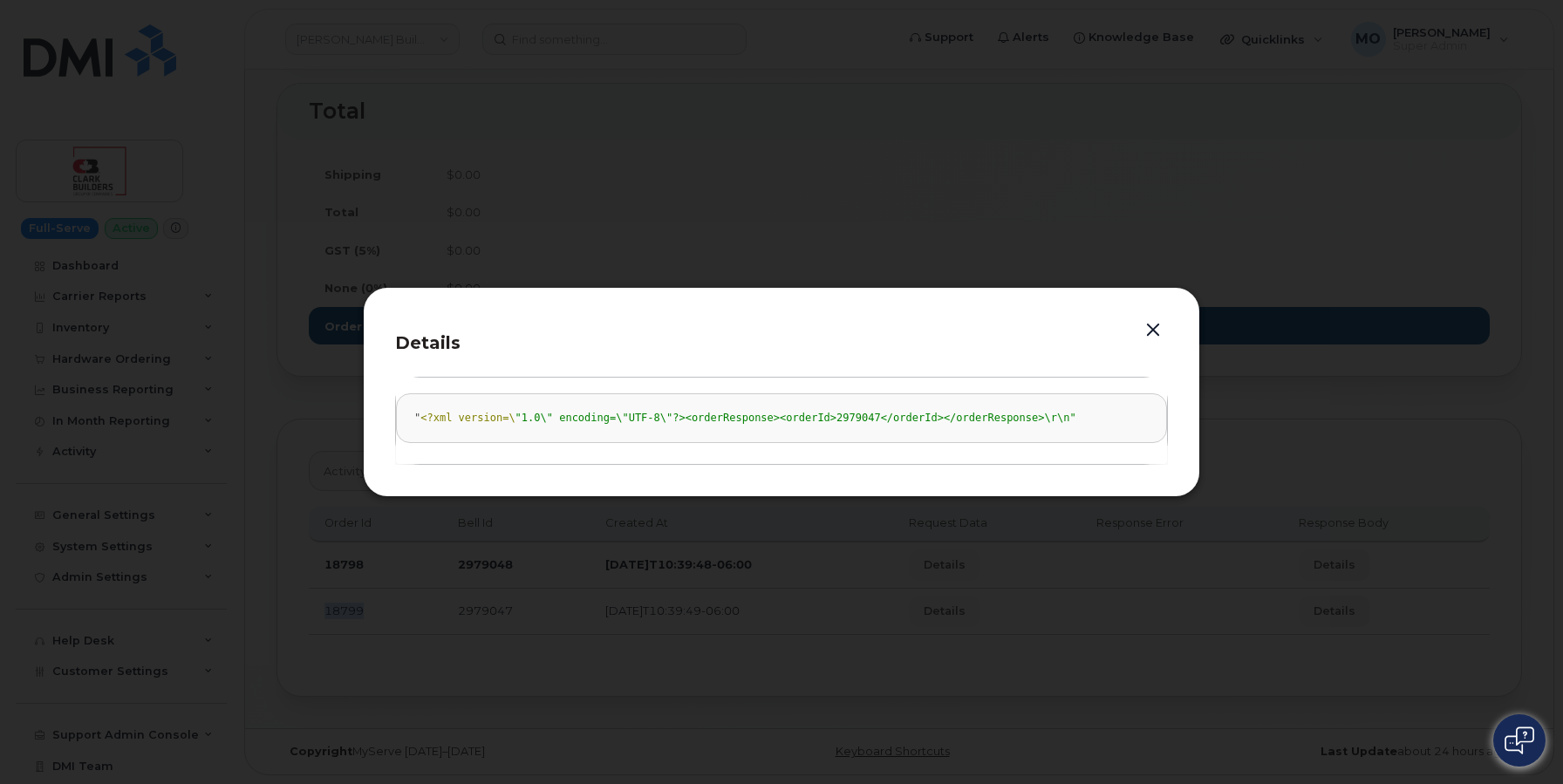
click at [1149, 328] on button "button" at bounding box center [1153, 330] width 26 height 24
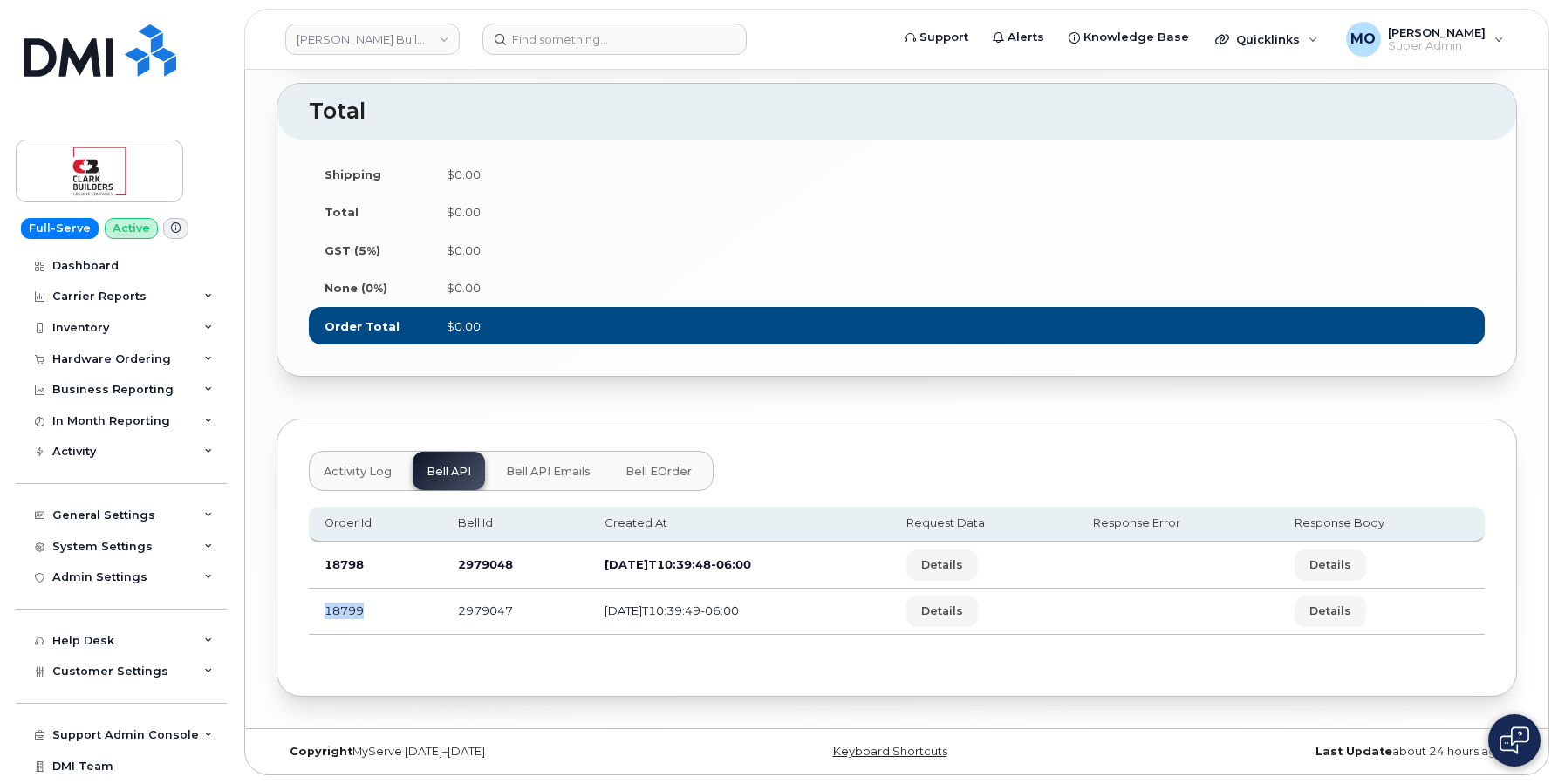
click at [637, 454] on button "Bell eOrder" at bounding box center [658, 470] width 94 height 38
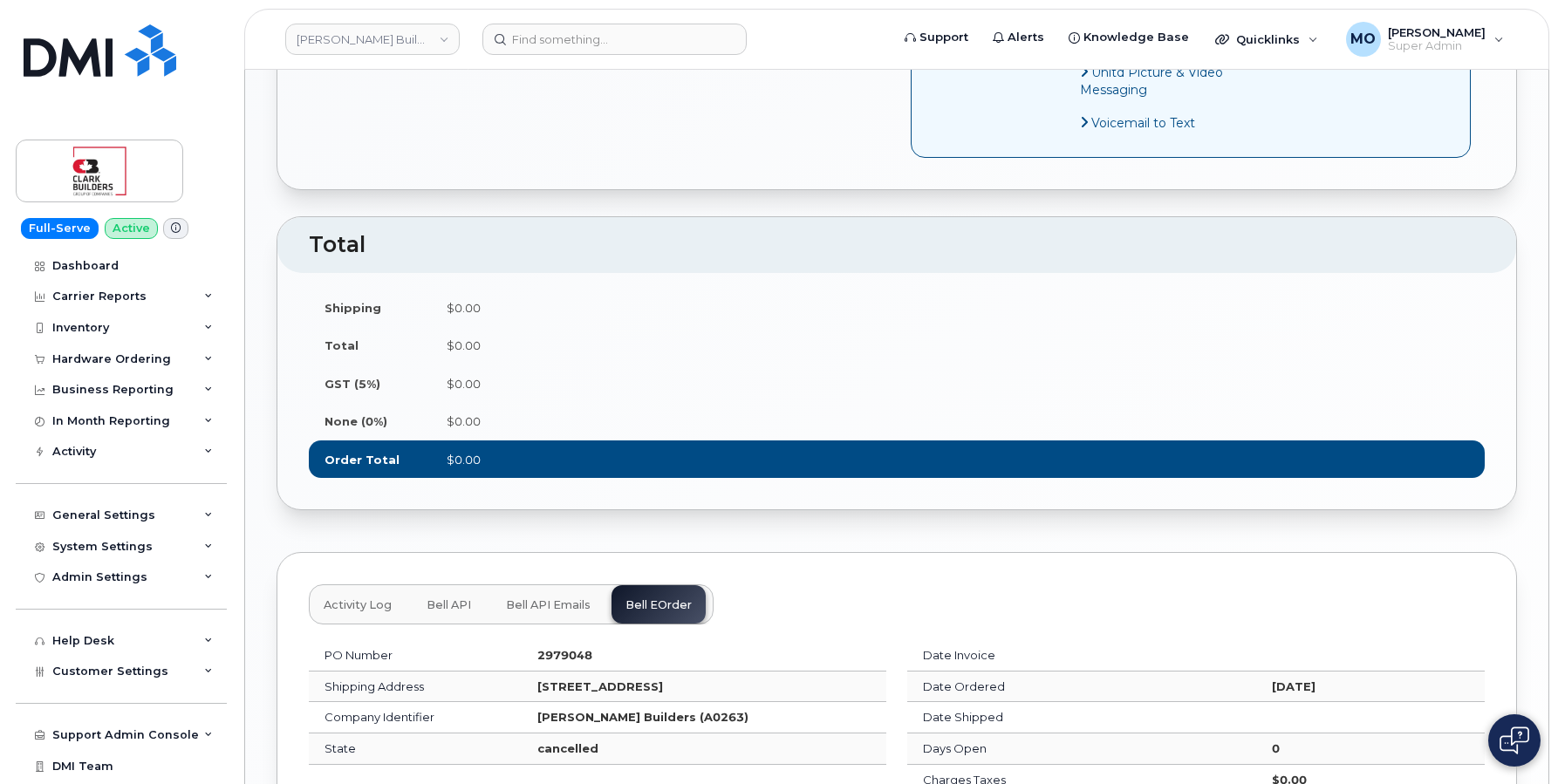
scroll to position [1688, 0]
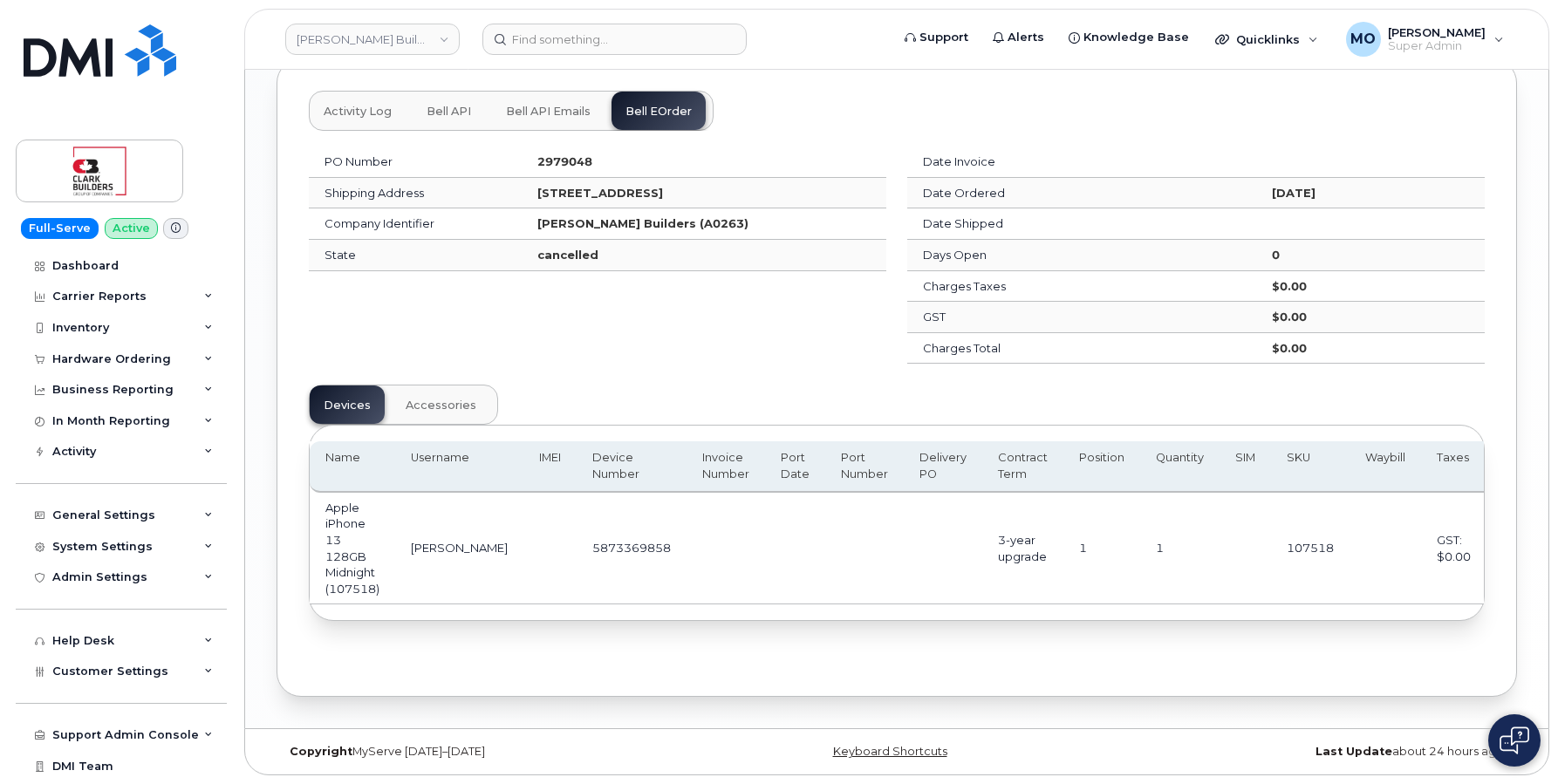
click at [436, 398] on span "Accessories" at bounding box center [440, 405] width 70 height 14
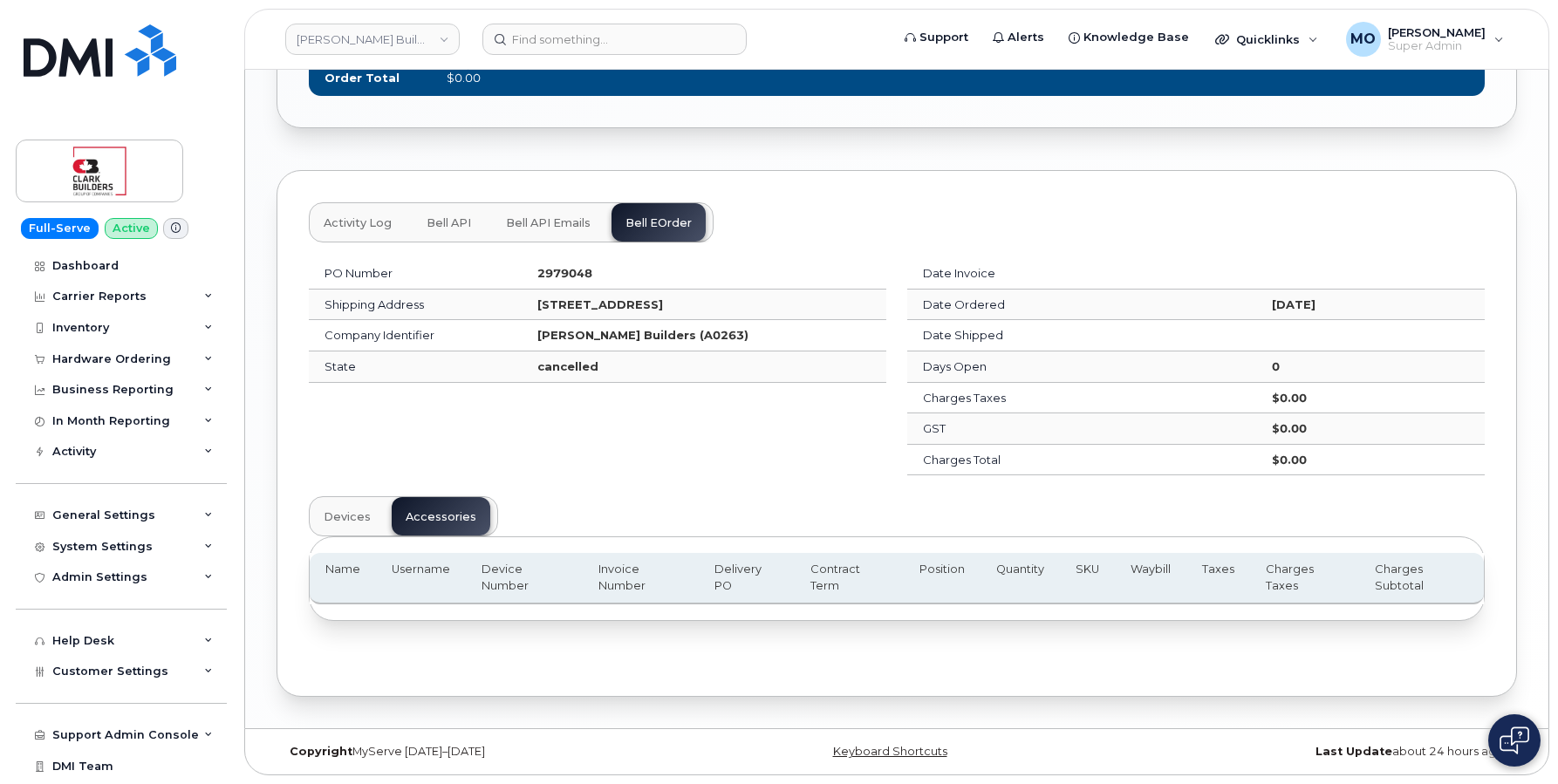
click at [358, 508] on button "Devices" at bounding box center [347, 517] width 75 height 38
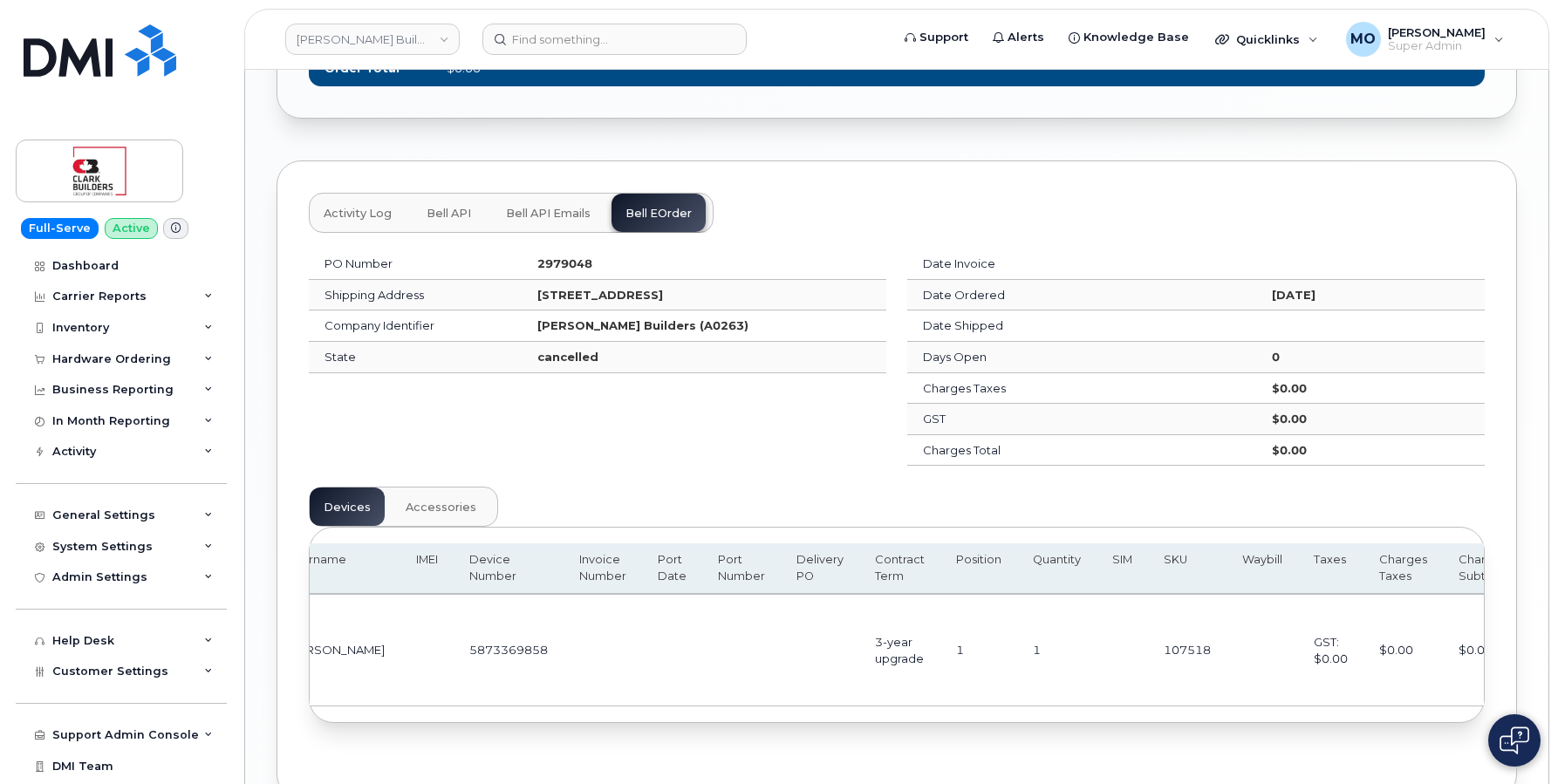
scroll to position [0, 0]
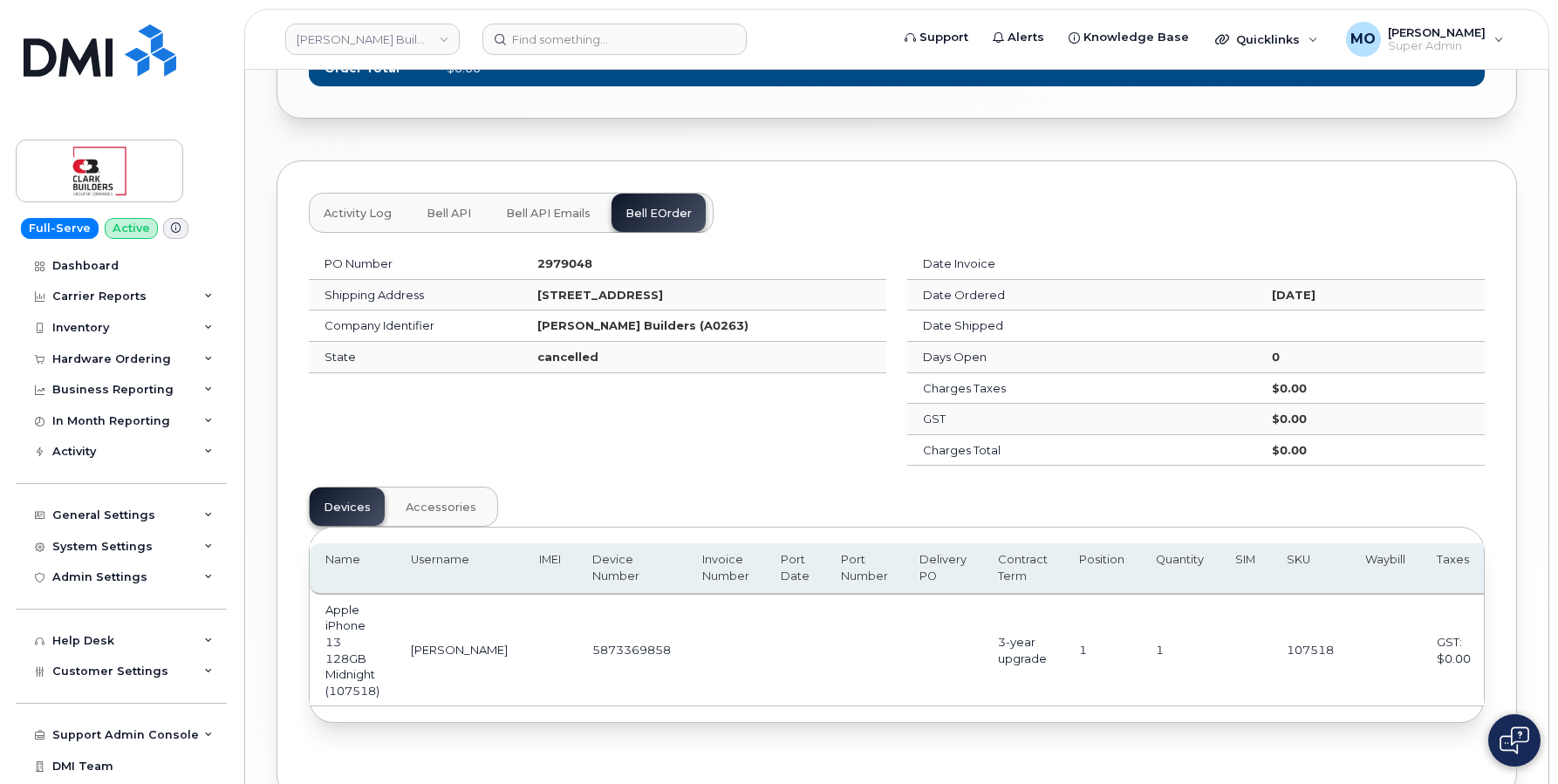
click at [545, 217] on span "Bell API Emails" at bounding box center [549, 214] width 85 height 14
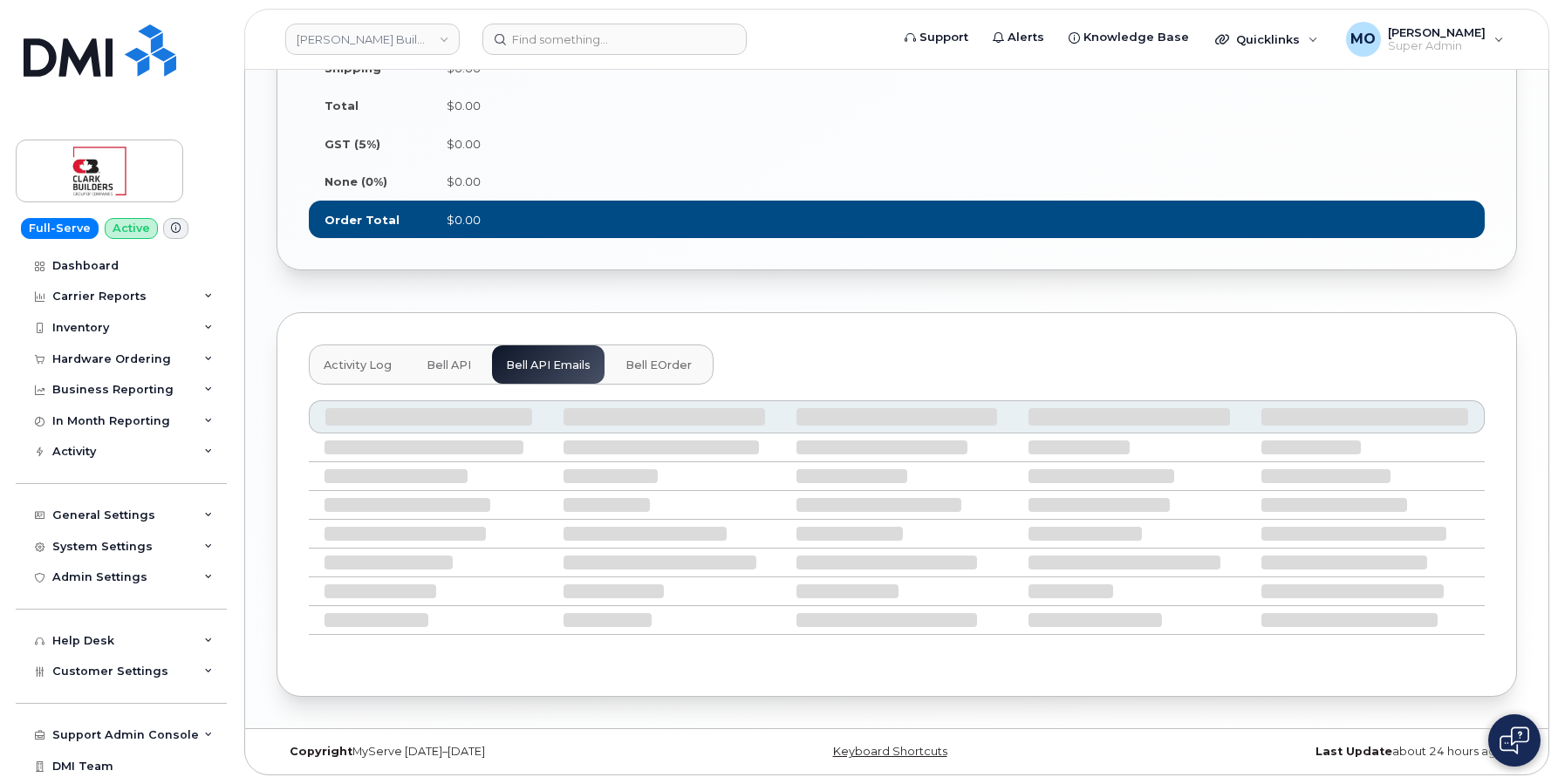
scroll to position [1429, 0]
click at [637, 362] on span "Bell eOrder" at bounding box center [658, 365] width 66 height 14
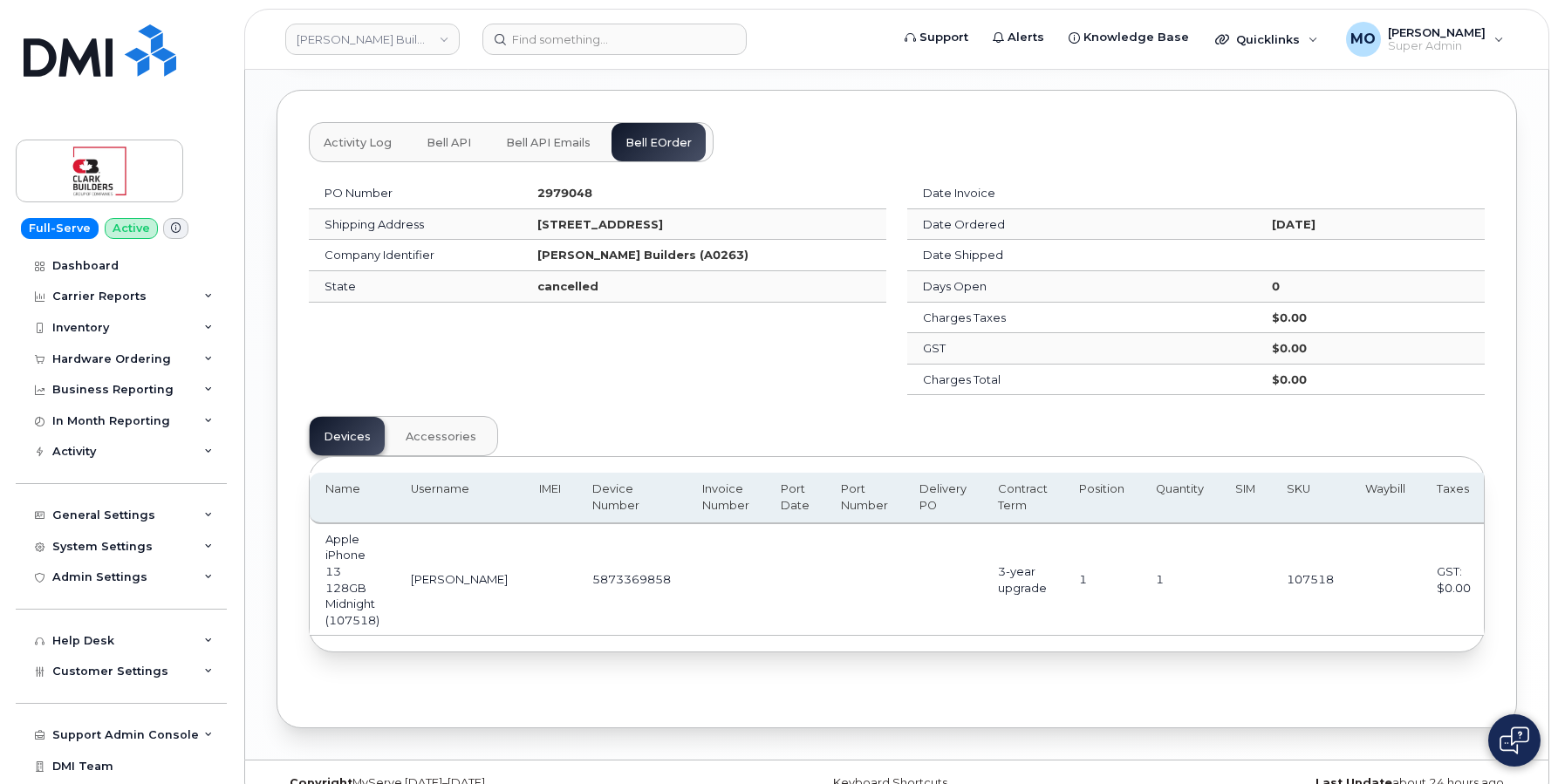
scroll to position [1688, 0]
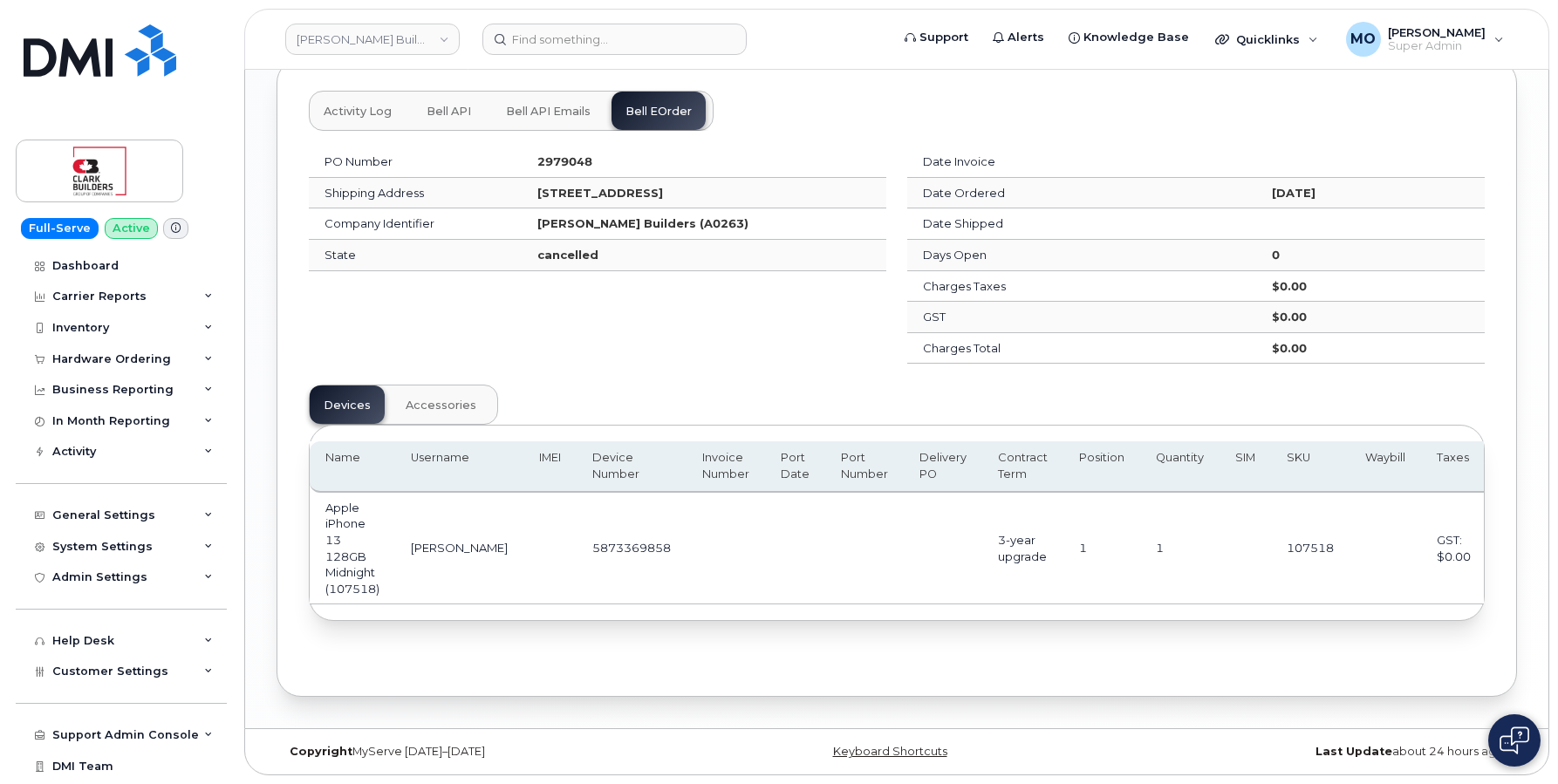
click at [439, 105] on span "Bell API" at bounding box center [448, 112] width 44 height 14
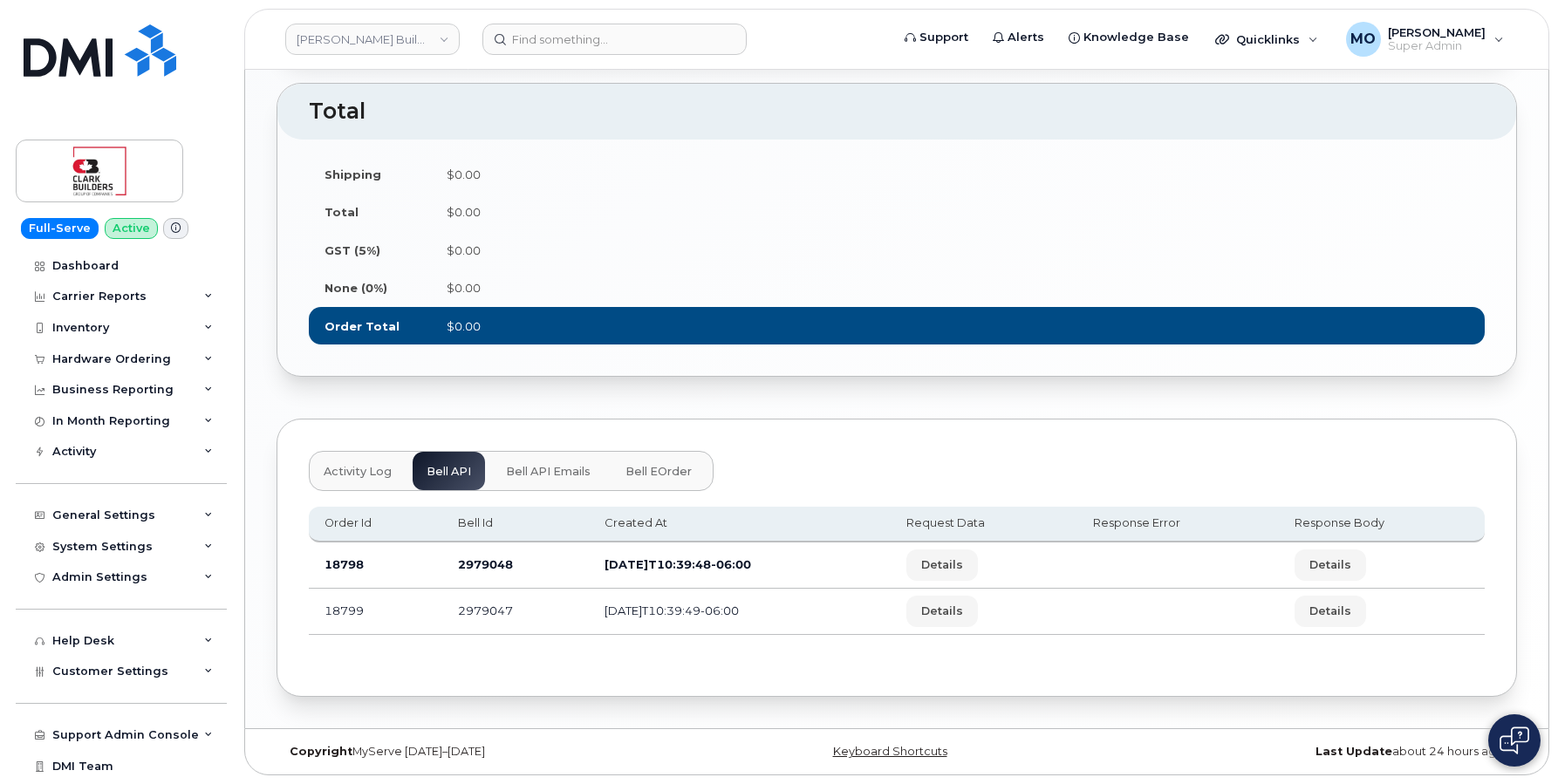
scroll to position [1323, 0]
click at [676, 481] on button "Bell eOrder" at bounding box center [658, 470] width 94 height 38
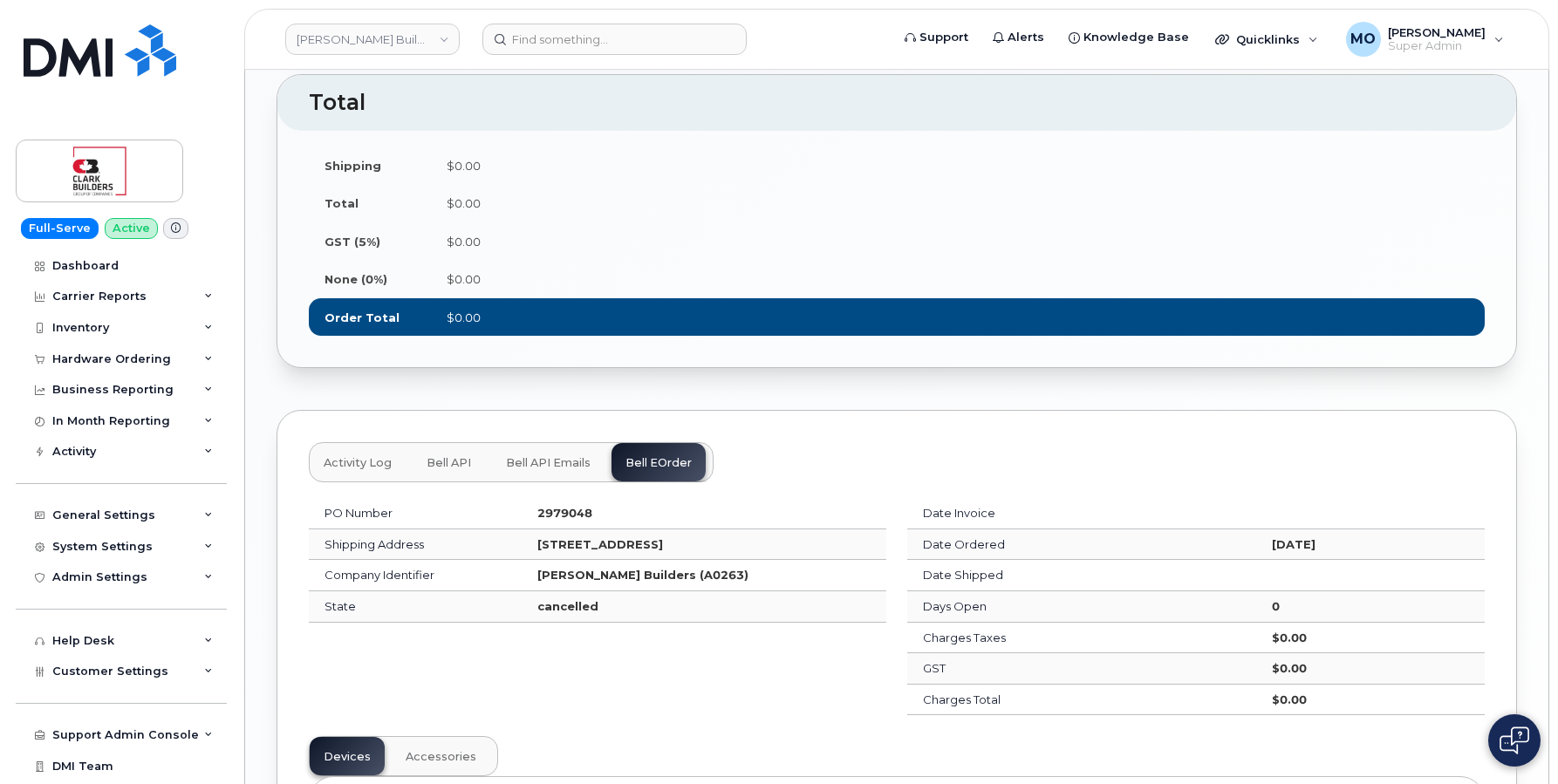
click at [461, 468] on span "Bell API" at bounding box center [448, 463] width 44 height 14
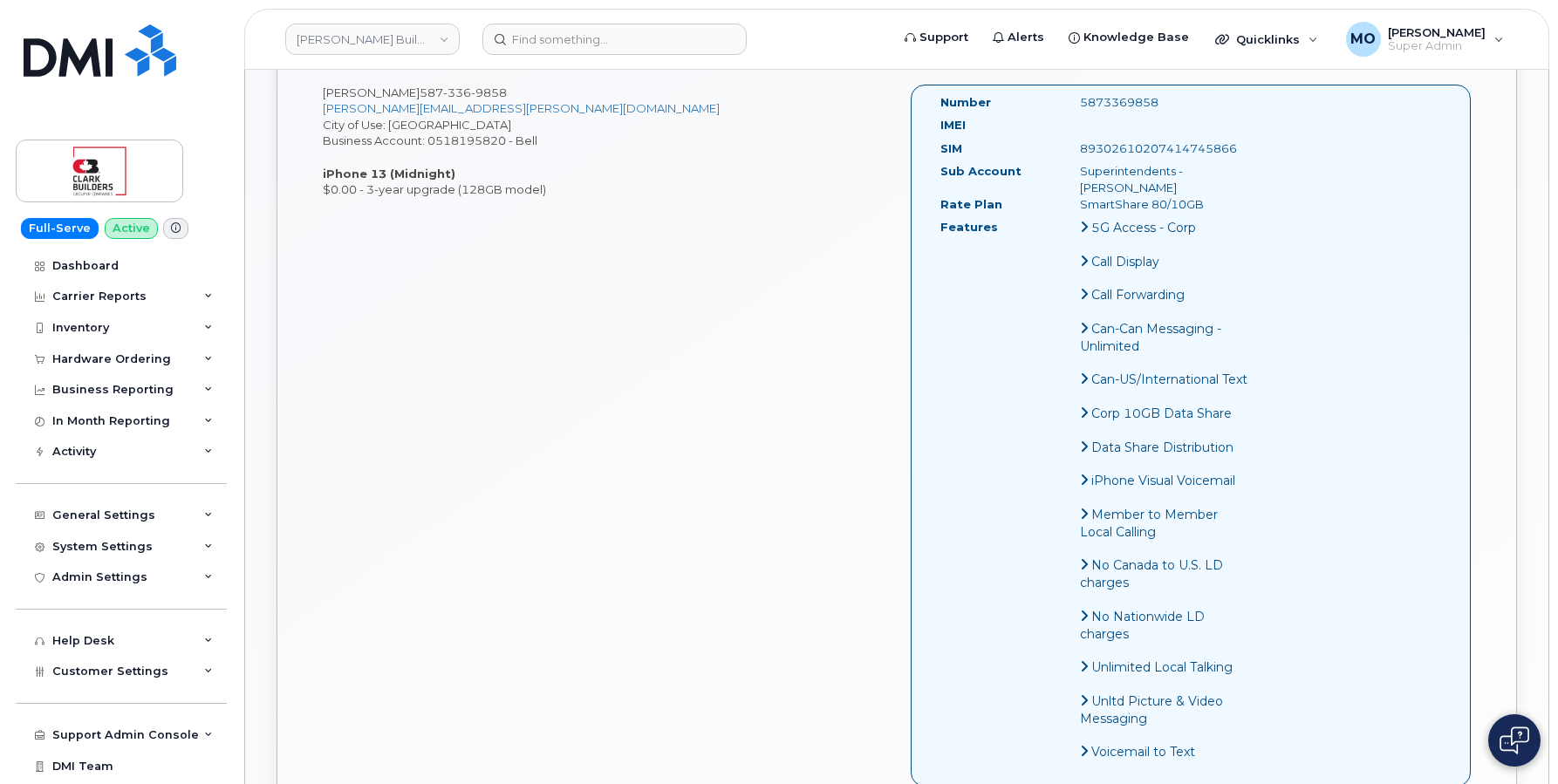
scroll to position [0, 0]
